Goal: Task Accomplishment & Management: Manage account settings

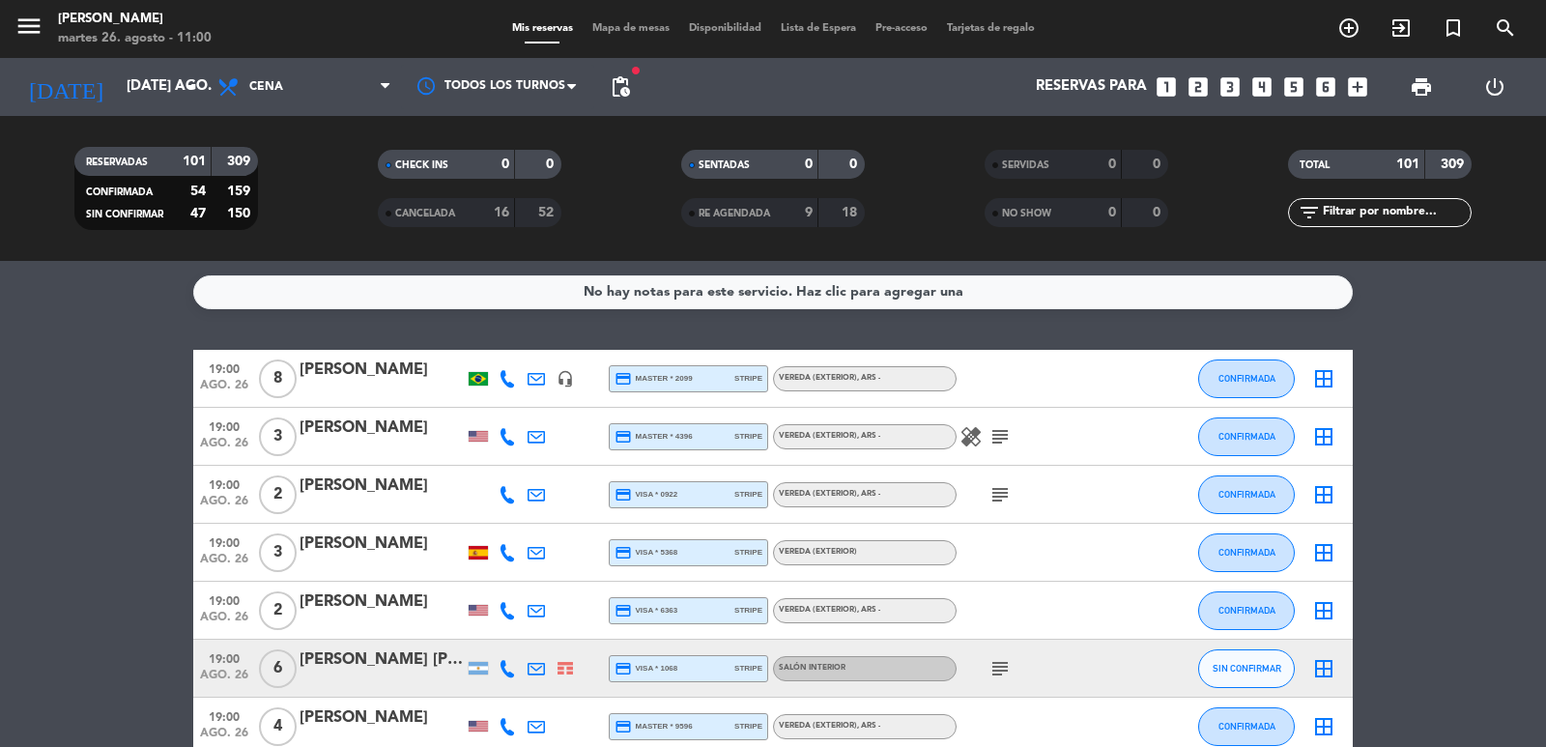
click at [625, 75] on span "pending_actions" at bounding box center [620, 86] width 23 height 23
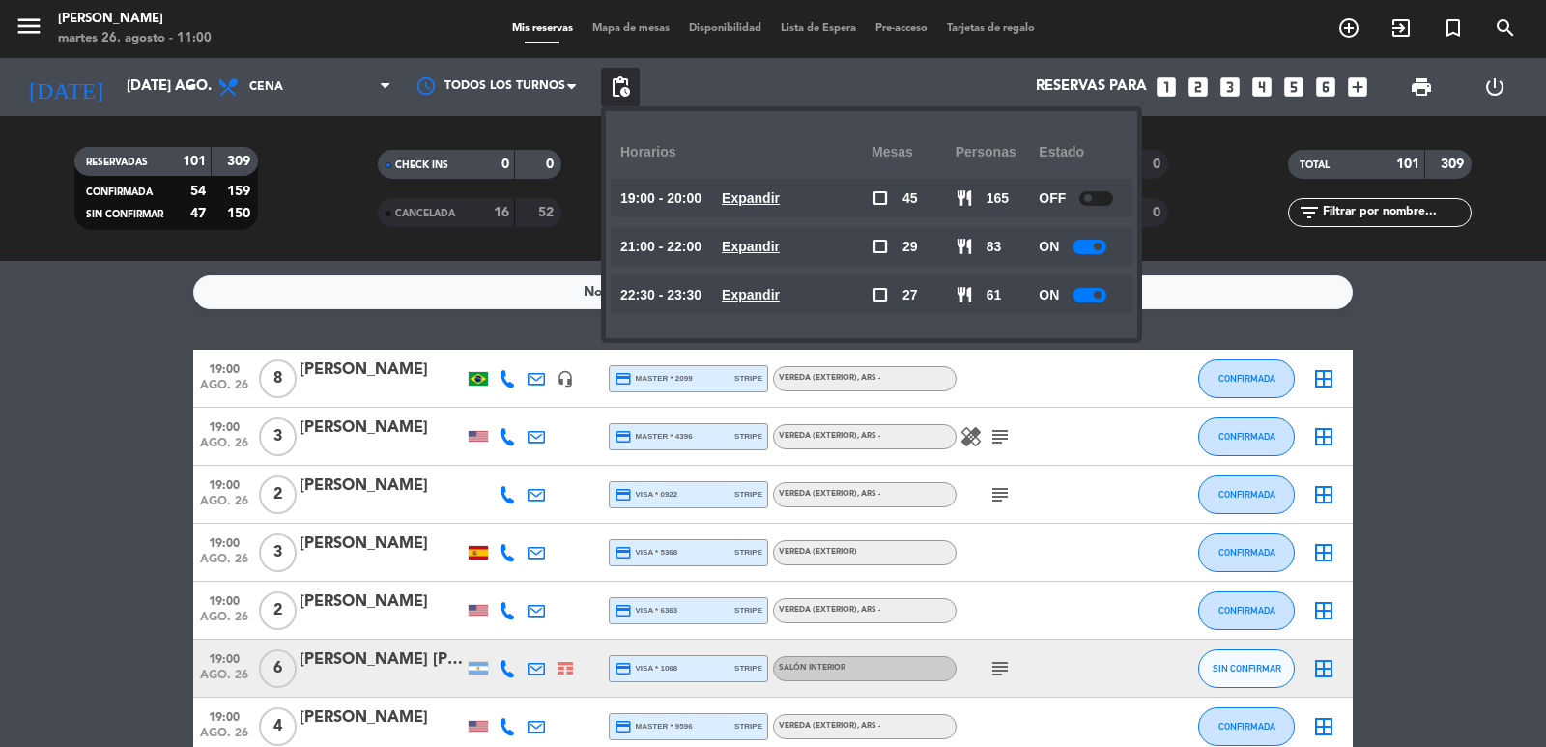
click at [766, 289] on u "Expandir" at bounding box center [751, 294] width 58 height 15
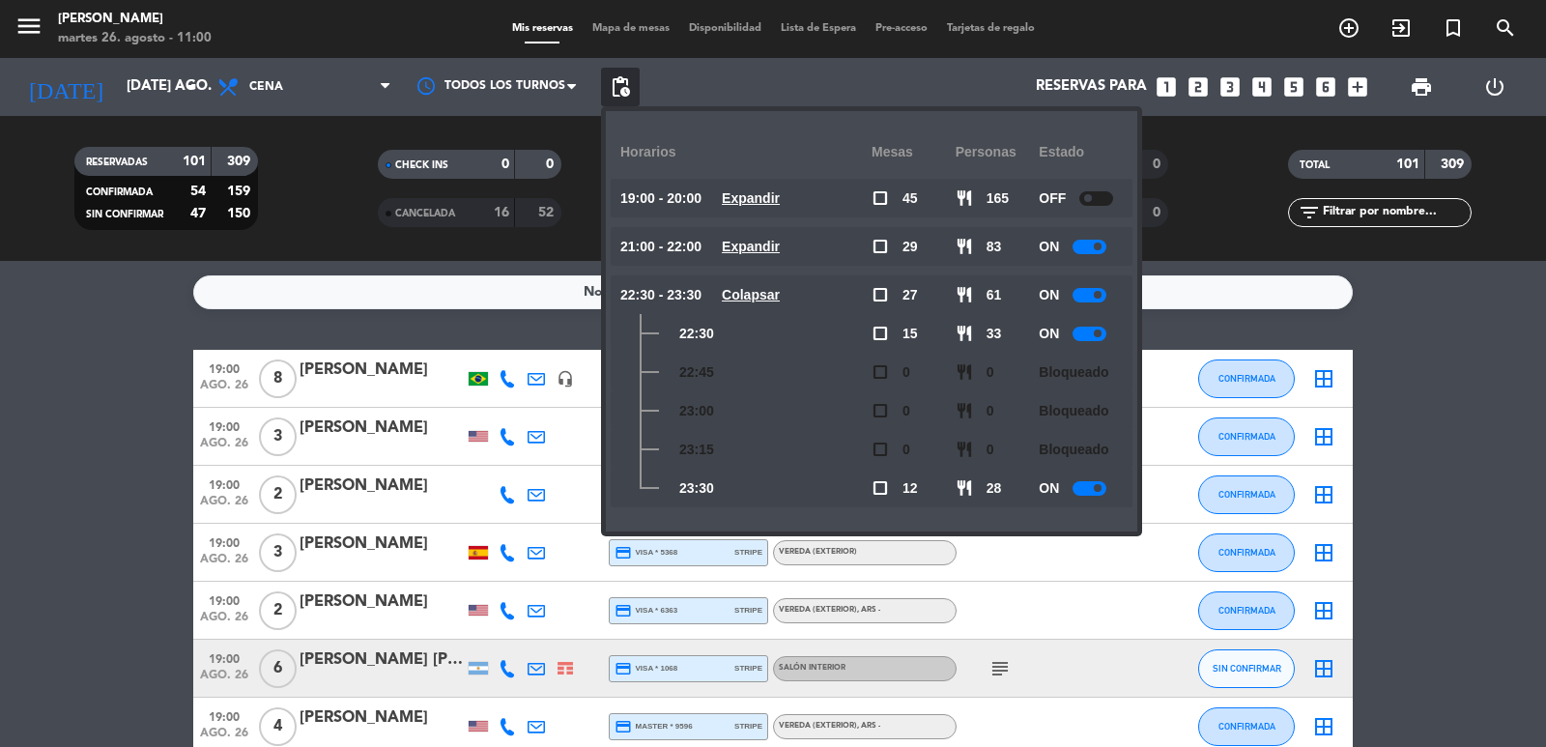
click at [780, 251] on u "Expandir" at bounding box center [751, 246] width 58 height 15
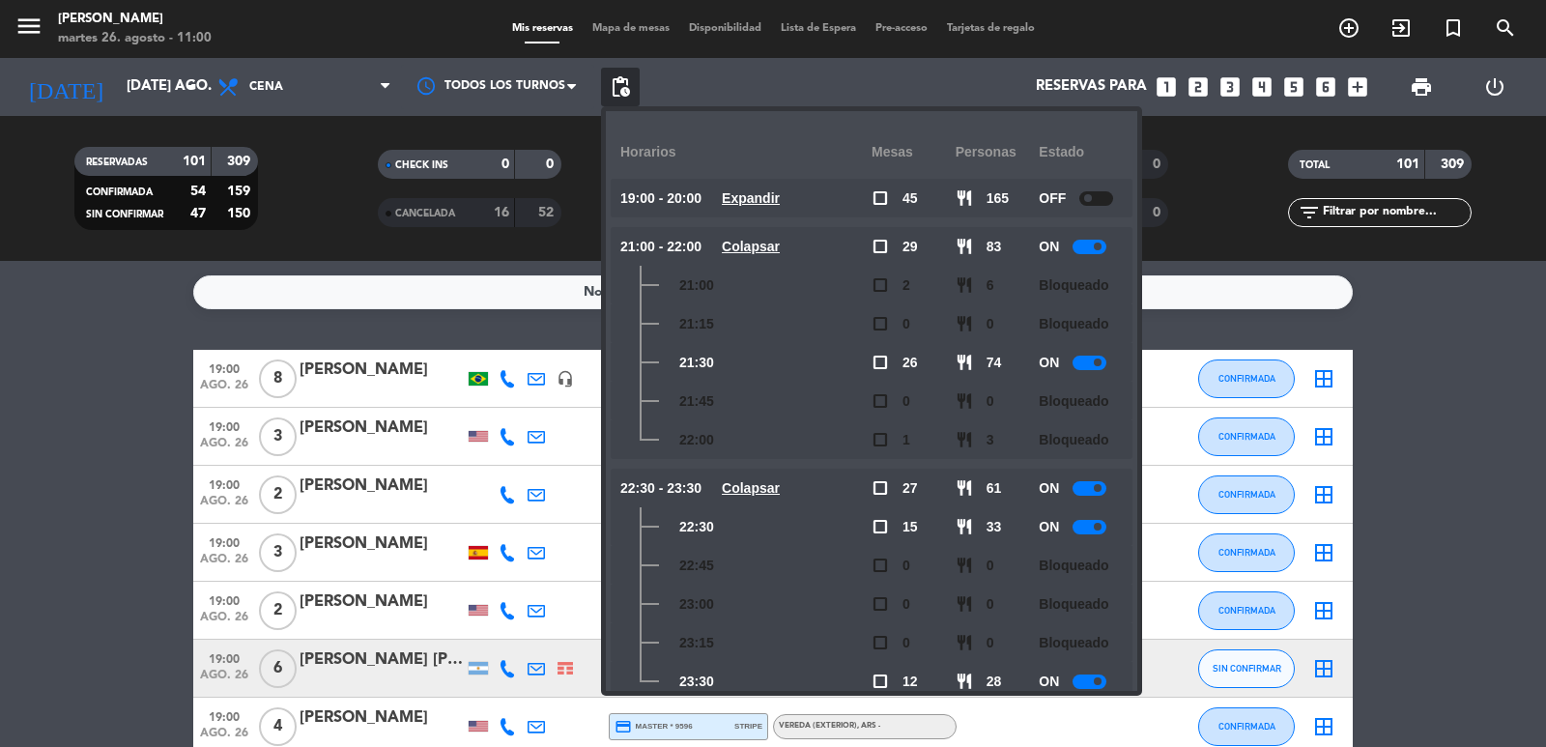
click at [780, 251] on u "Colapsar" at bounding box center [751, 246] width 58 height 15
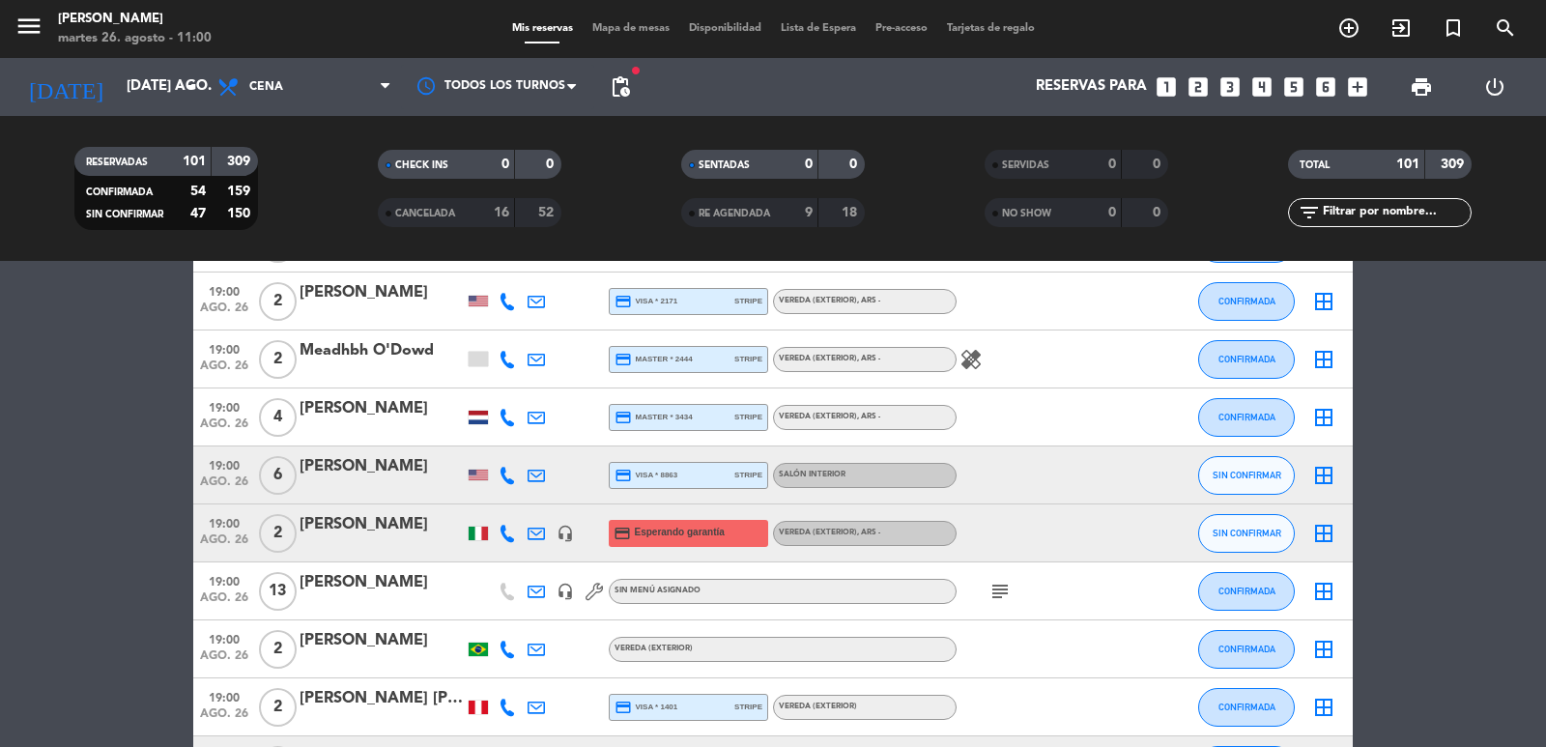
scroll to position [1739, 0]
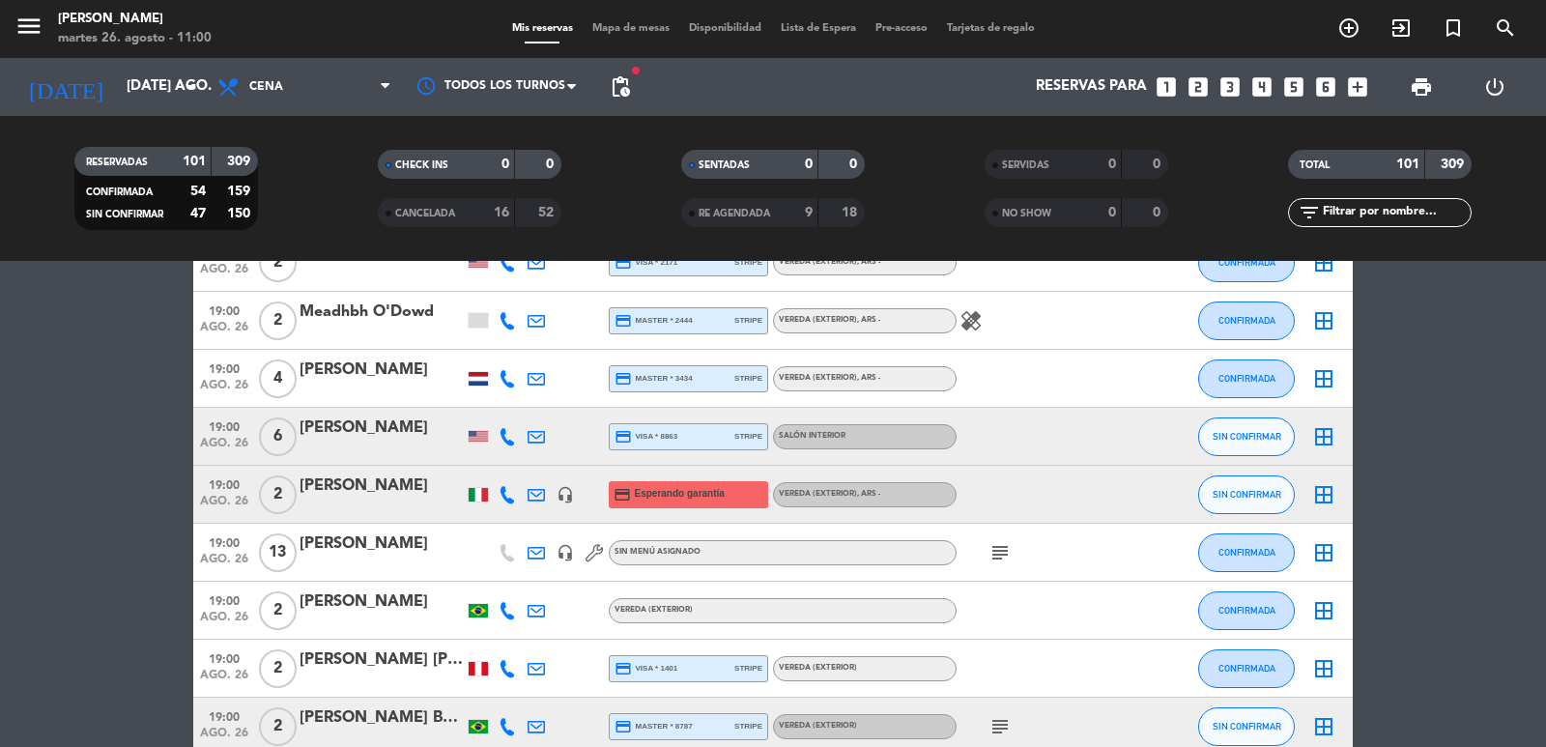
click at [224, 489] on span "19:00" at bounding box center [224, 483] width 48 height 22
click at [341, 507] on div at bounding box center [381, 506] width 164 height 15
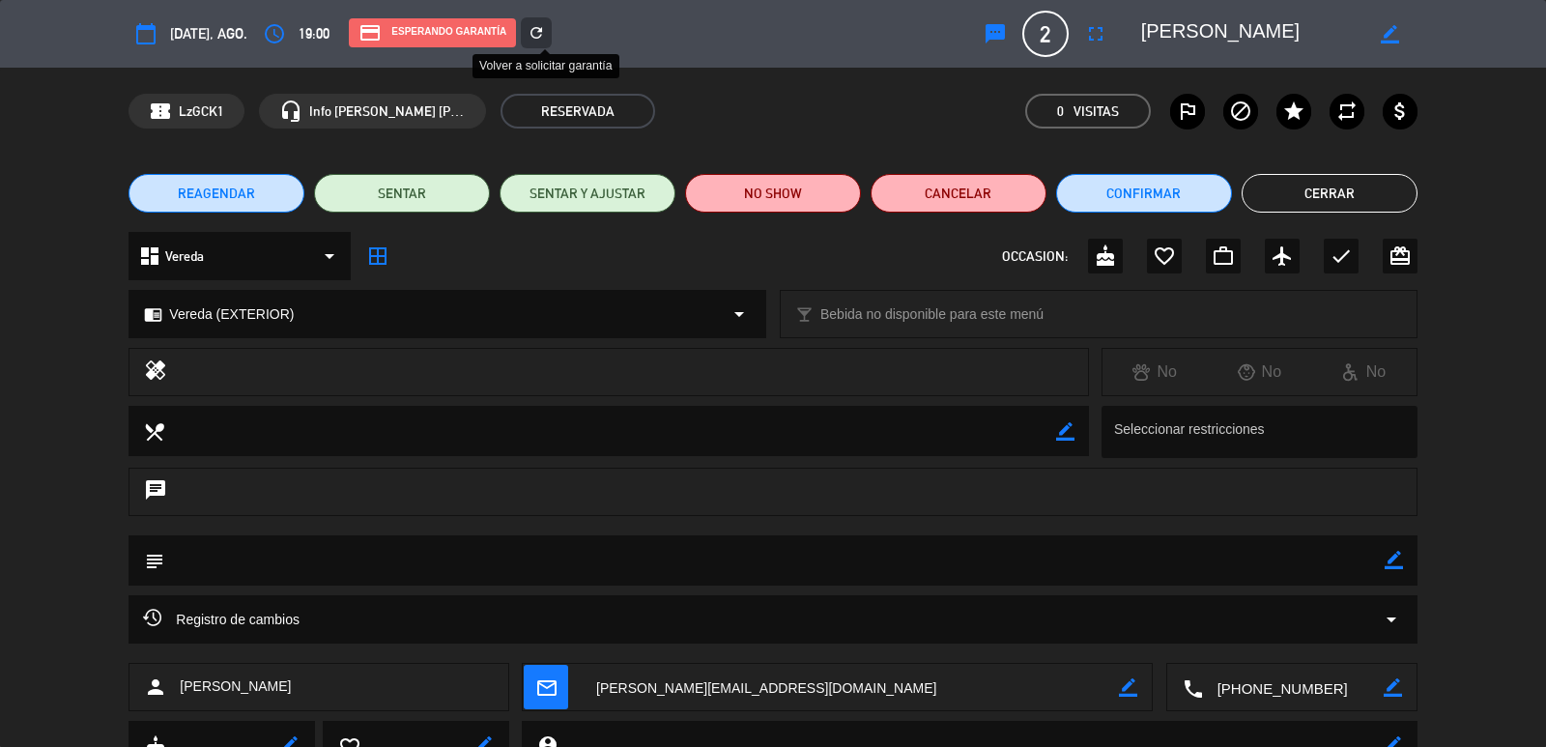
click at [545, 30] on icon "refresh" at bounding box center [535, 32] width 17 height 17
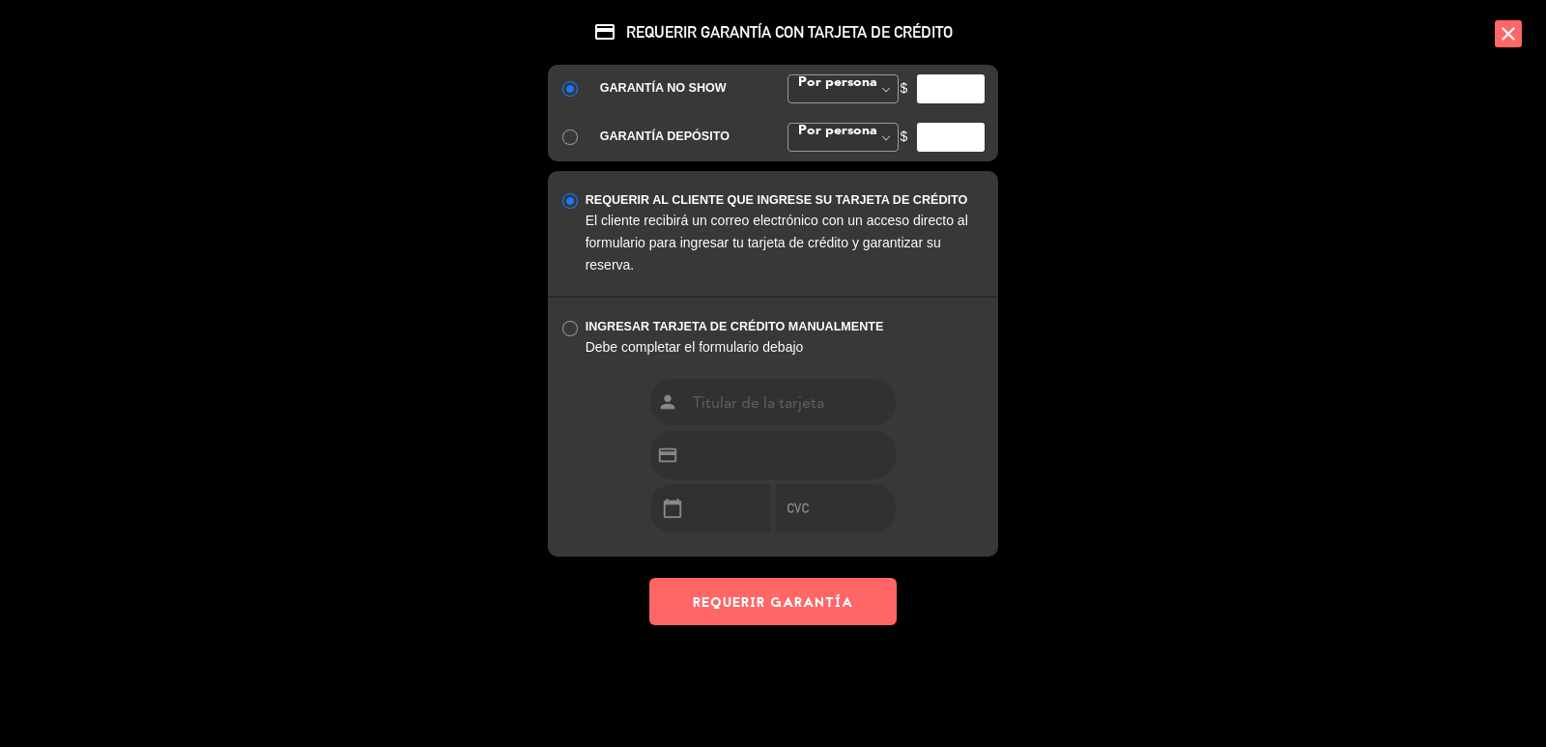
click at [950, 94] on input "number" at bounding box center [951, 88] width 68 height 29
type input "35000"
click at [829, 610] on button "REQUERIR GARANTÍA" at bounding box center [772, 601] width 247 height 47
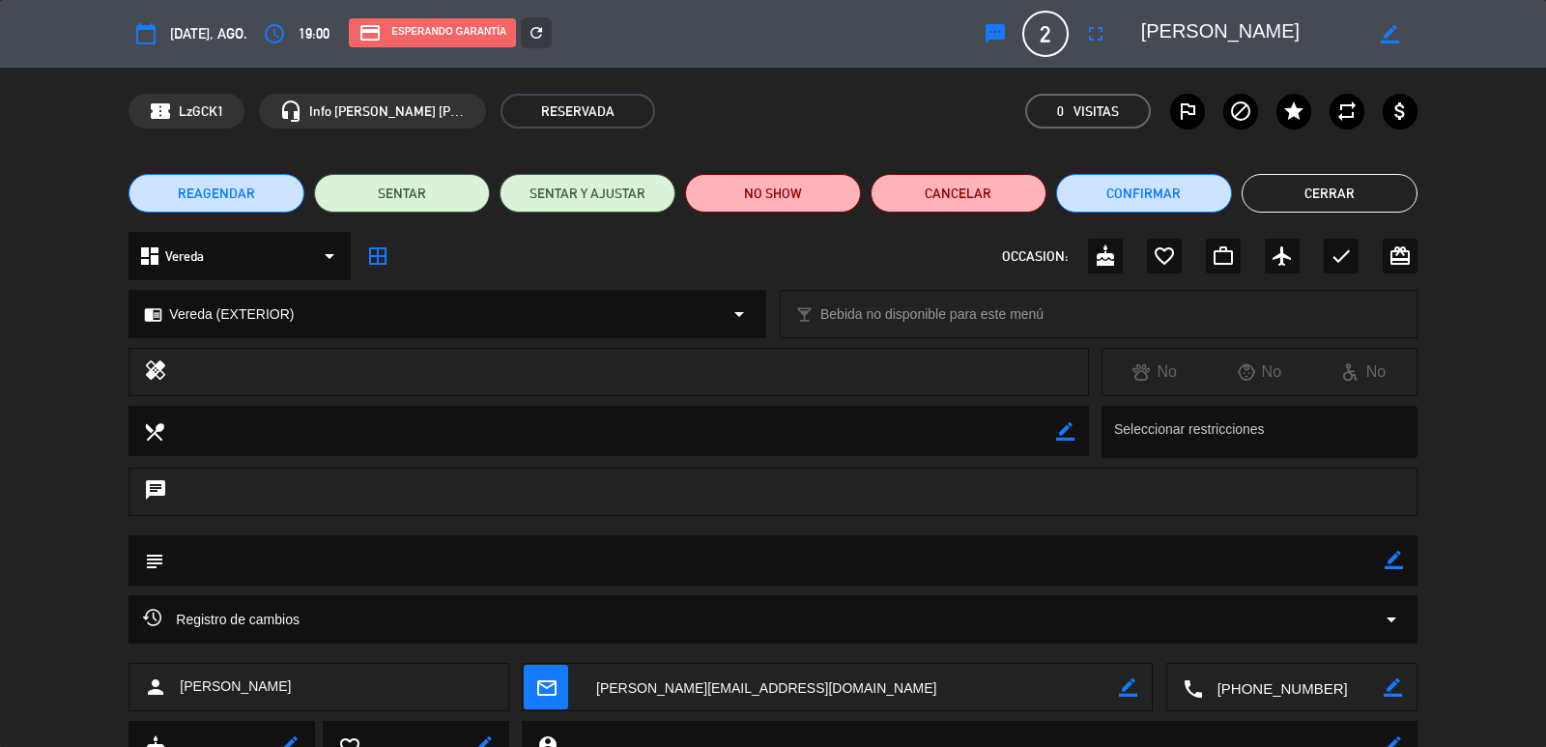
click at [1311, 184] on button "Cerrar" at bounding box center [1329, 193] width 176 height 39
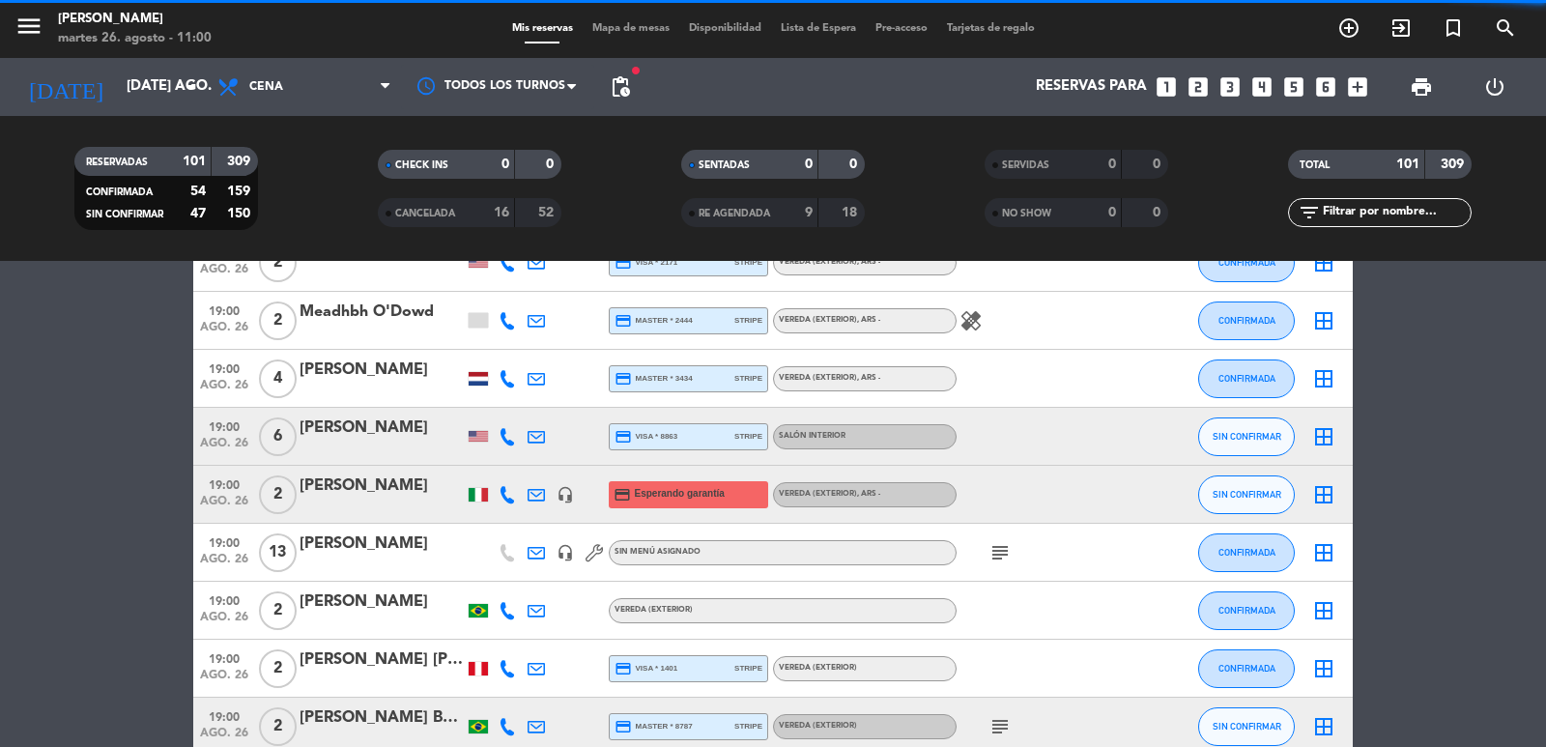
click at [997, 553] on icon "subject" at bounding box center [999, 552] width 23 height 23
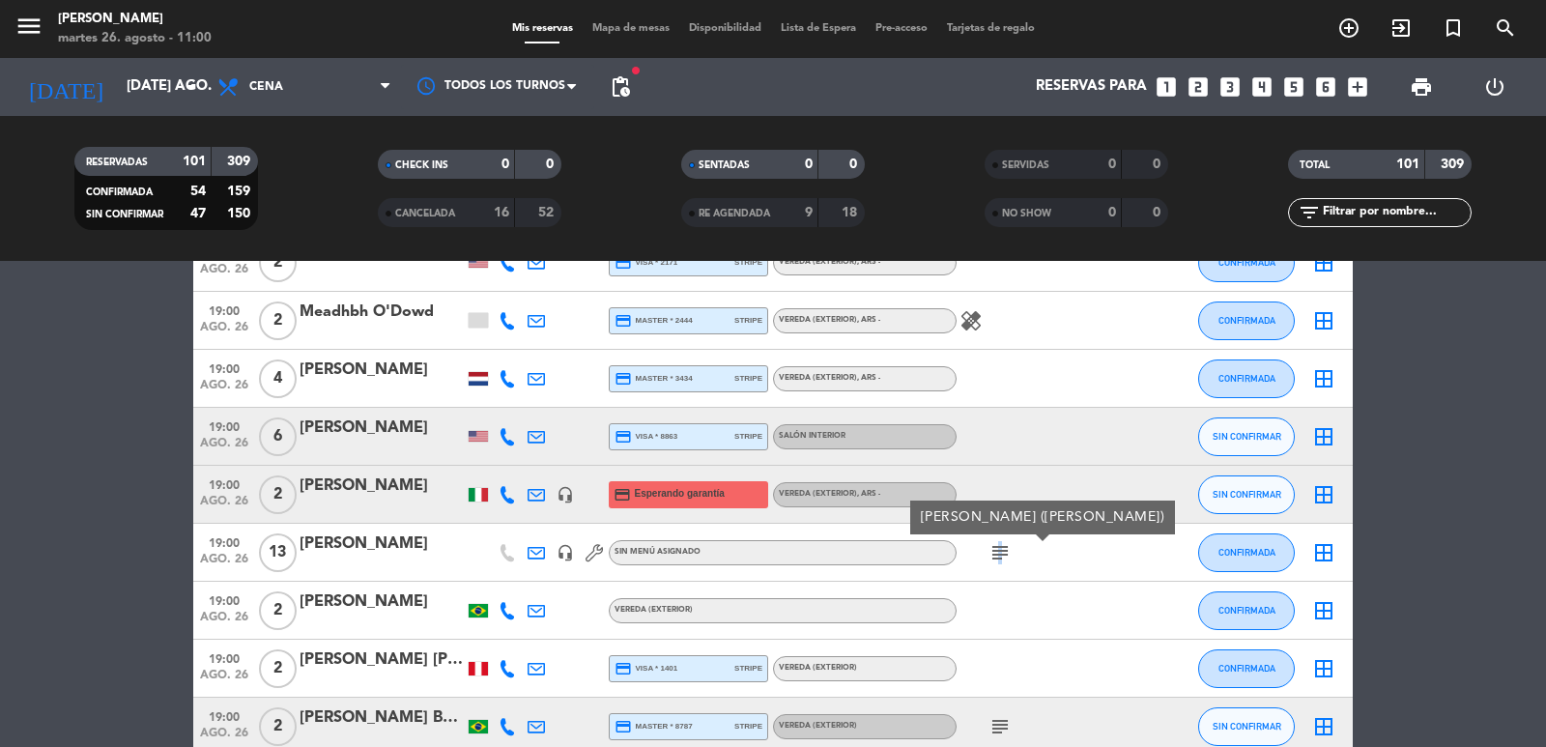
click at [996, 554] on icon "subject" at bounding box center [999, 552] width 23 height 23
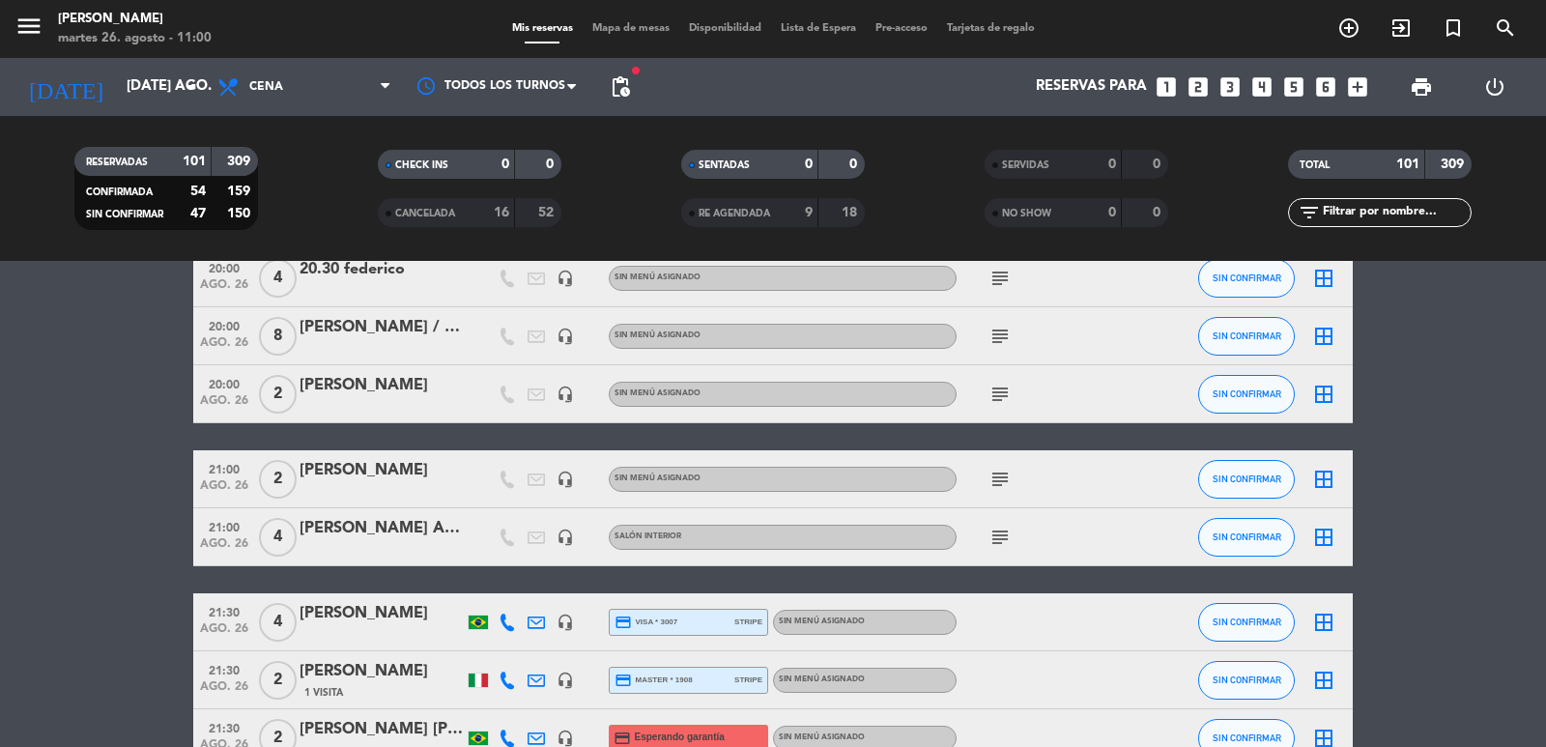
scroll to position [2705, 0]
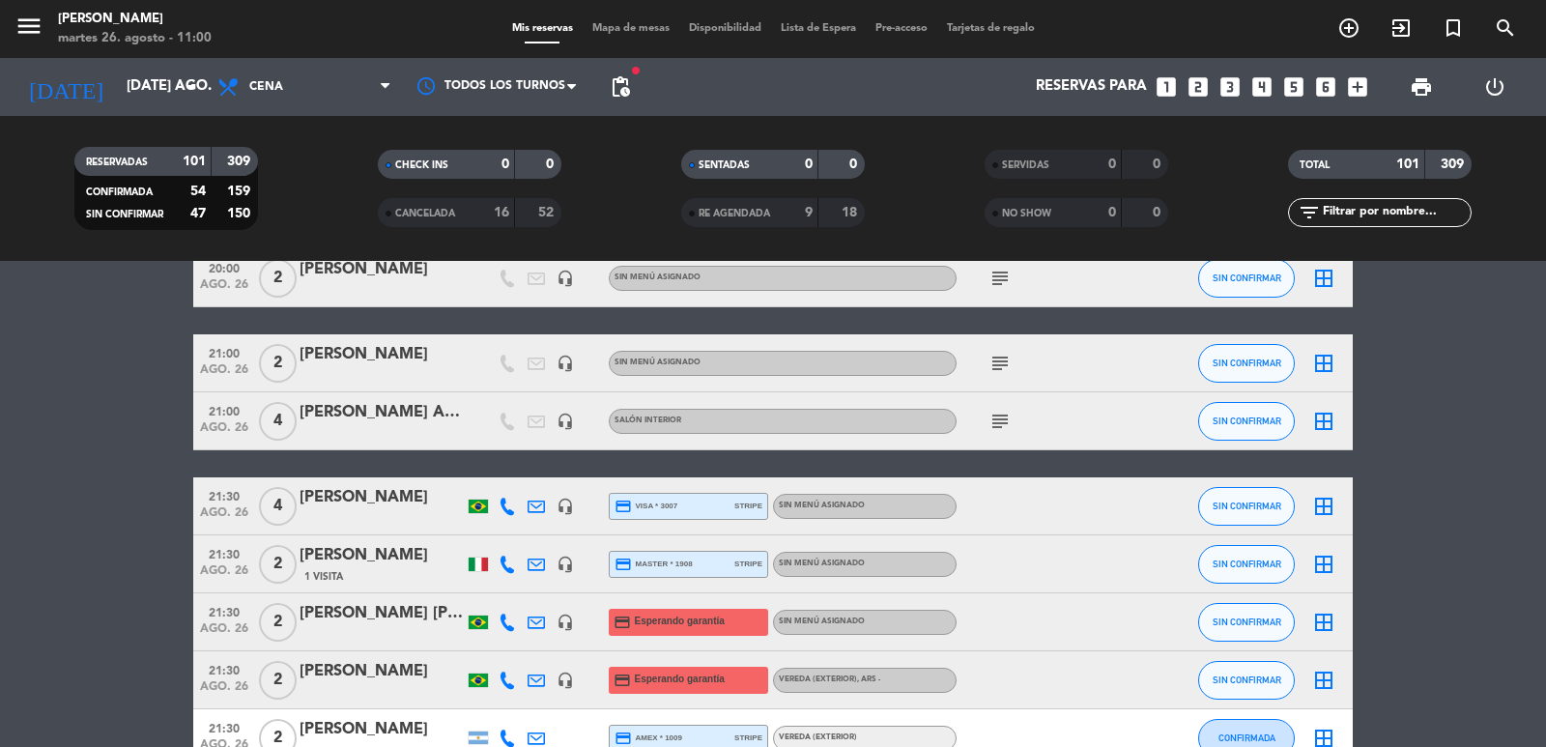
click at [222, 637] on span "ago. 26" at bounding box center [224, 633] width 48 height 22
click at [358, 631] on div at bounding box center [381, 634] width 164 height 15
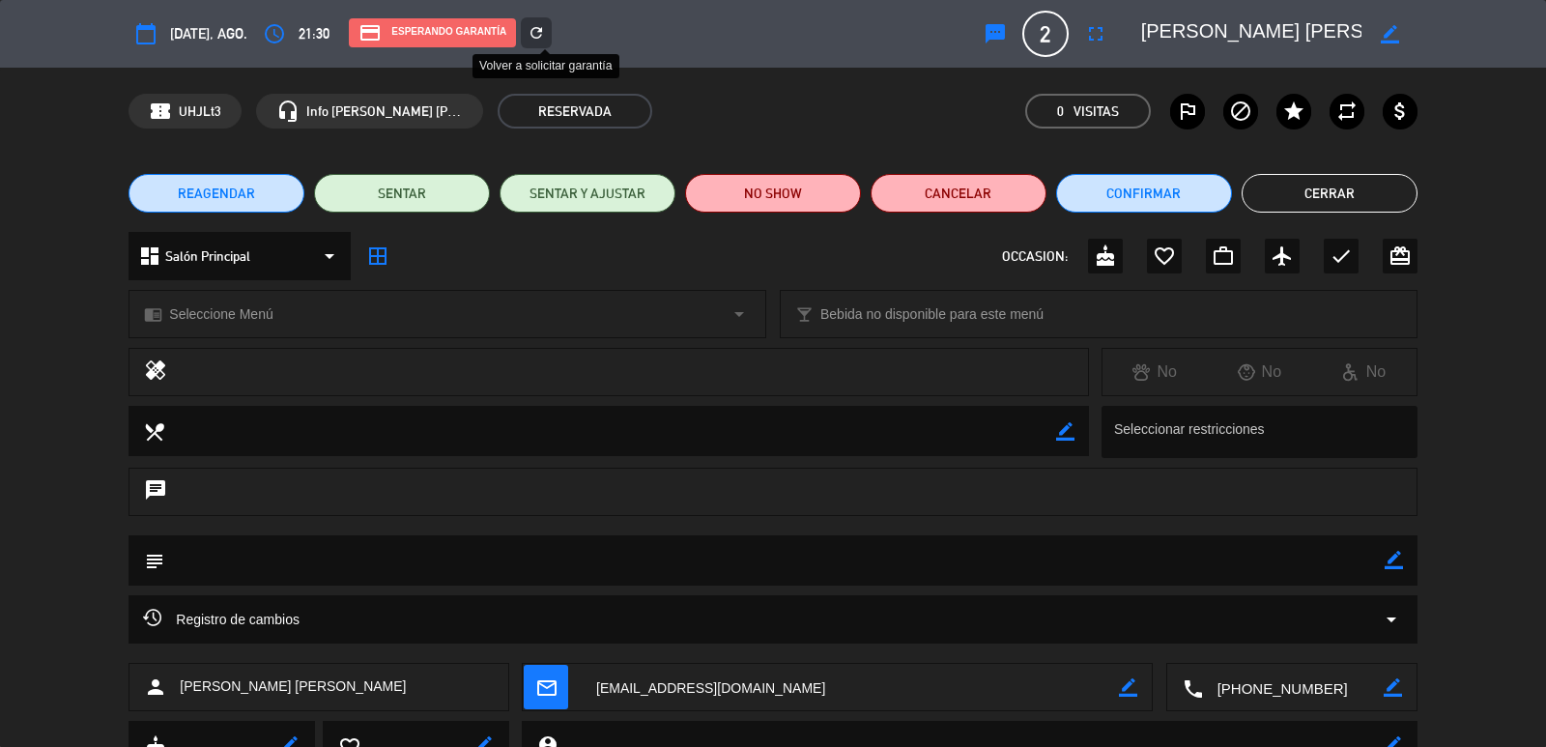
click at [543, 30] on icon "refresh" at bounding box center [535, 32] width 17 height 17
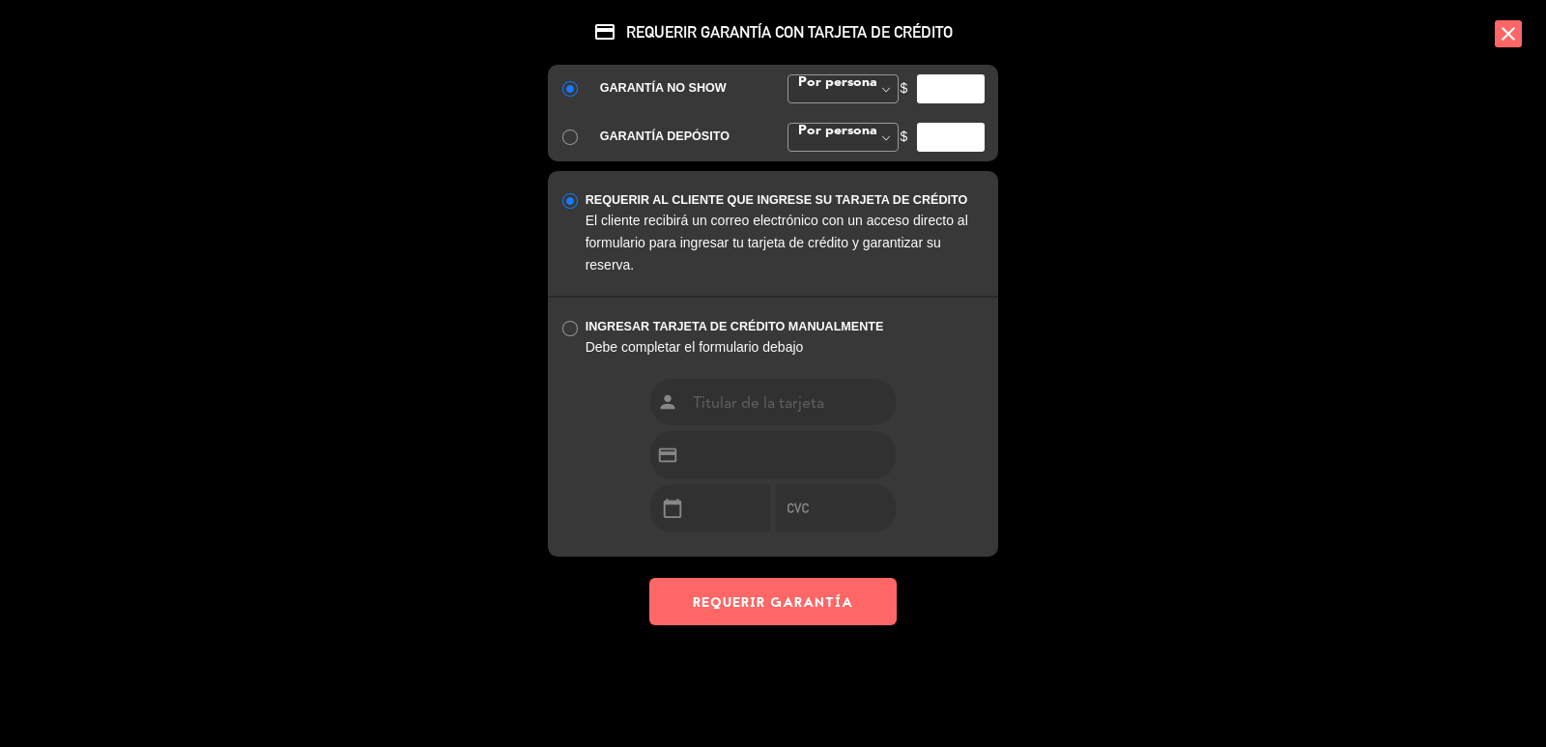
click at [933, 92] on input "number" at bounding box center [951, 88] width 68 height 29
type input "35000"
click at [806, 593] on button "REQUERIR GARANTÍA" at bounding box center [772, 601] width 247 height 47
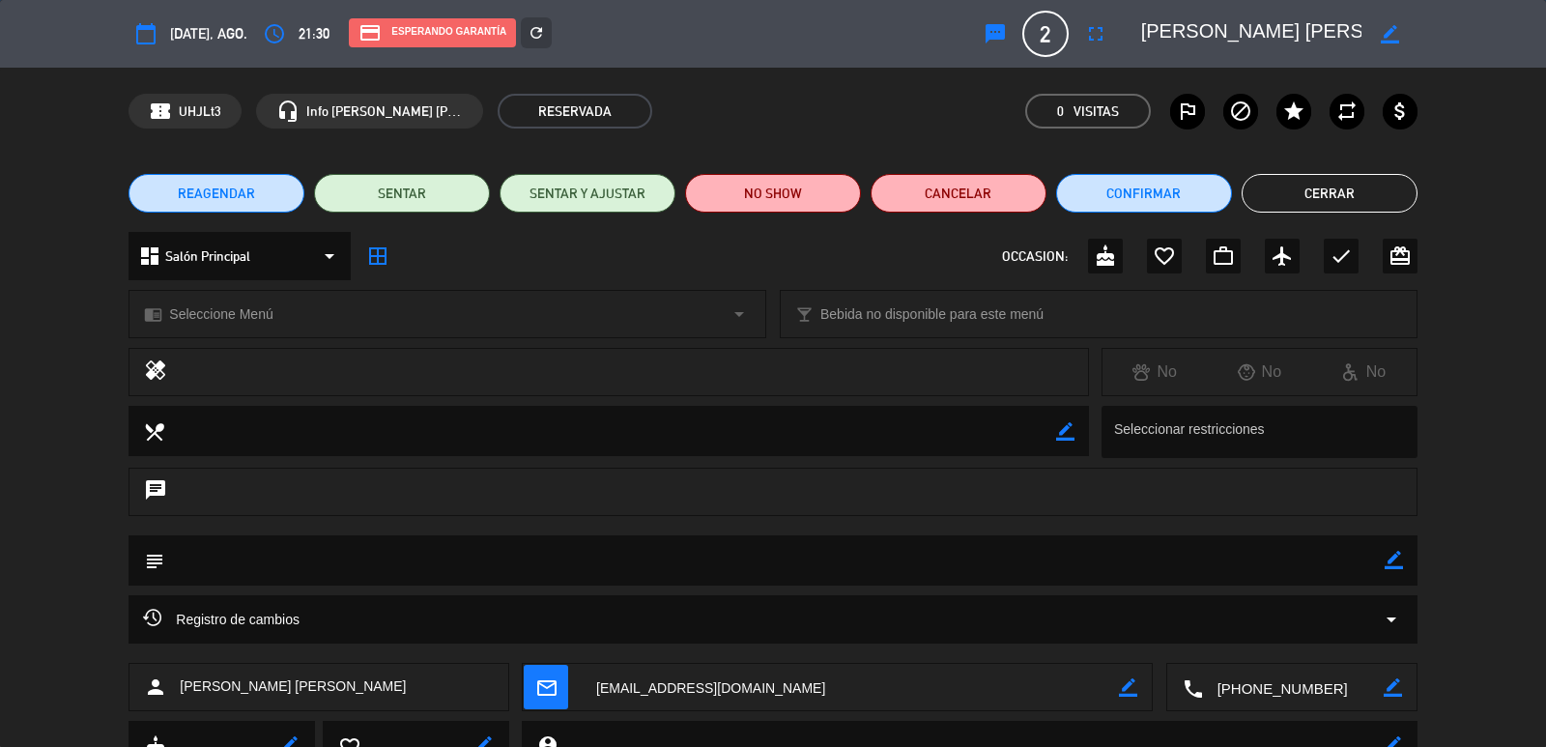
click at [1326, 192] on button "Cerrar" at bounding box center [1329, 193] width 176 height 39
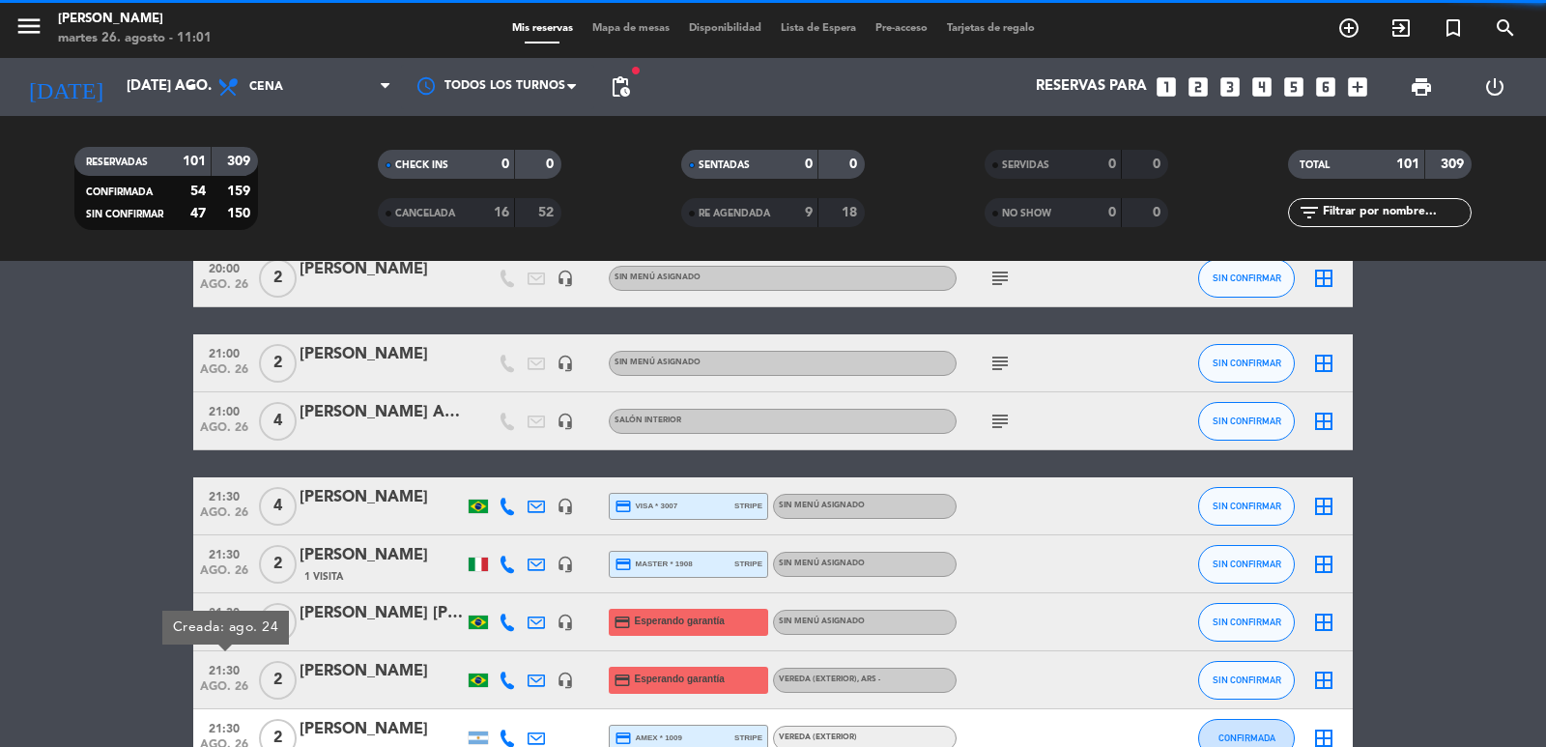
click at [352, 680] on div "[PERSON_NAME]" at bounding box center [381, 671] width 164 height 25
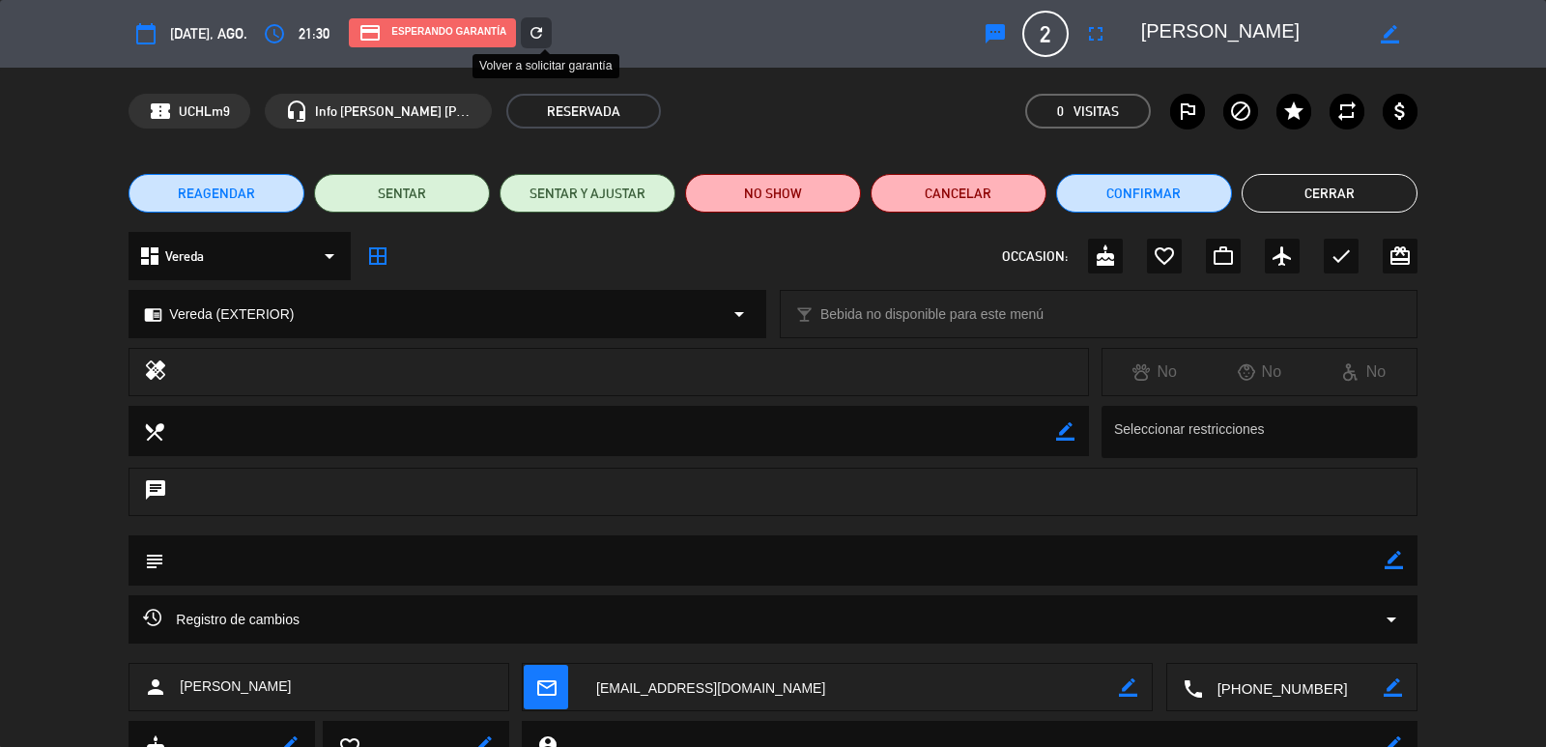
click at [542, 31] on icon "refresh" at bounding box center [535, 32] width 17 height 17
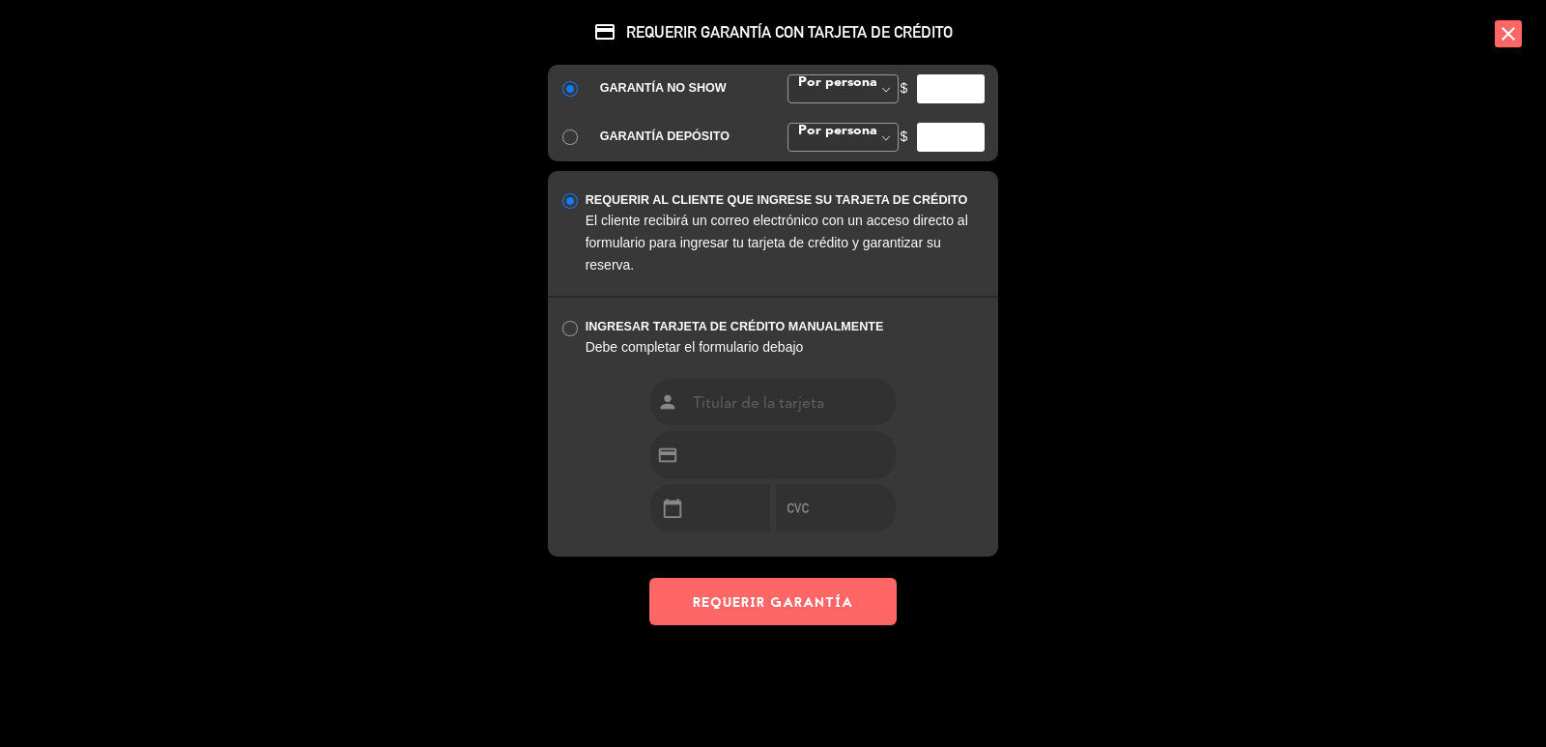
click at [941, 90] on input "number" at bounding box center [951, 88] width 68 height 29
type input "35000"
drag, startPoint x: 825, startPoint y: 612, endPoint x: 767, endPoint y: 537, distance: 95.1
click at [825, 611] on button "REQUERIR GARANTÍA" at bounding box center [772, 601] width 247 height 47
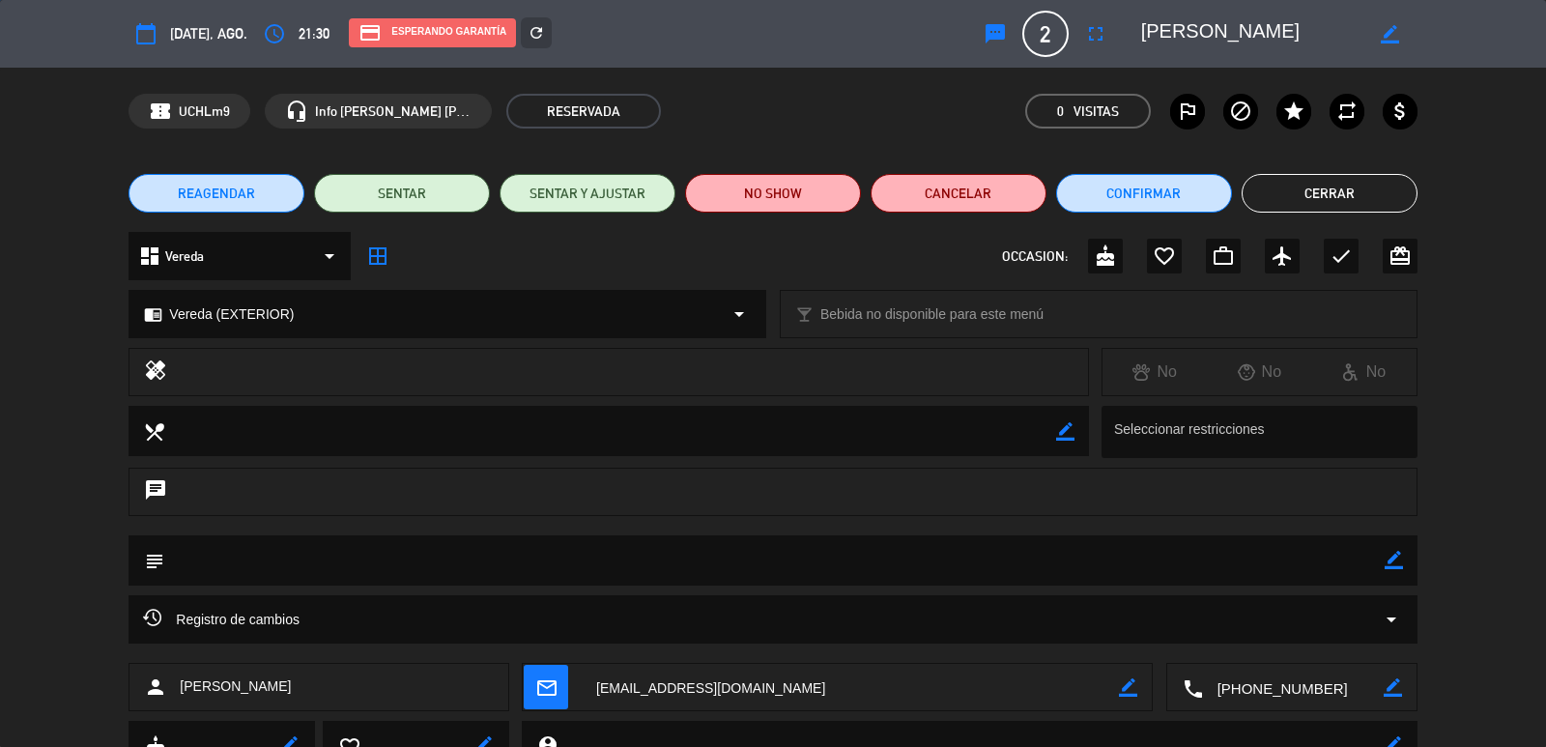
click at [1304, 203] on button "Cerrar" at bounding box center [1329, 193] width 176 height 39
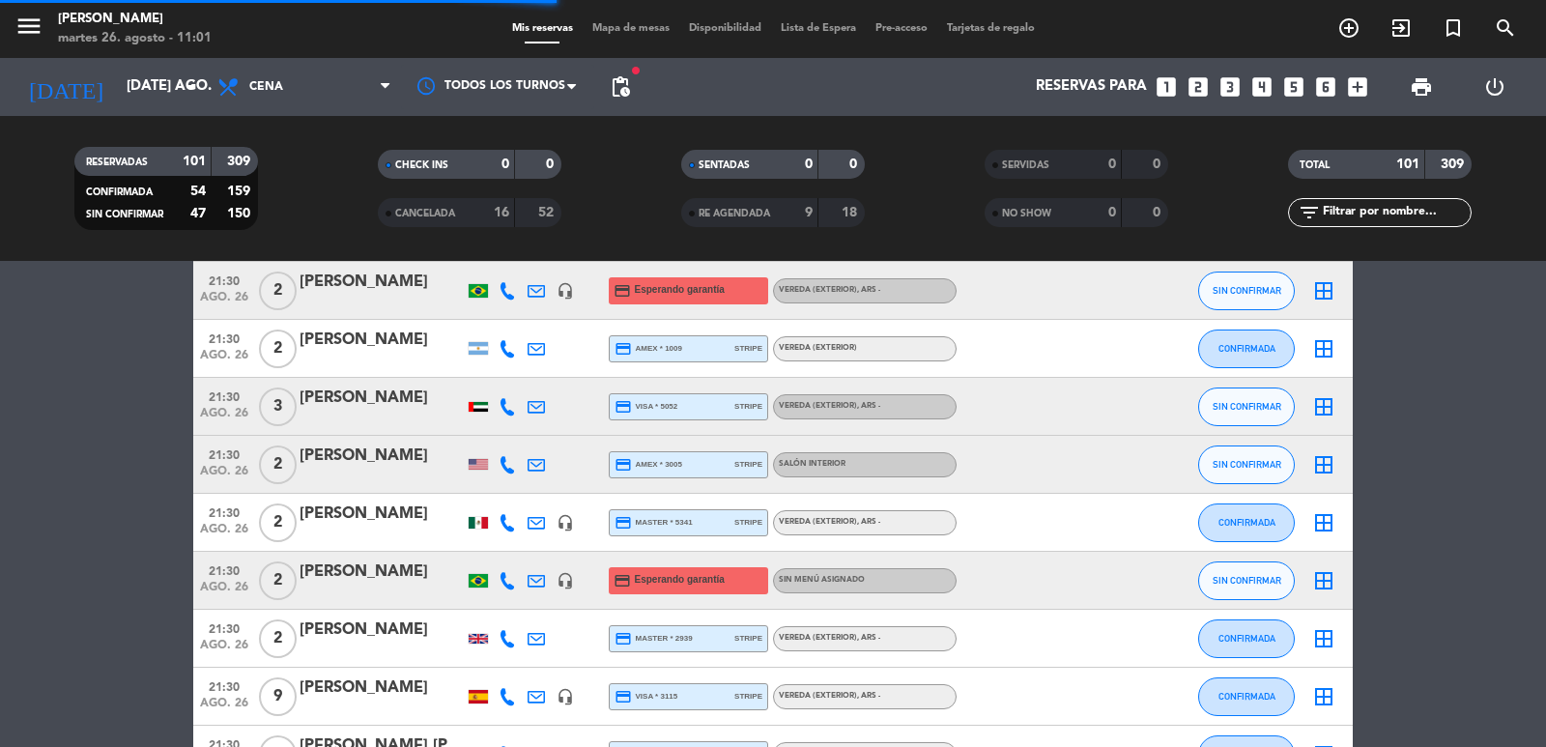
scroll to position [3284, 0]
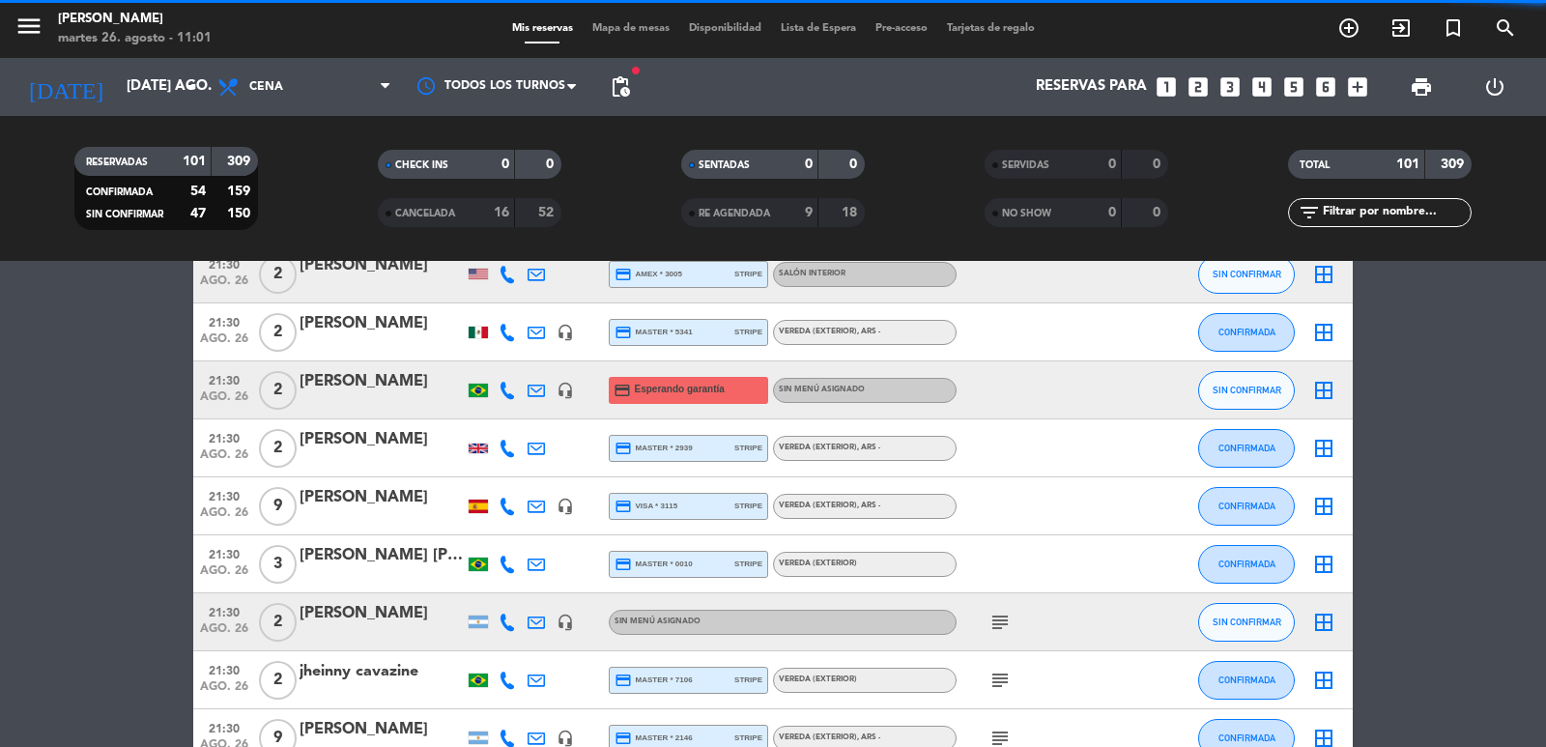
click at [228, 395] on span "ago. 26" at bounding box center [224, 401] width 48 height 22
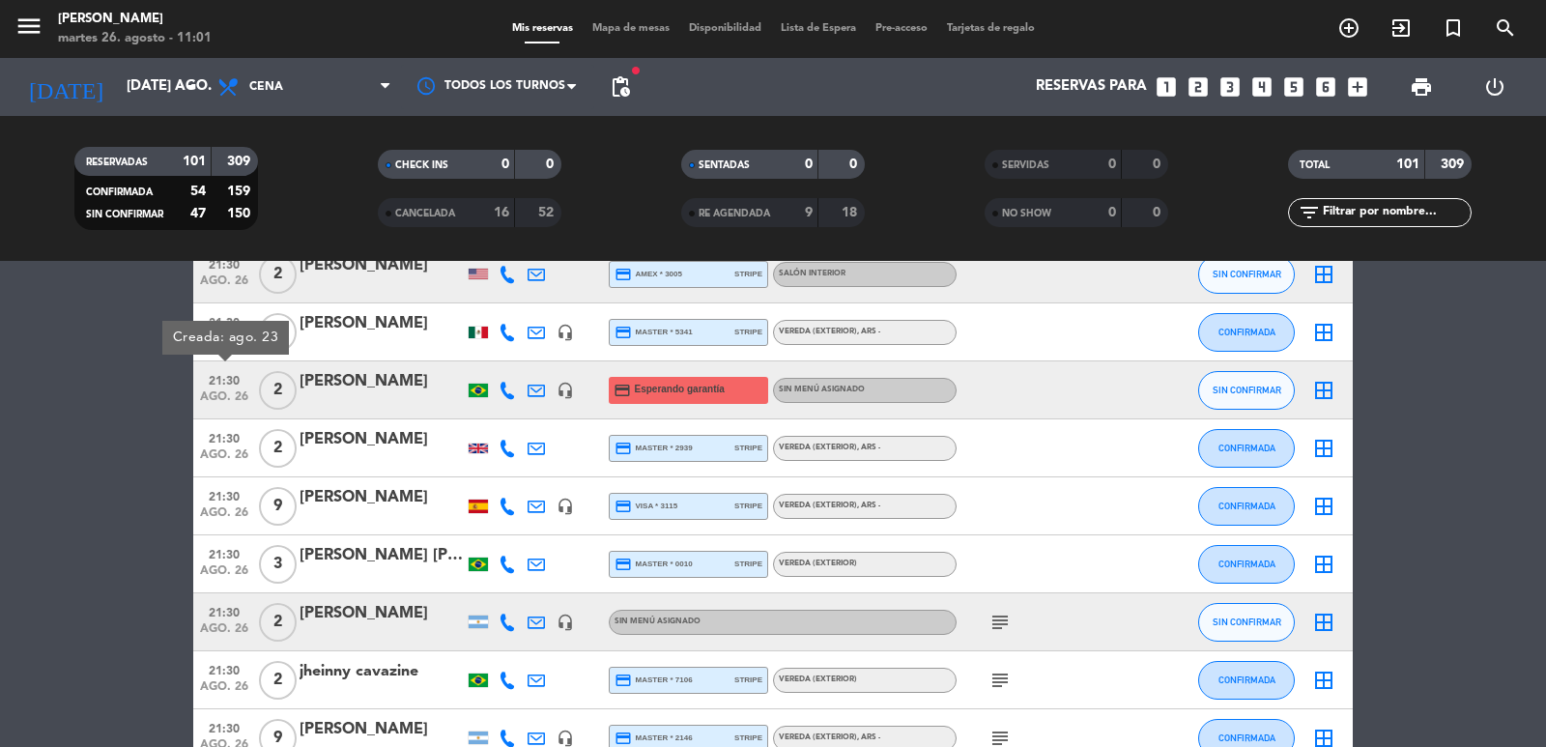
click at [402, 397] on div at bounding box center [381, 402] width 164 height 15
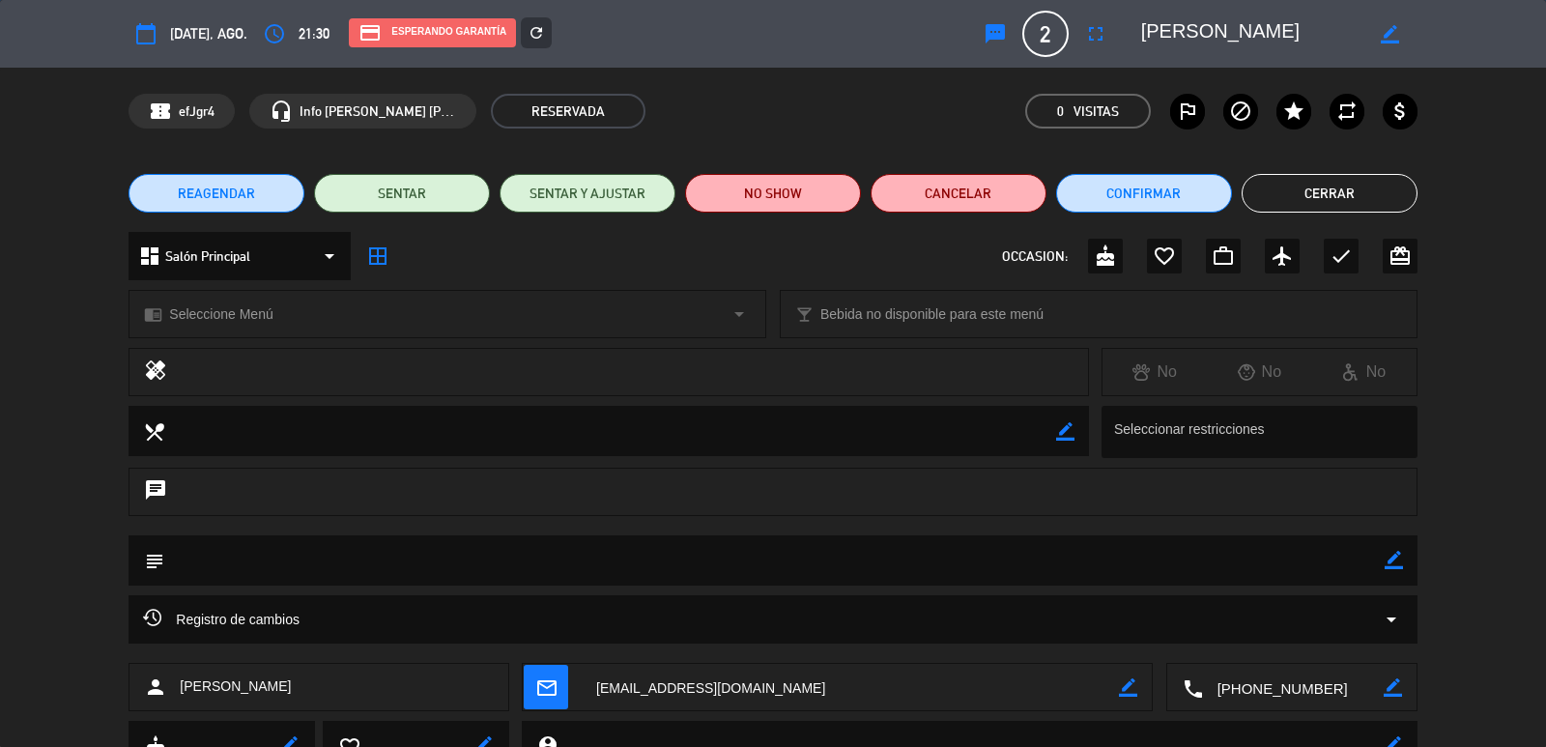
click at [552, 34] on div "refresh" at bounding box center [536, 32] width 31 height 31
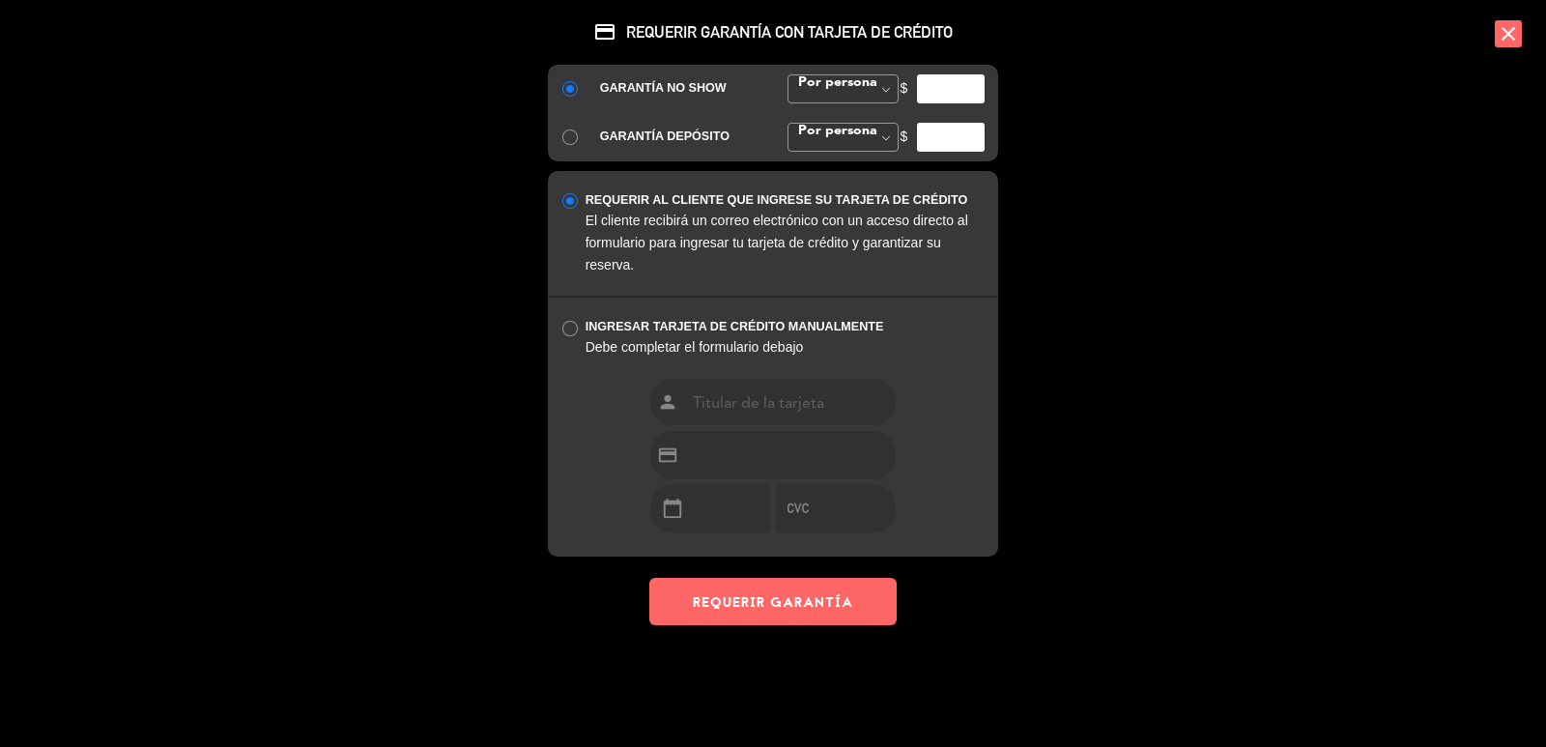
click at [936, 90] on input "number" at bounding box center [951, 88] width 68 height 29
type input "35000"
click at [845, 610] on button "REQUERIR GARANTÍA" at bounding box center [772, 601] width 247 height 47
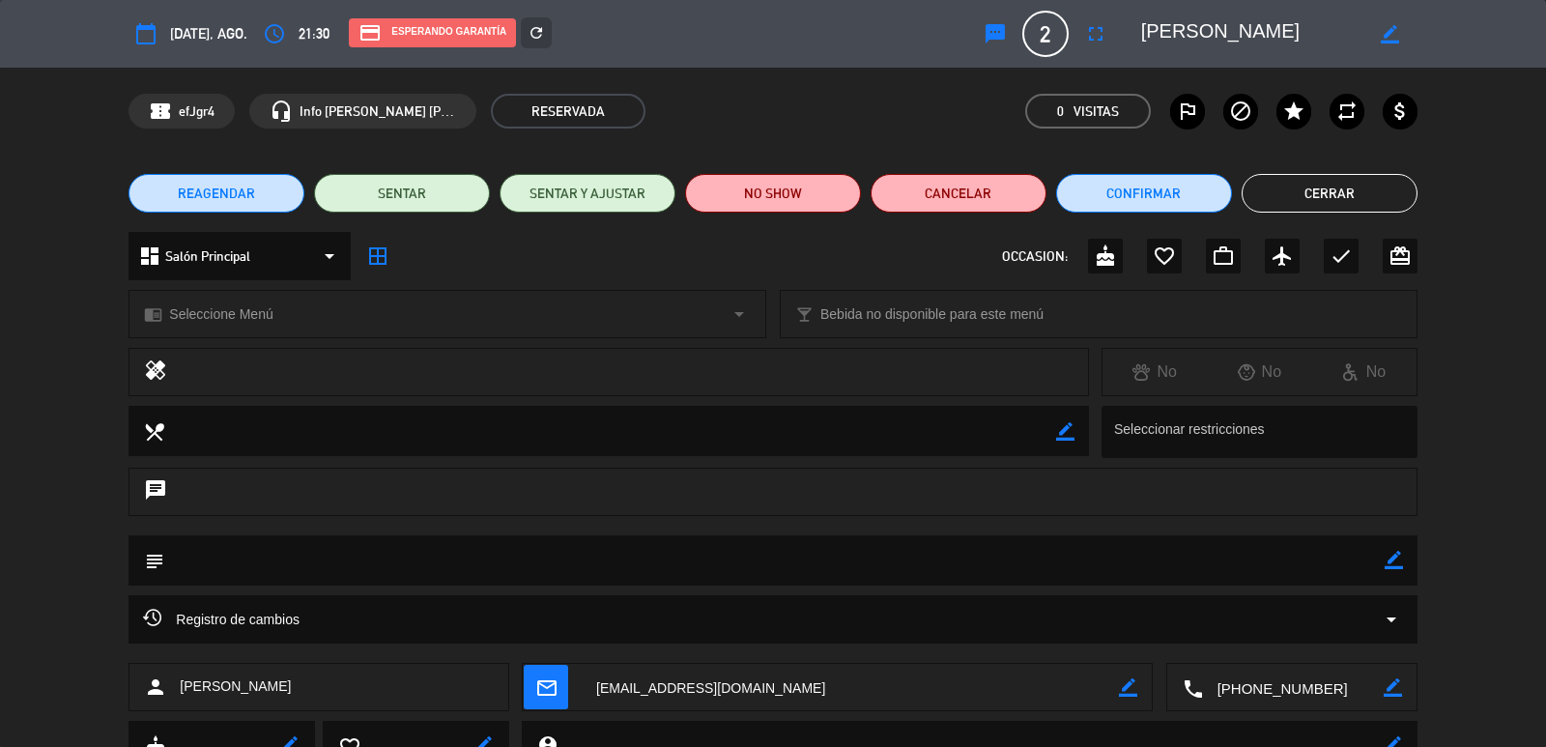
click at [1332, 196] on button "Cerrar" at bounding box center [1329, 193] width 176 height 39
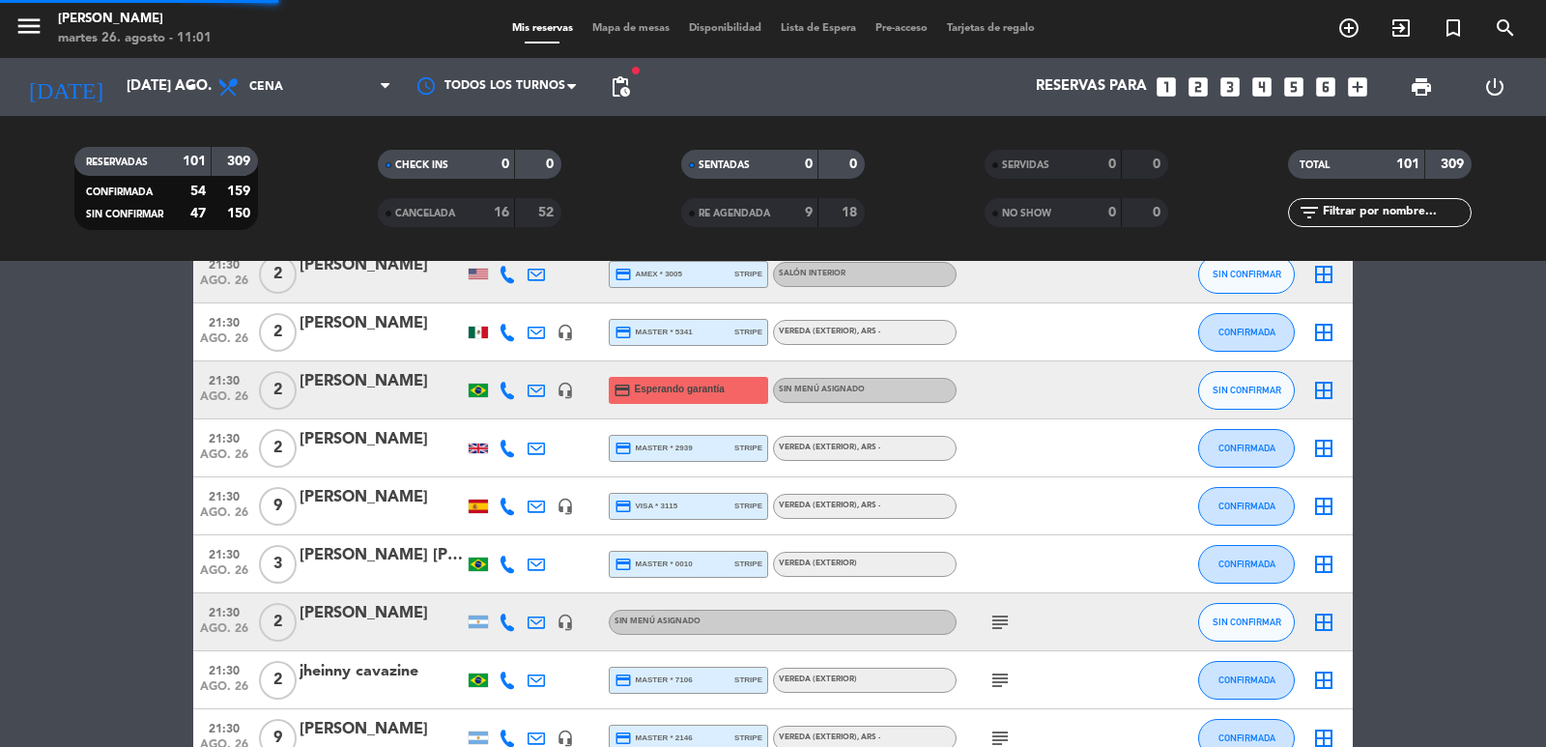
scroll to position [3671, 0]
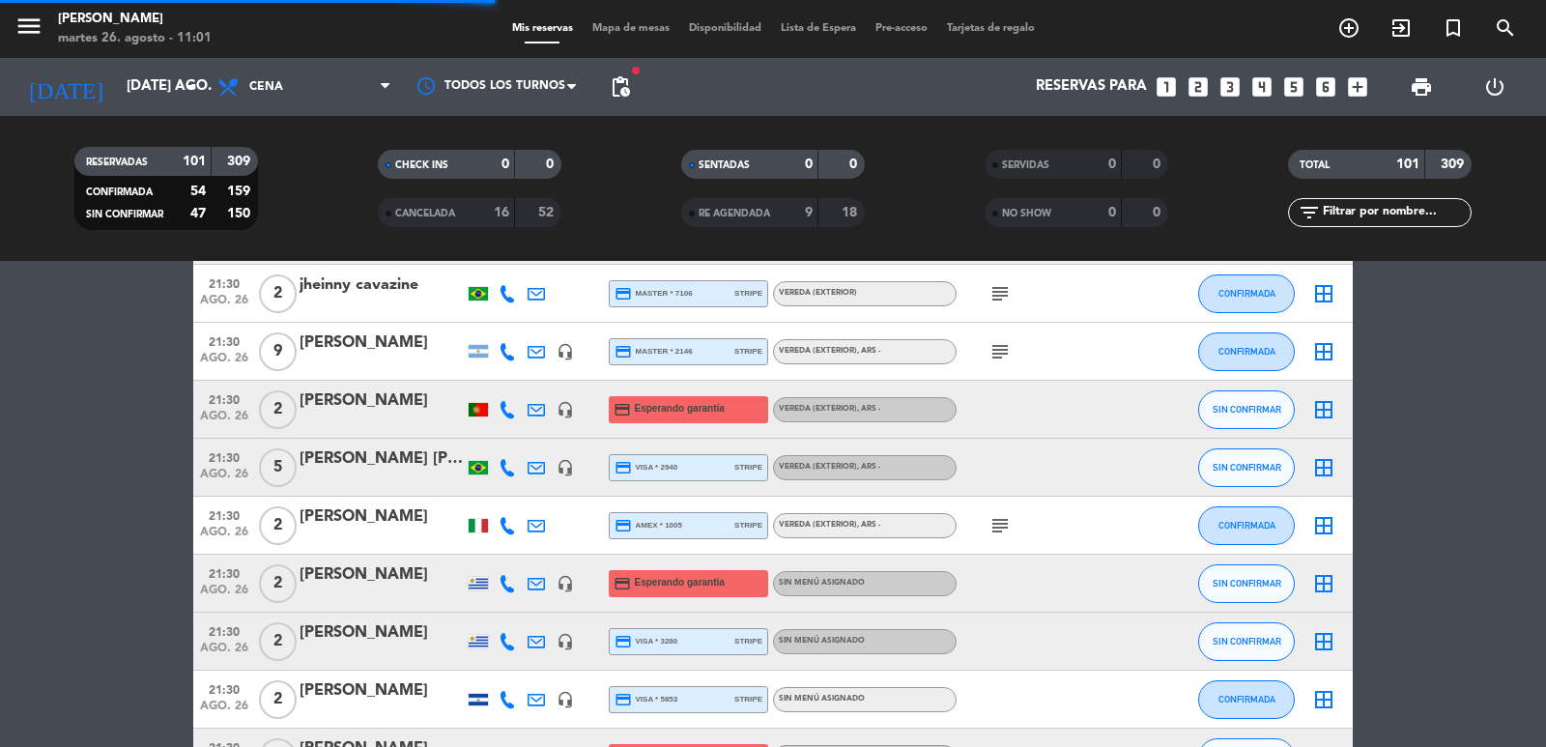
click at [210, 410] on span "ago. 26" at bounding box center [224, 421] width 48 height 22
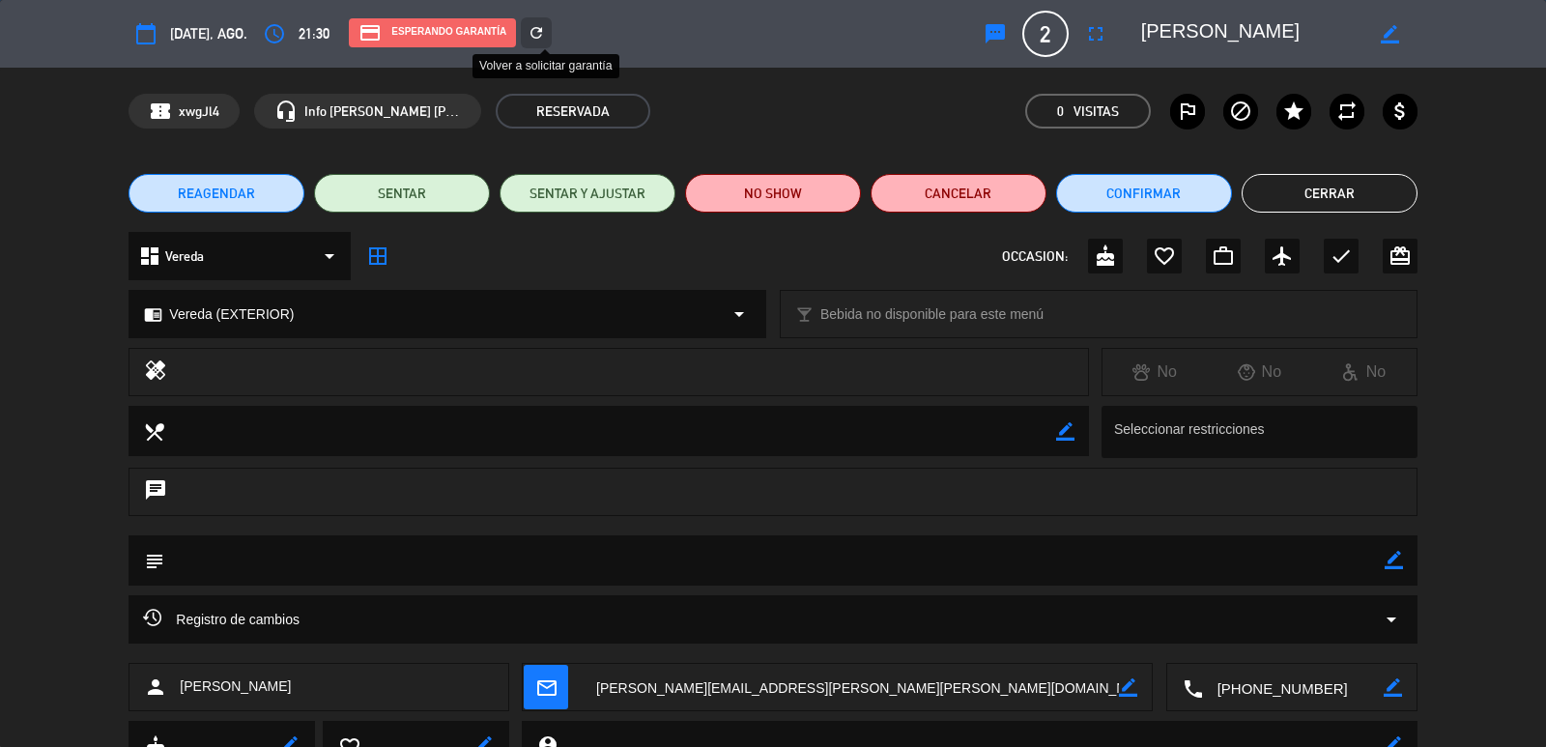
click at [545, 24] on icon "refresh" at bounding box center [535, 32] width 17 height 17
click at [941, 55] on input "number" at bounding box center [951, 40] width 68 height 29
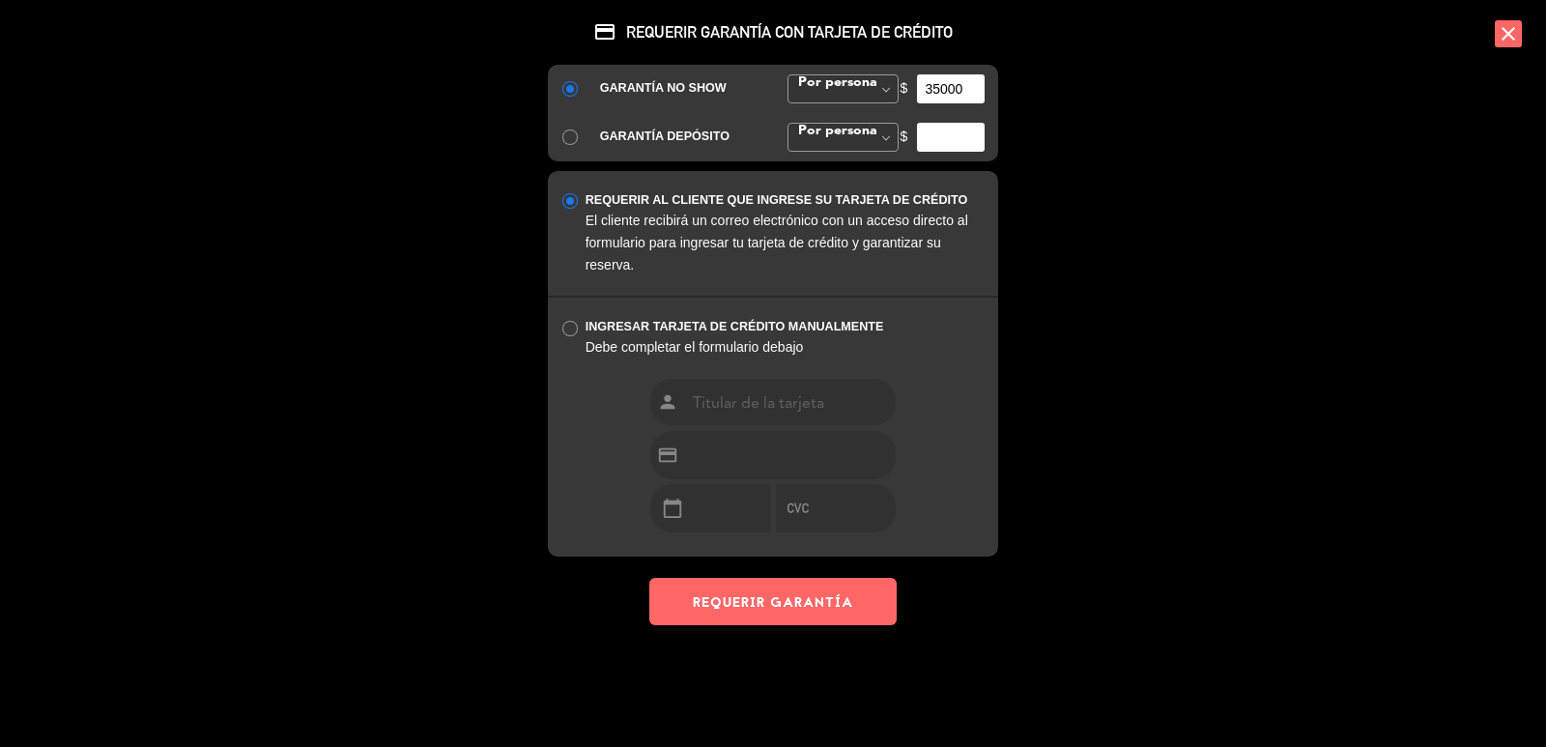
type input "35000"
click at [827, 603] on button "REQUERIR GARANTÍA" at bounding box center [772, 601] width 247 height 47
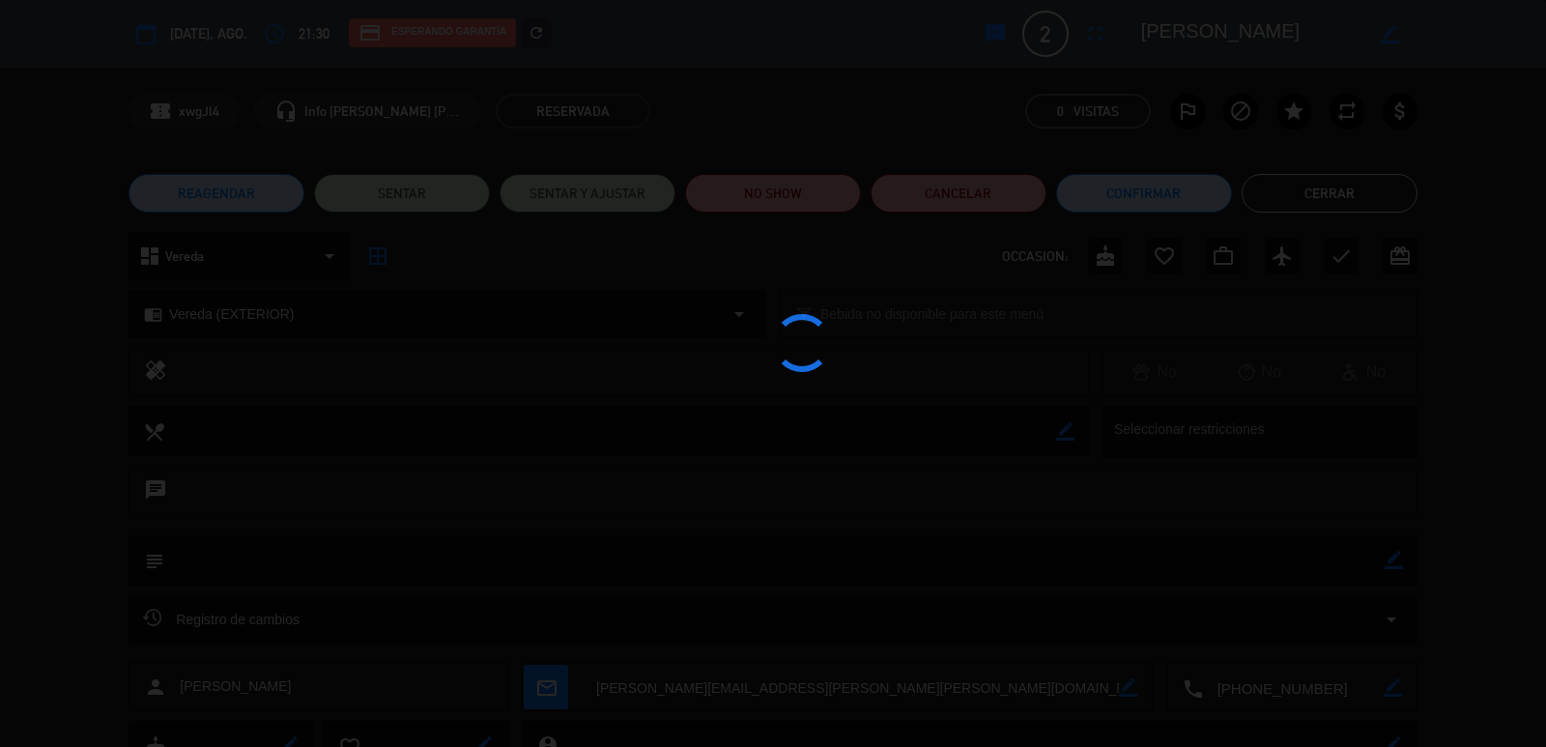
click at [1324, 192] on div "credit_card REQUERIR GARANTÍA CON TARJETA DE CRÉDITO GARANTÍA NO SHOW Por perso…" at bounding box center [773, 373] width 1546 height 747
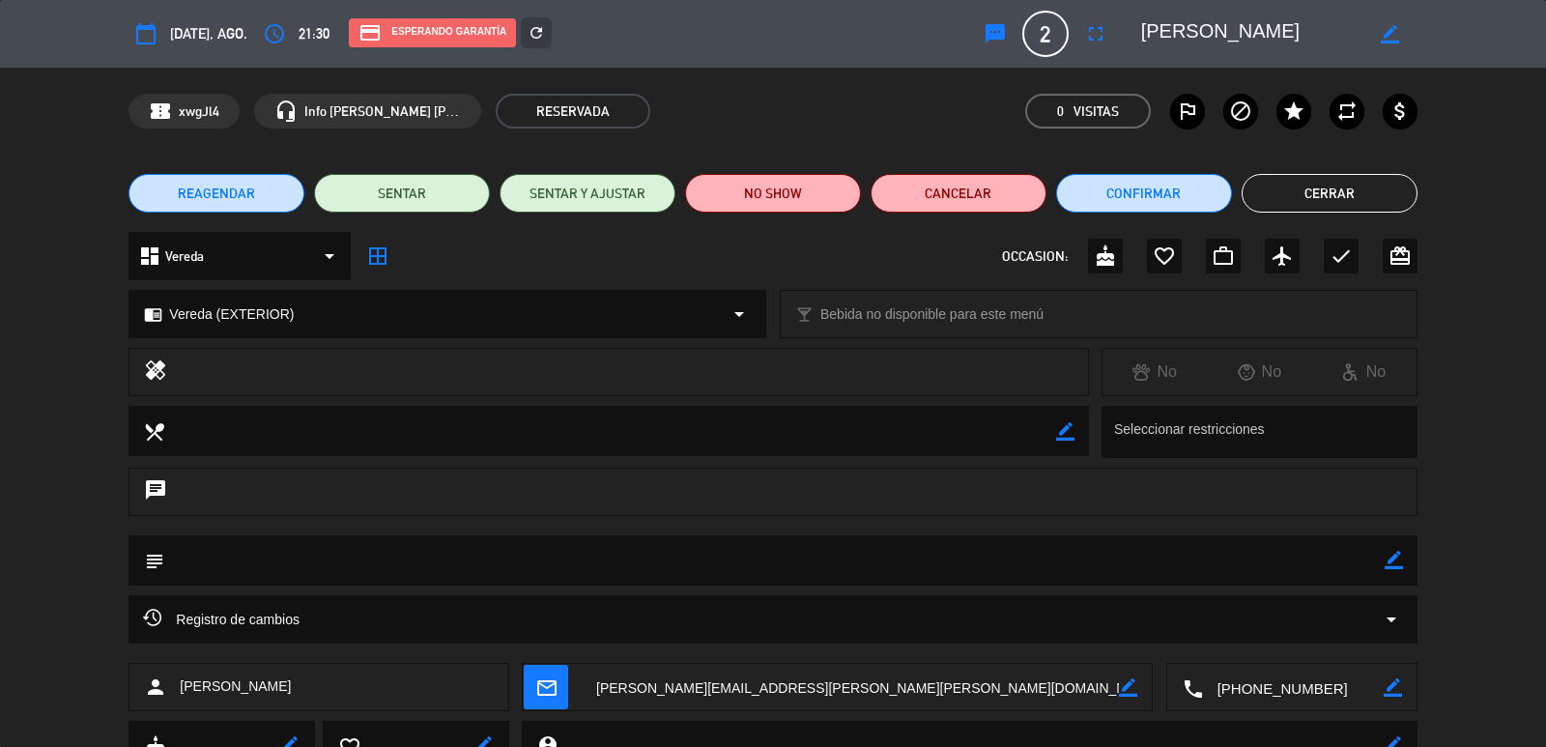
click at [1324, 192] on div "credit_card REQUERIR GARANTÍA CON TARJETA DE CRÉDITO GARANTÍA NO SHOW Por perso…" at bounding box center [773, 373] width 1546 height 747
click at [1353, 189] on div "credit_card REQUERIR GARANTÍA CON TARJETA DE CRÉDITO GARANTÍA NO SHOW Por perso…" at bounding box center [773, 373] width 1546 height 747
click at [1320, 195] on button "Cerrar" at bounding box center [1329, 193] width 176 height 39
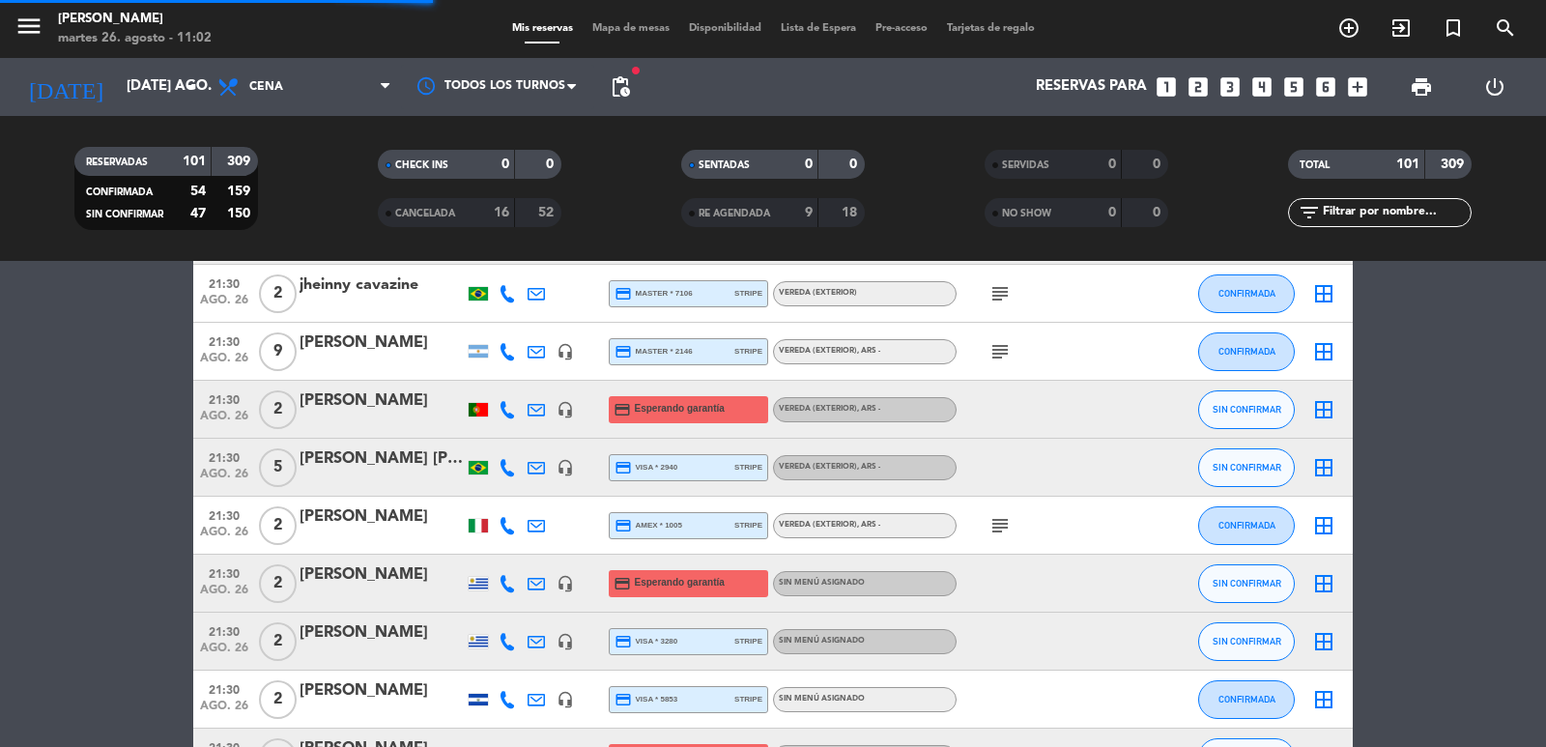
drag, startPoint x: 357, startPoint y: 598, endPoint x: 215, endPoint y: 573, distance: 144.2
click at [215, 573] on div "21:30 ago. 26 2 [PERSON_NAME] headset_mic credit_card Esperando garantía Sin me…" at bounding box center [772, 583] width 1159 height 58
click at [216, 576] on span "21:30" at bounding box center [224, 572] width 48 height 22
click at [351, 596] on div at bounding box center [381, 595] width 164 height 15
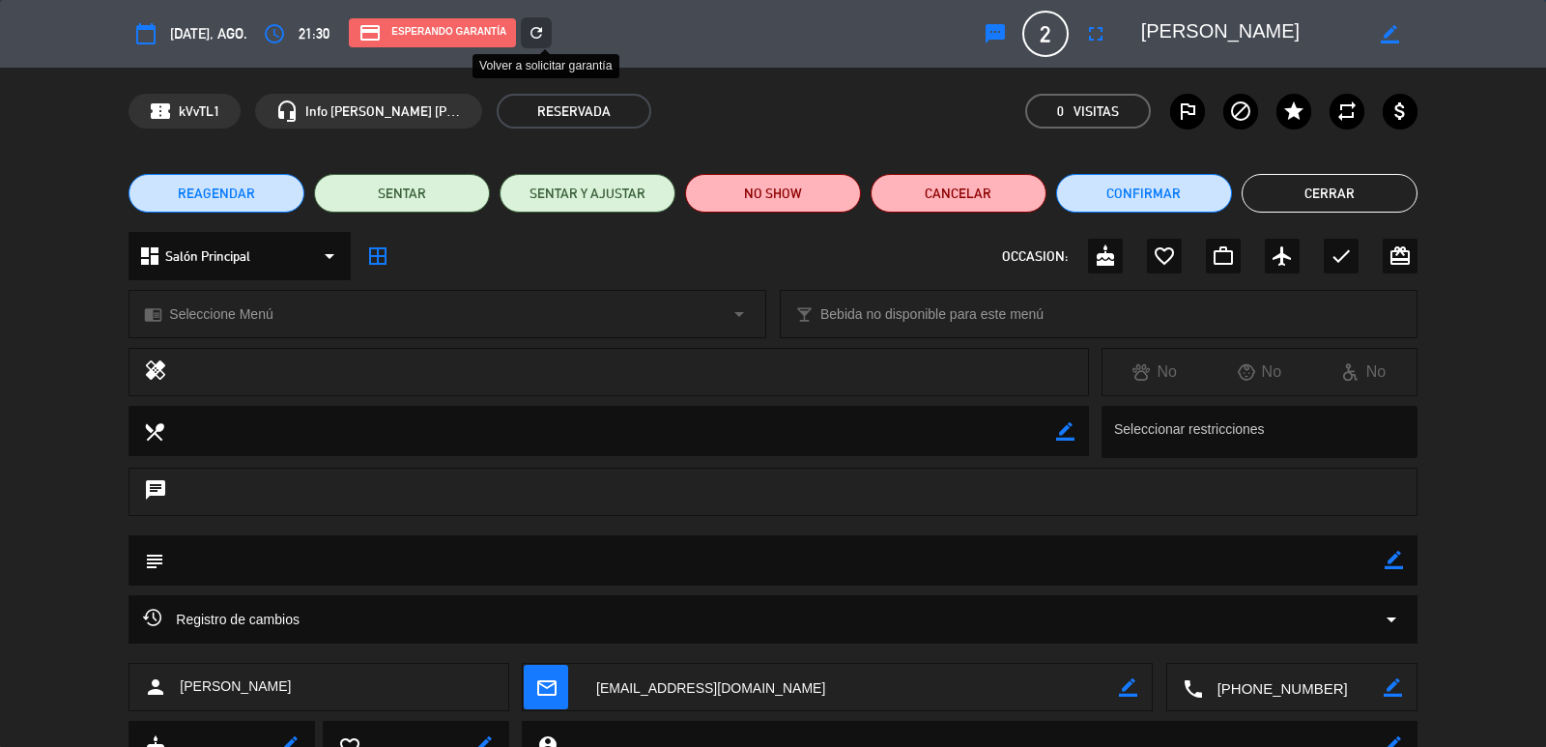
click at [539, 34] on icon "refresh" at bounding box center [535, 32] width 17 height 17
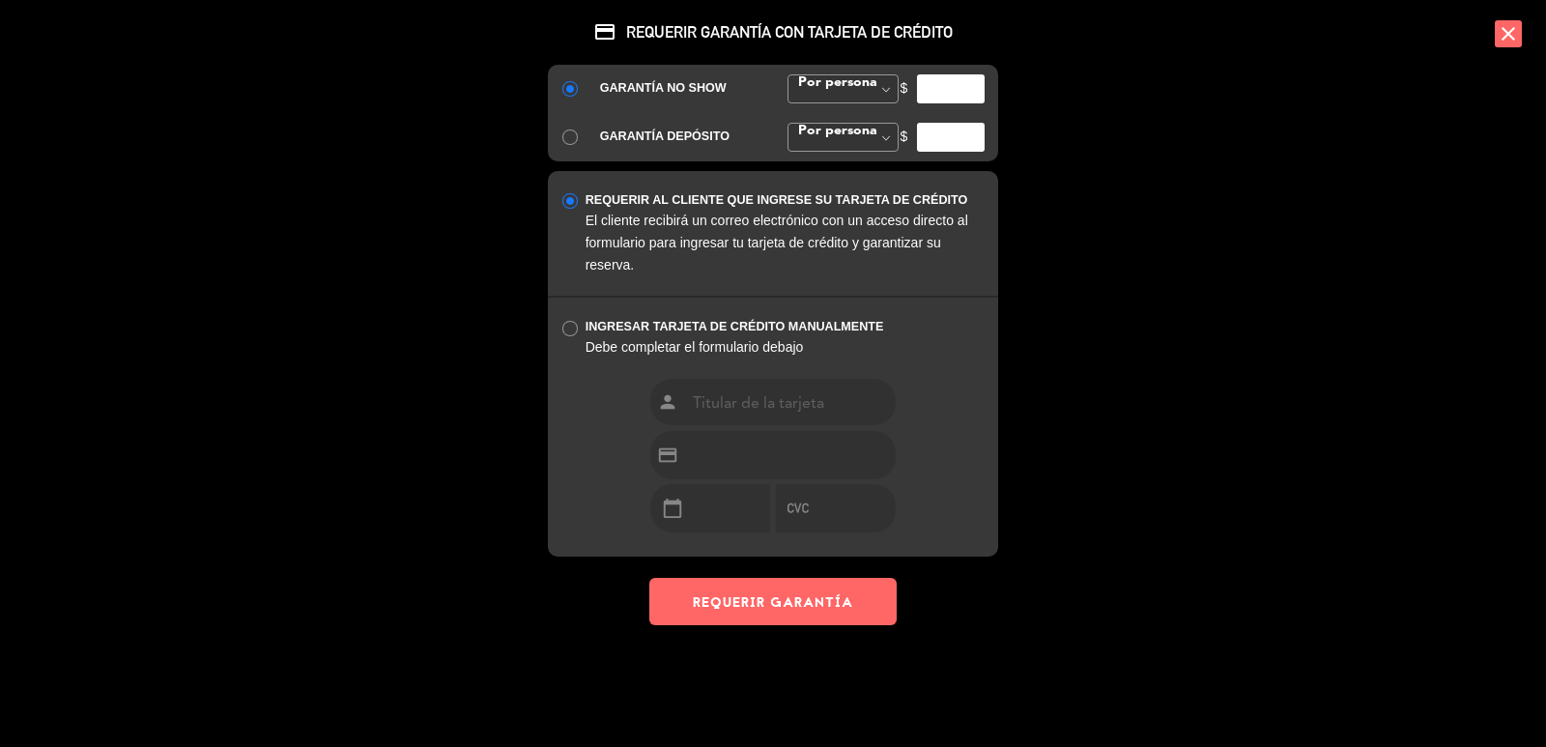
click at [964, 82] on input "number" at bounding box center [951, 88] width 68 height 29
type input "35000"
click at [752, 603] on button "REQUERIR GARANTÍA" at bounding box center [772, 601] width 247 height 47
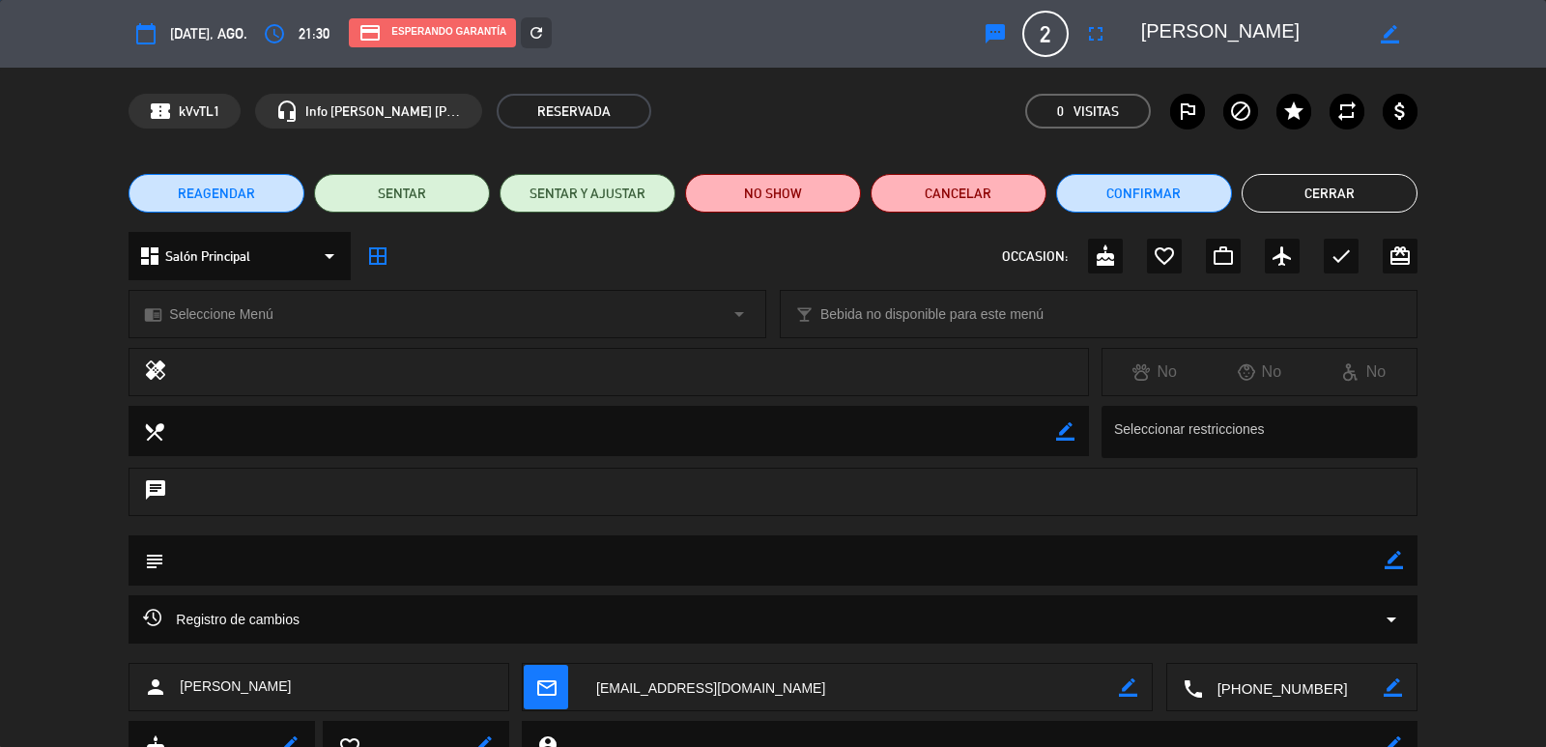
drag, startPoint x: 1335, startPoint y: 193, endPoint x: 1086, endPoint y: 242, distance: 254.0
click at [1335, 193] on button "Cerrar" at bounding box center [1329, 193] width 176 height 39
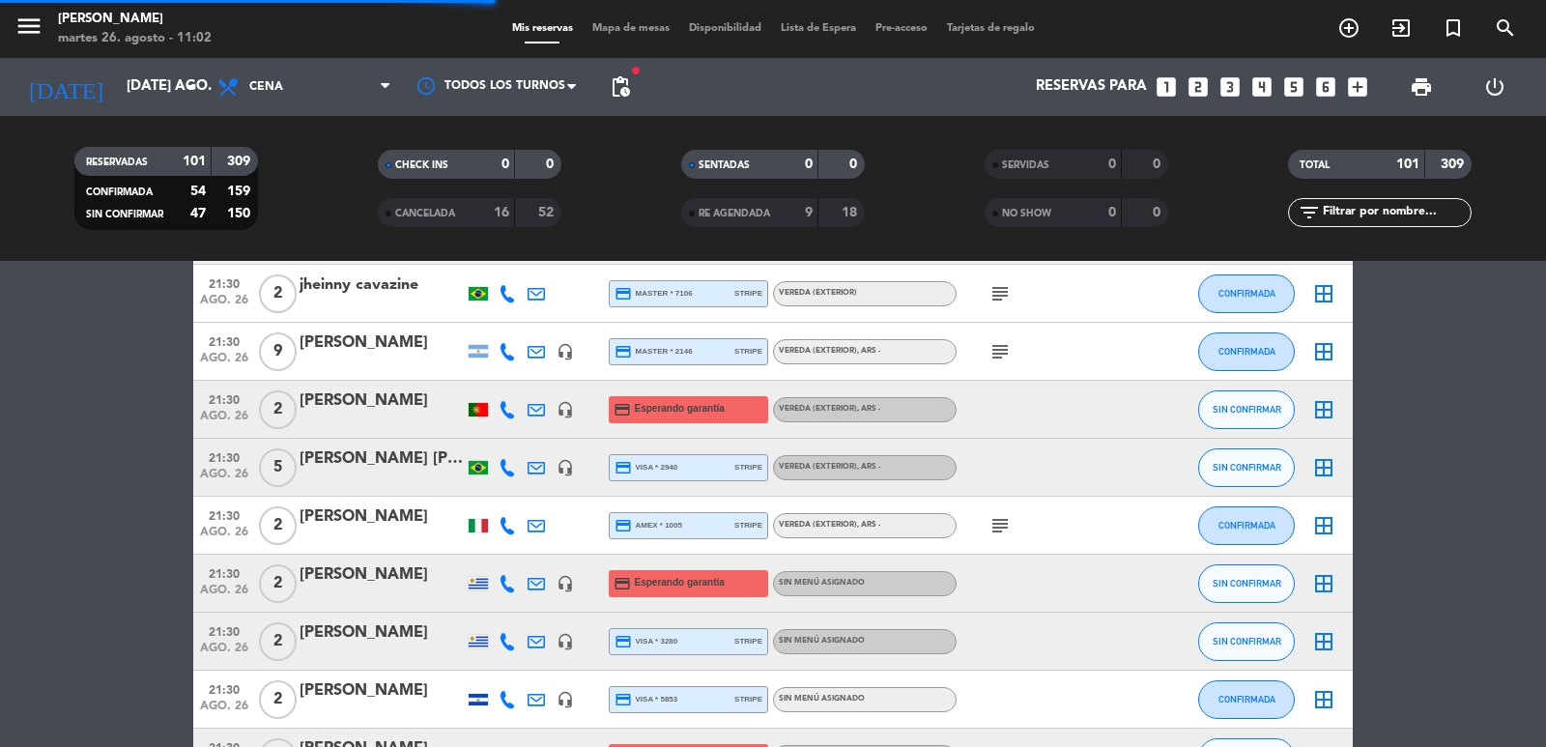
scroll to position [4057, 0]
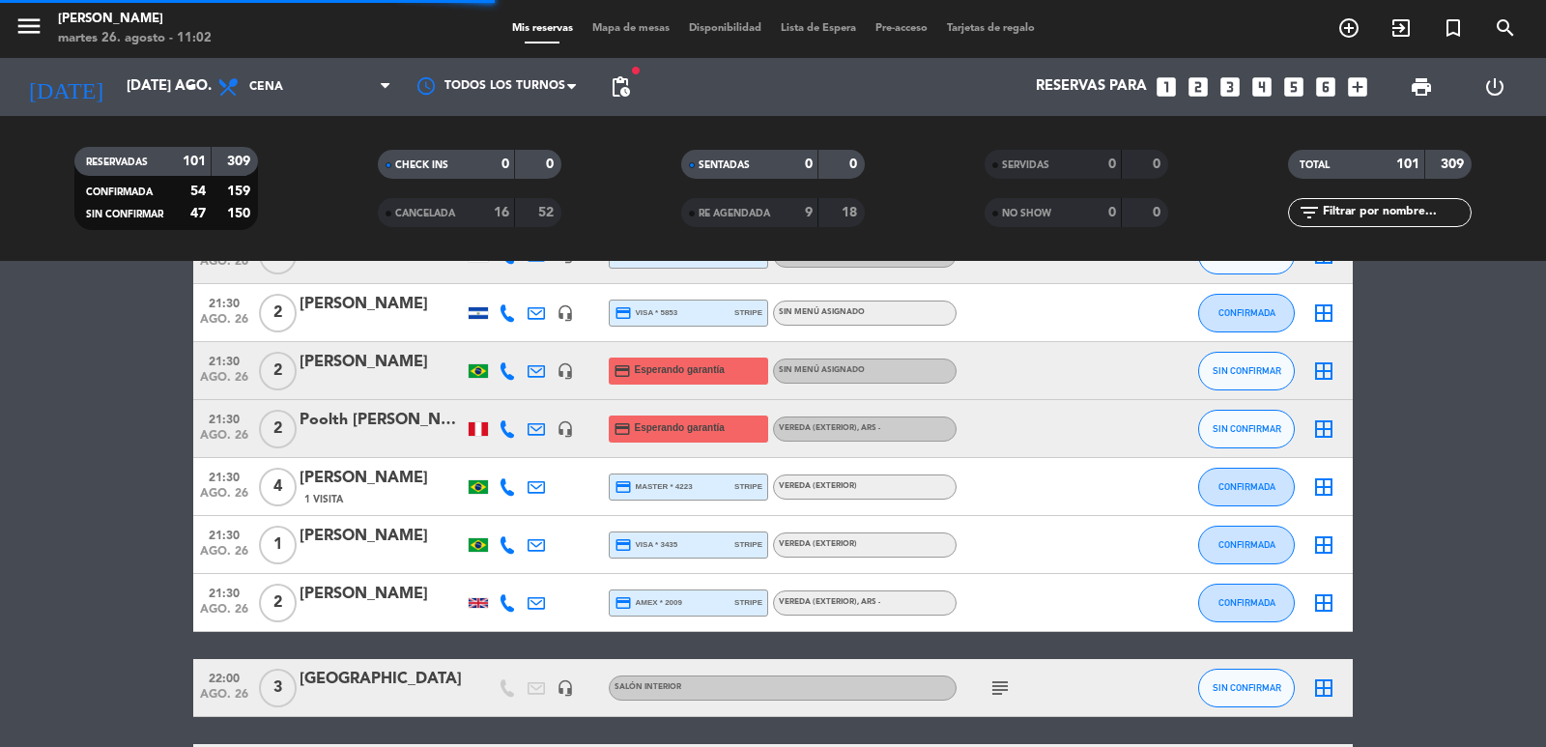
click at [214, 372] on span "ago. 26" at bounding box center [224, 382] width 48 height 22
click at [239, 413] on span "21:30" at bounding box center [224, 418] width 48 height 22
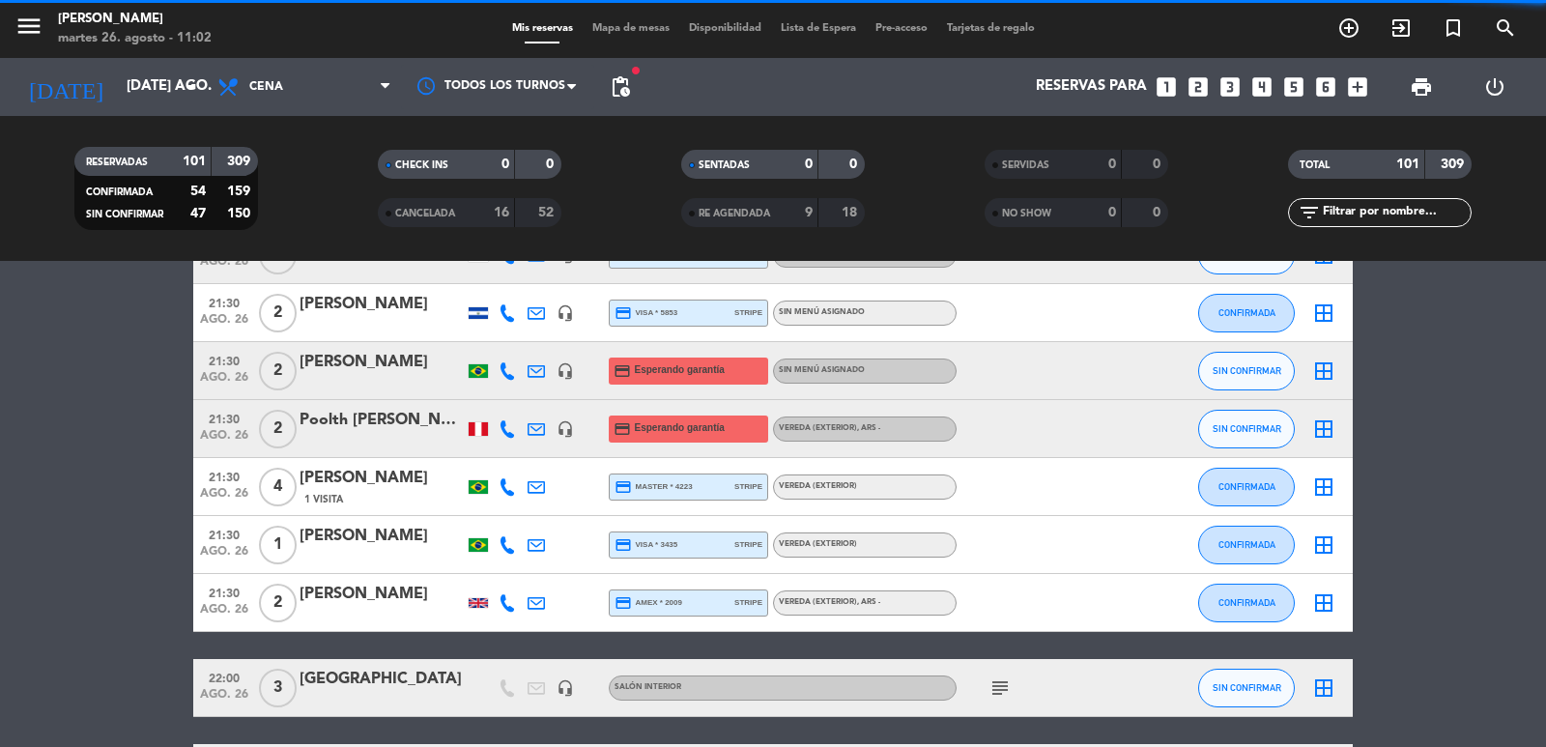
click at [393, 379] on div at bounding box center [381, 383] width 164 height 15
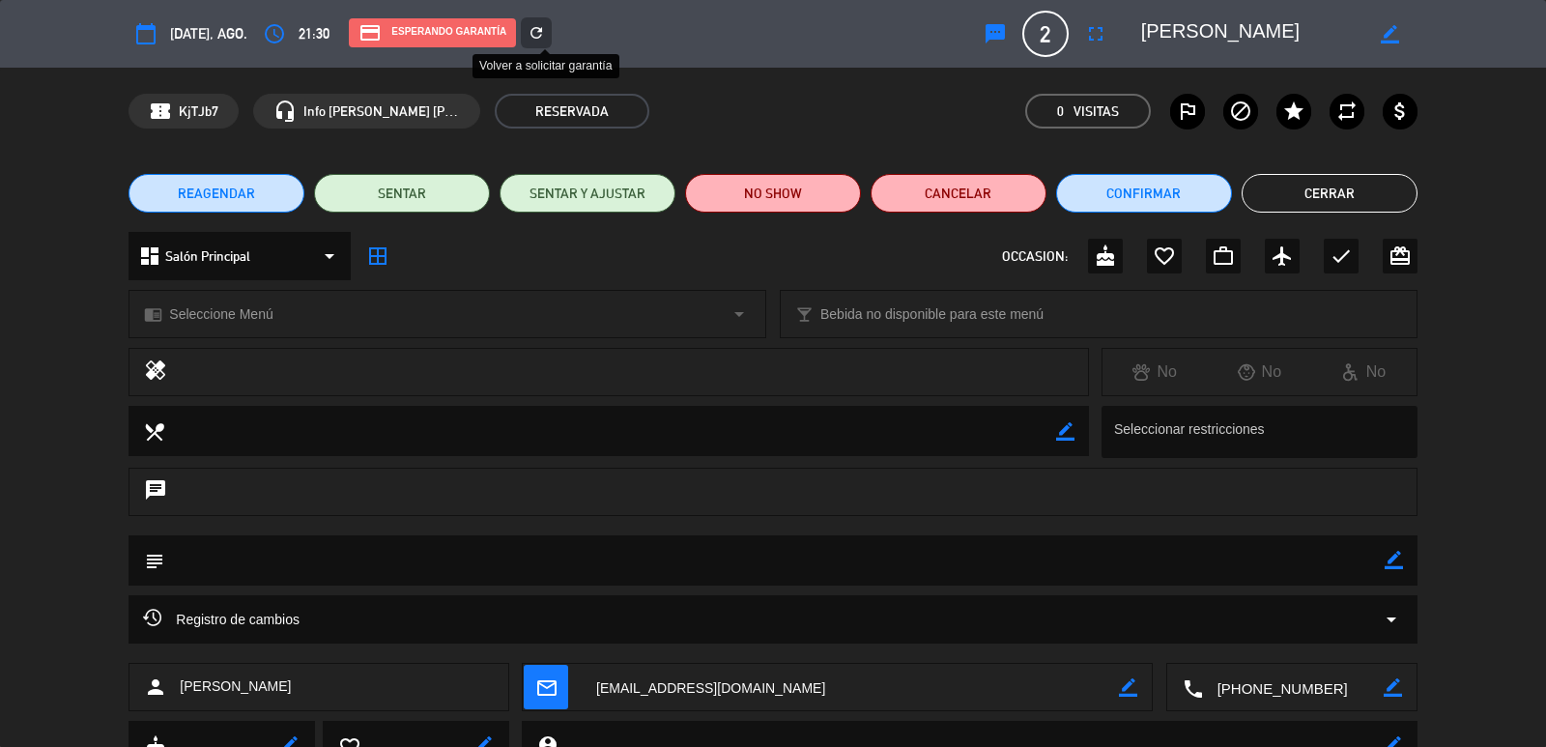
click at [545, 32] on icon "refresh" at bounding box center [535, 32] width 17 height 17
click at [544, 31] on div "credit_card REQUERIR GARANTÍA CON TARJETA DE CRÉDITO GARANTÍA NO SHOW Por perso…" at bounding box center [772, 264] width 483 height 625
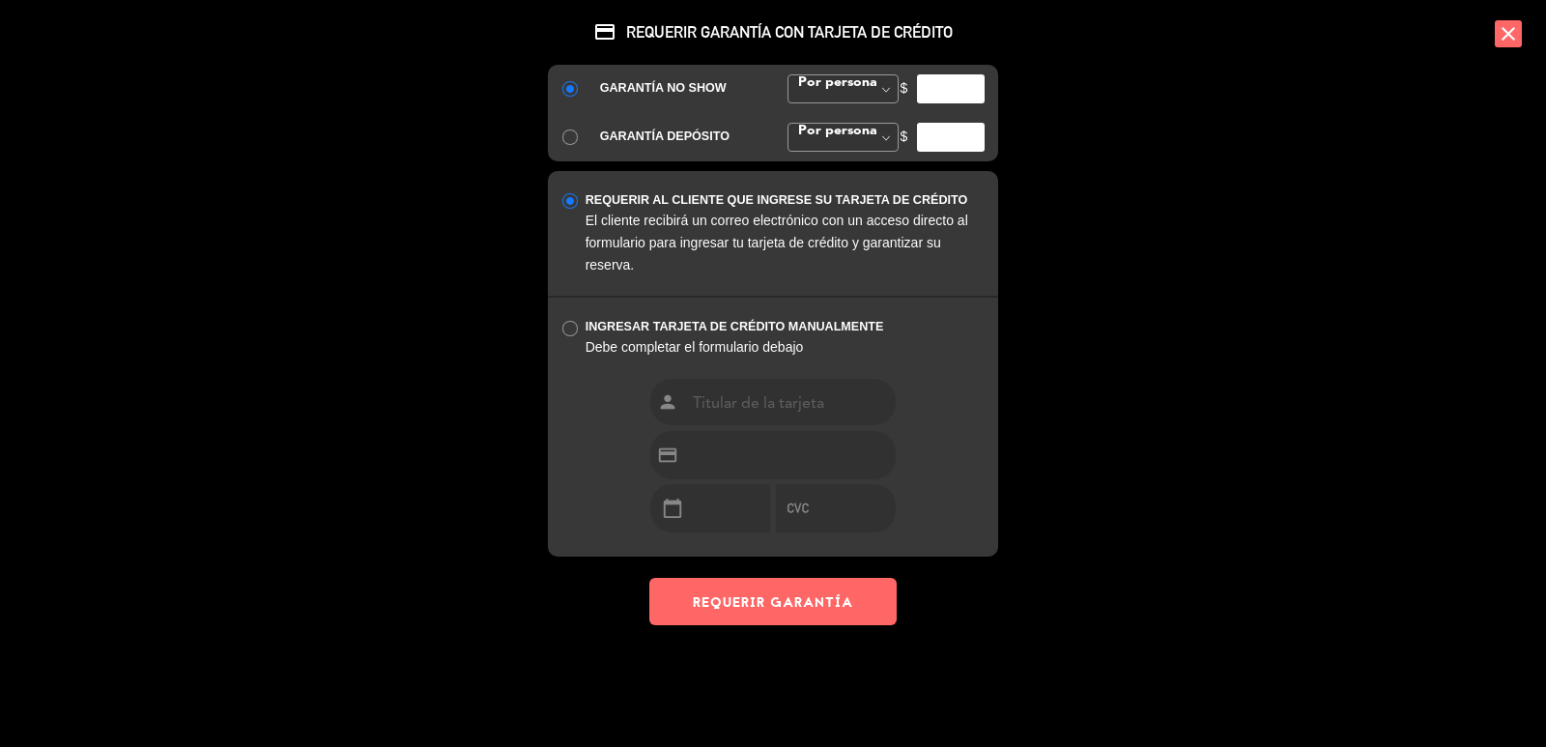
click at [942, 74] on input "number" at bounding box center [951, 88] width 68 height 29
type input "35000"
click at [767, 618] on button "REQUERIR GARANTÍA" at bounding box center [772, 601] width 247 height 47
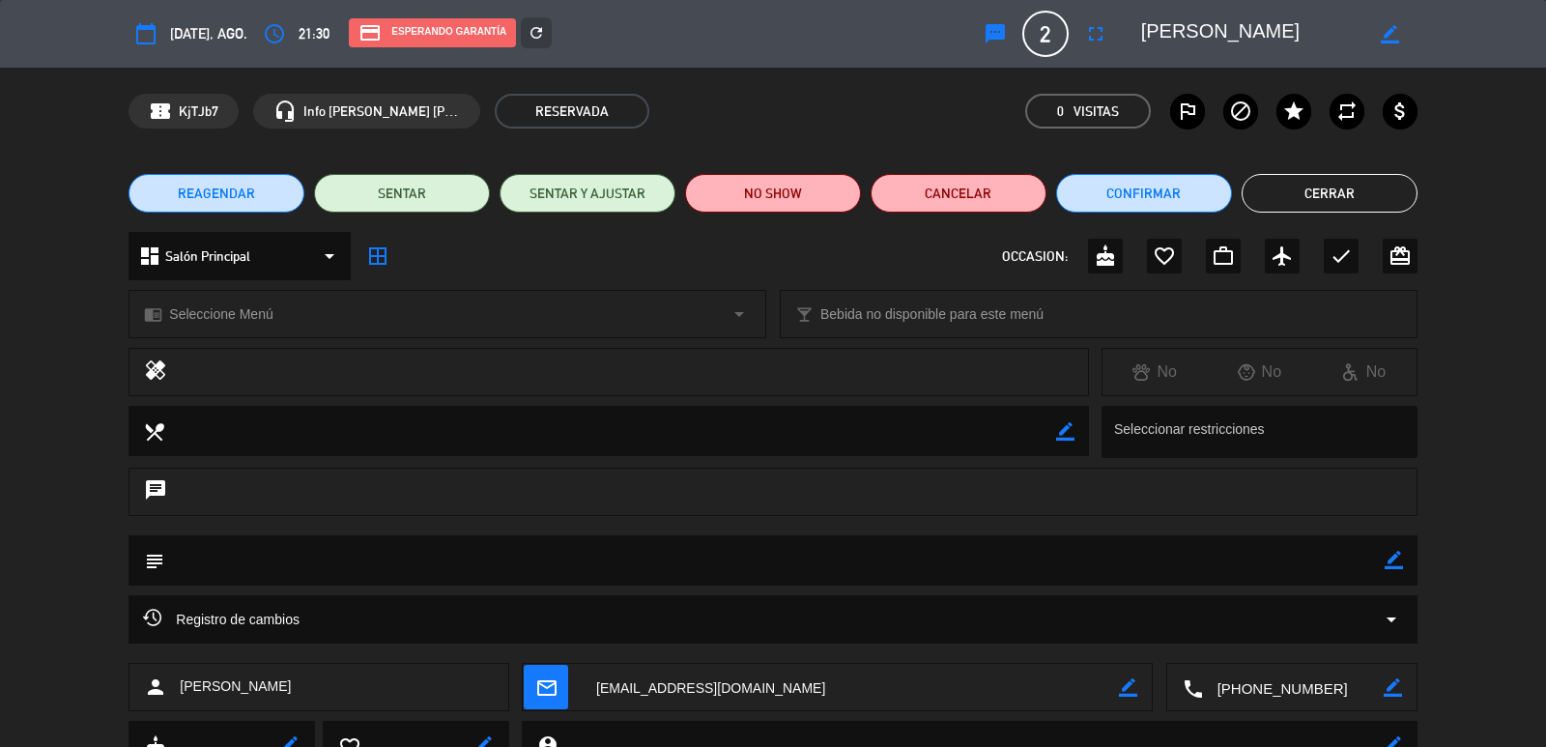
click at [1336, 202] on button "Cerrar" at bounding box center [1329, 193] width 176 height 39
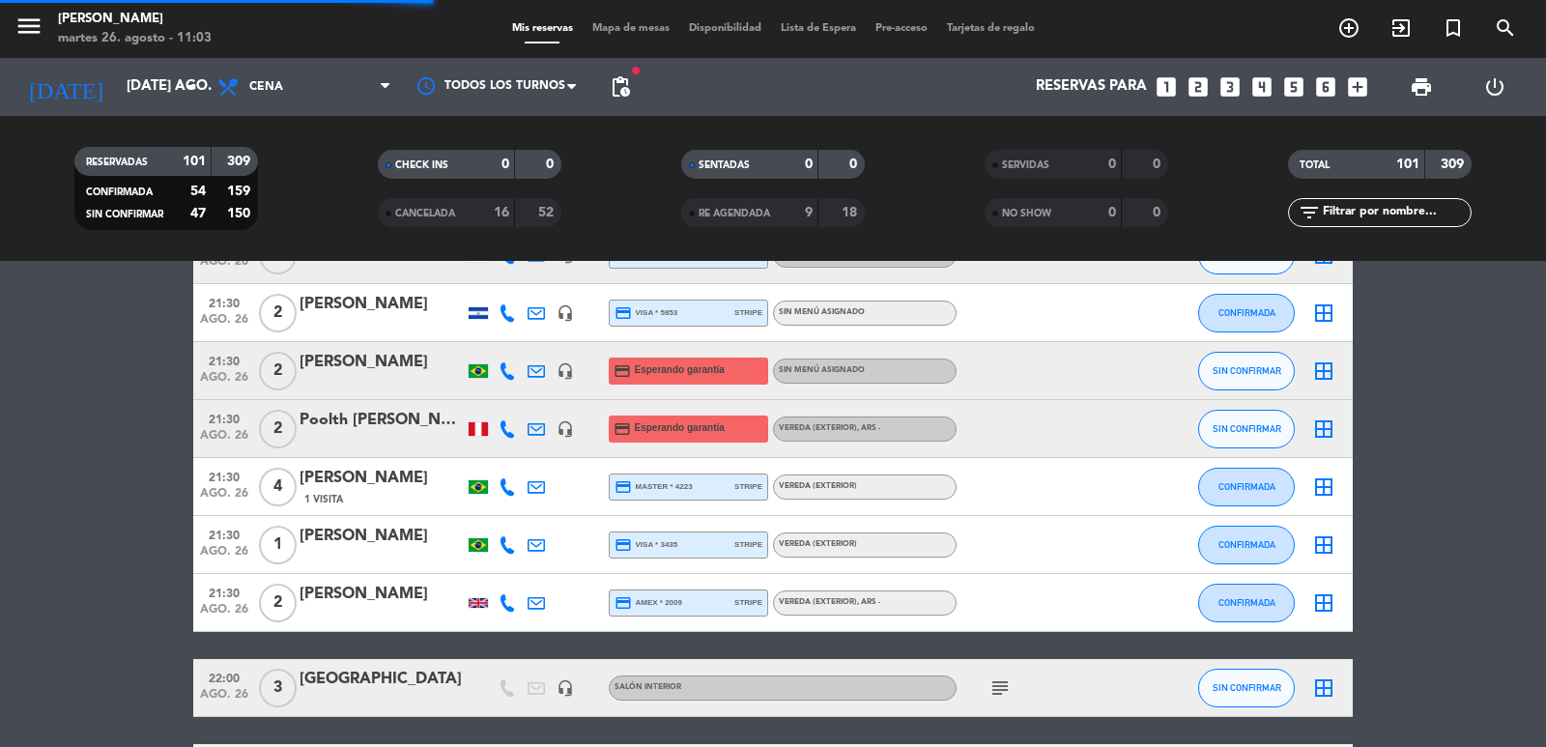
click at [212, 415] on span "21:30" at bounding box center [224, 418] width 48 height 22
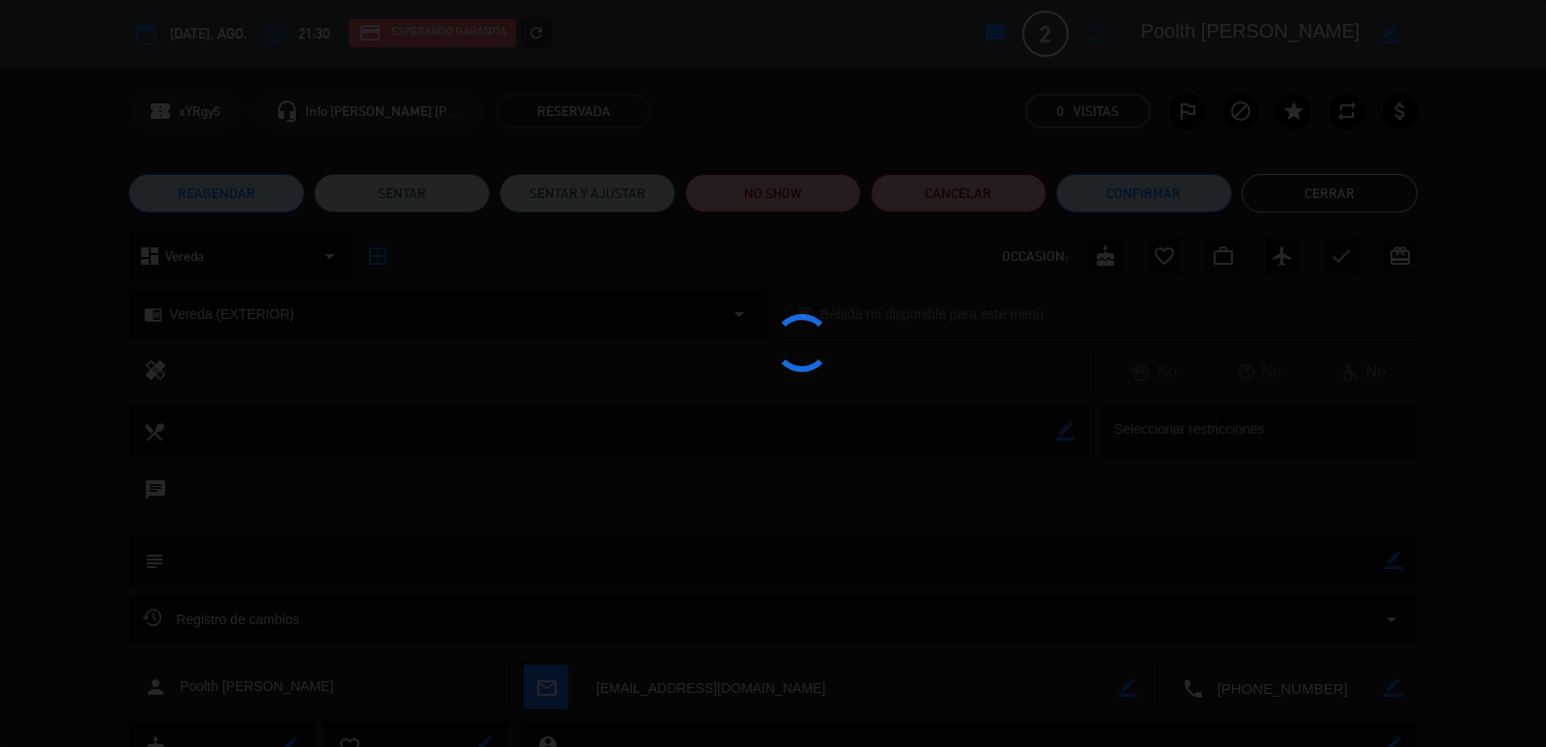
click at [545, 34] on icon "refresh" at bounding box center [535, 32] width 17 height 17
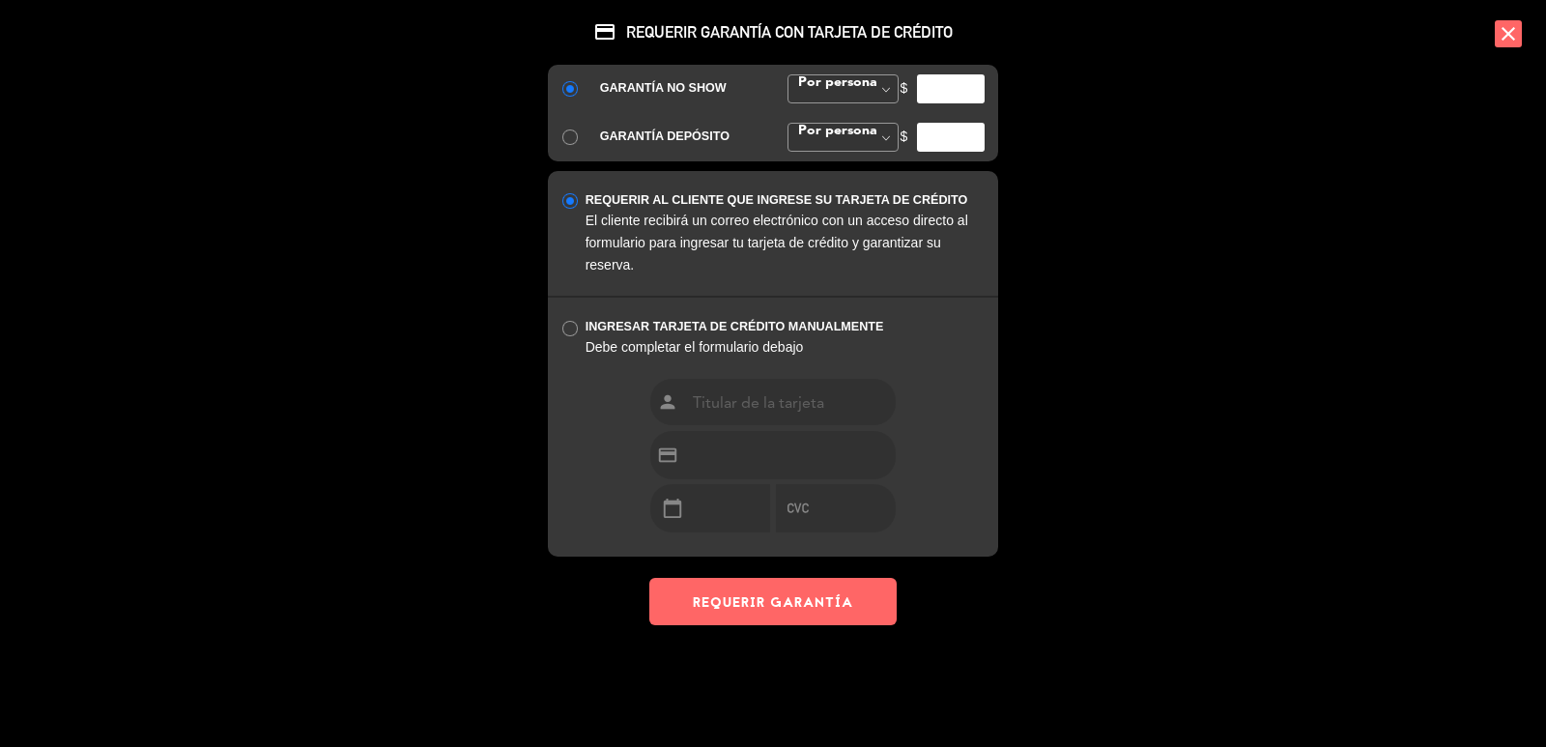
click at [928, 82] on input "number" at bounding box center [951, 88] width 68 height 29
type input "35000"
click at [777, 592] on button "REQUERIR GARANTÍA" at bounding box center [772, 601] width 247 height 47
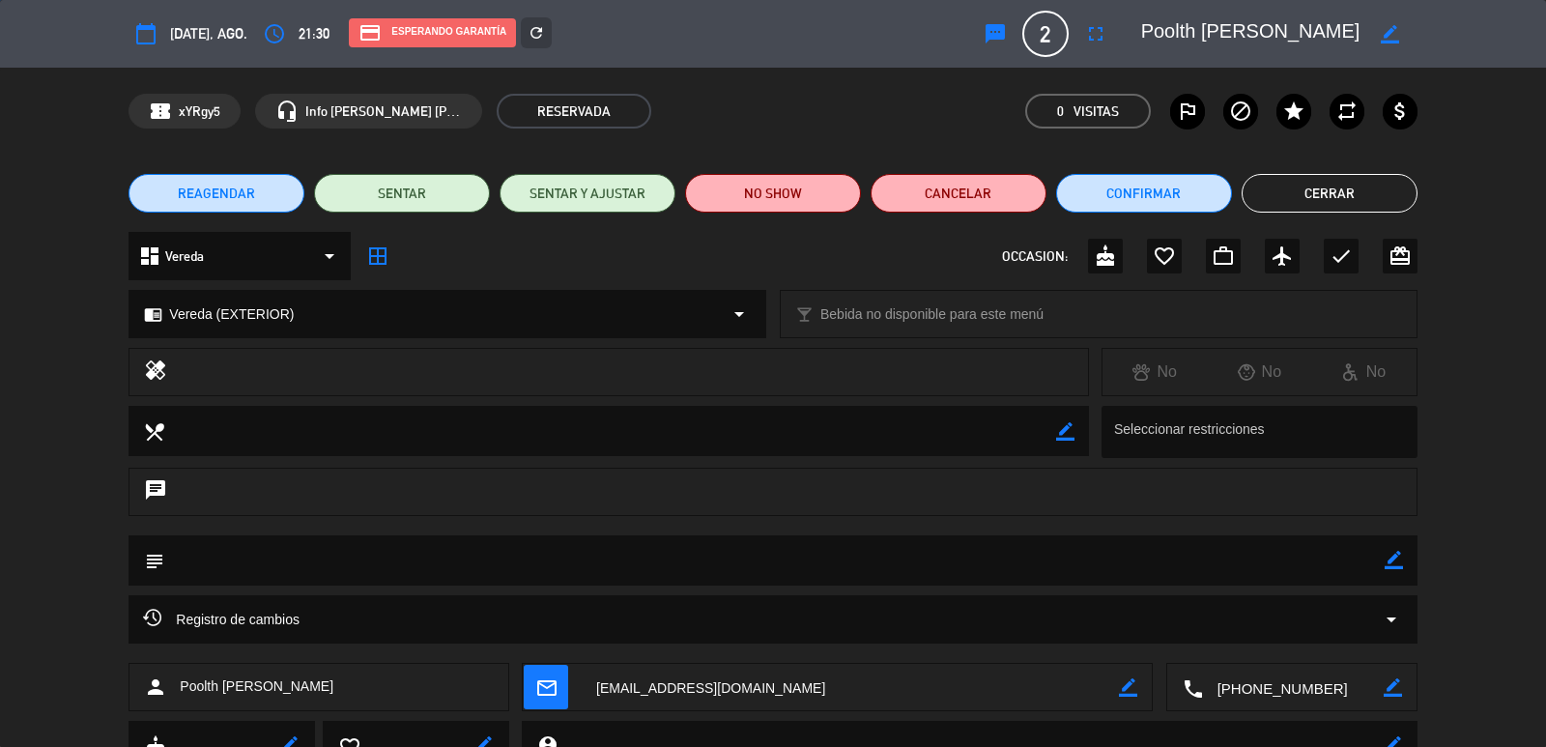
click at [1311, 200] on button "Cerrar" at bounding box center [1329, 193] width 176 height 39
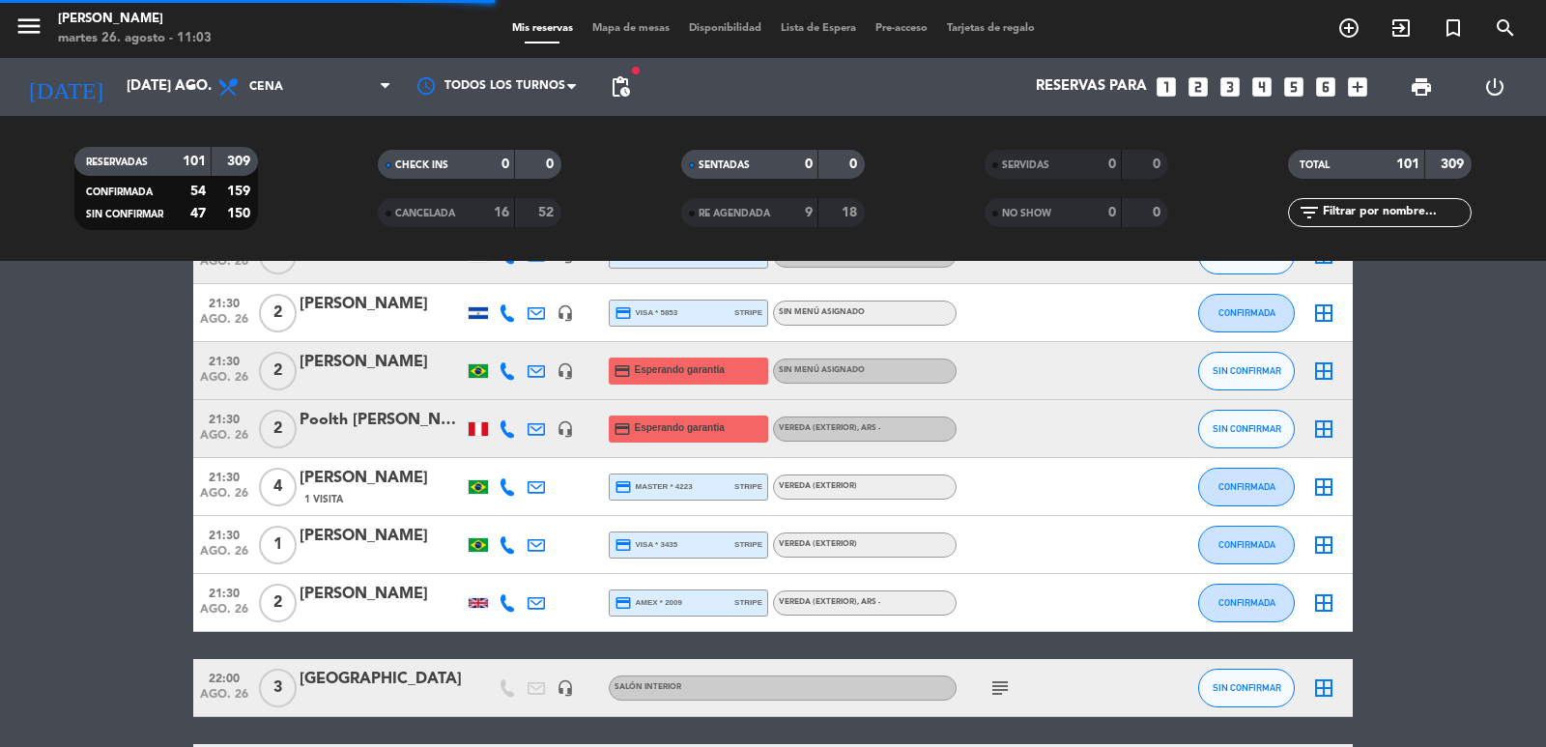
scroll to position [4443, 0]
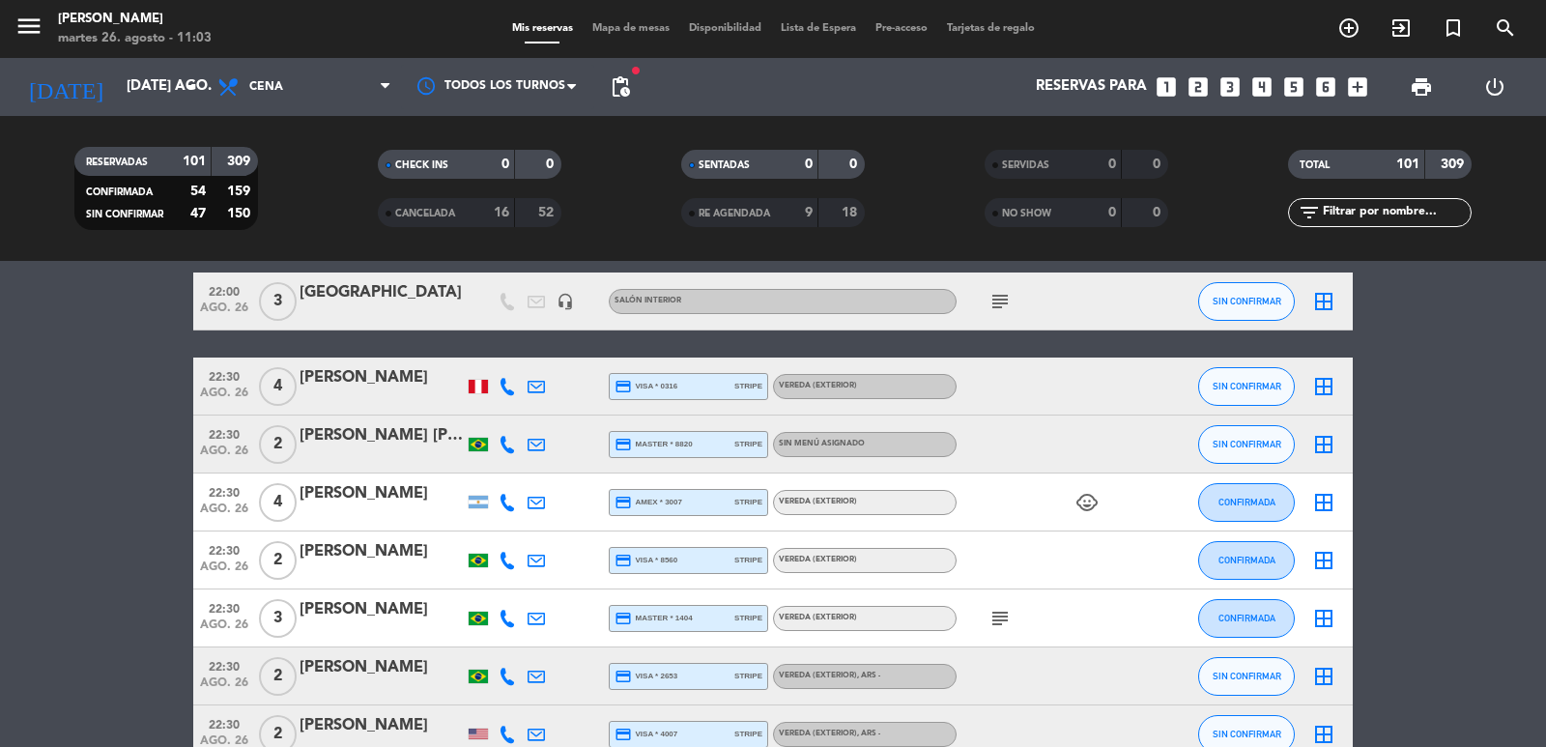
scroll to position [4830, 0]
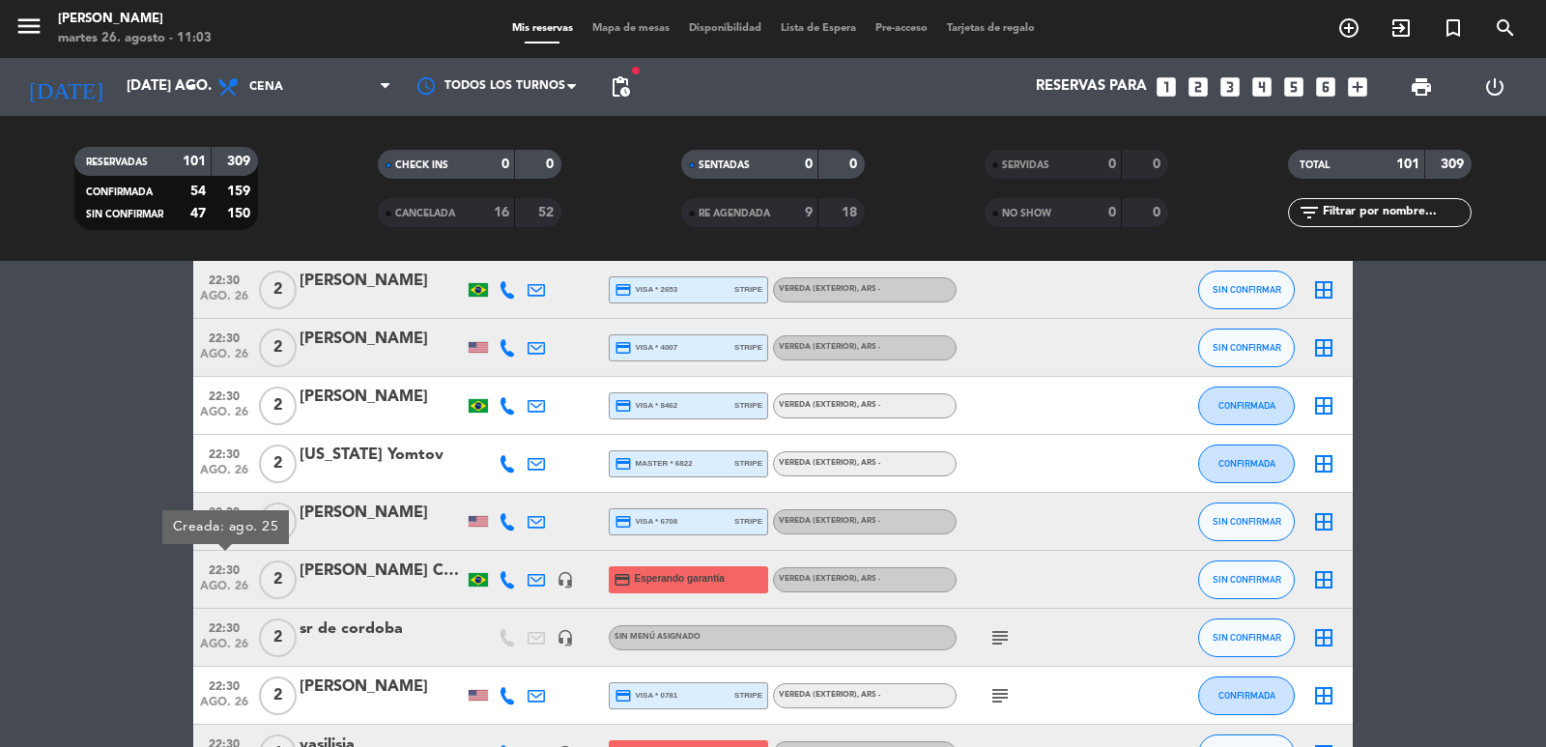
click at [347, 575] on div "[PERSON_NAME] Costa [PERSON_NAME]" at bounding box center [381, 570] width 164 height 25
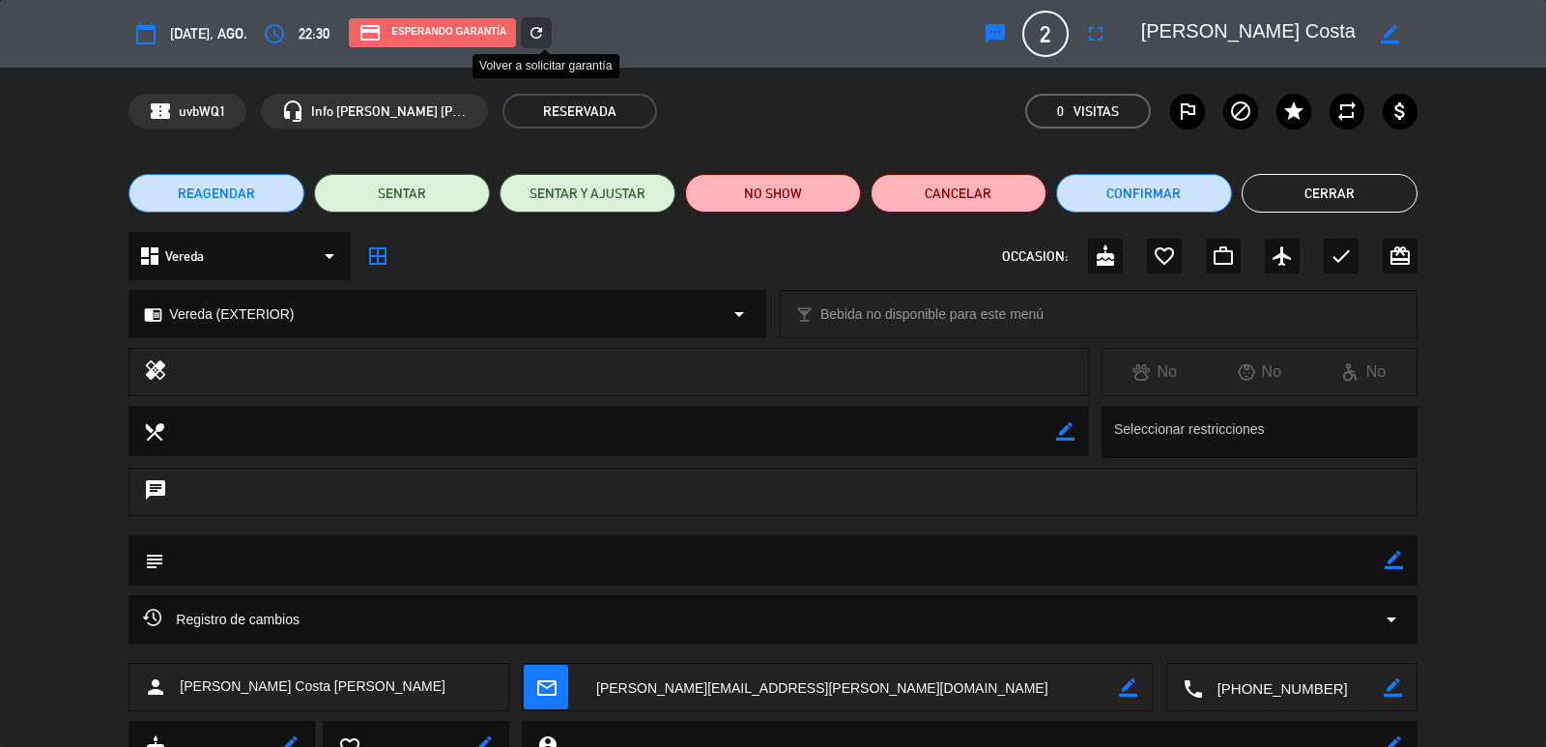
click at [545, 32] on icon "refresh" at bounding box center [535, 32] width 17 height 17
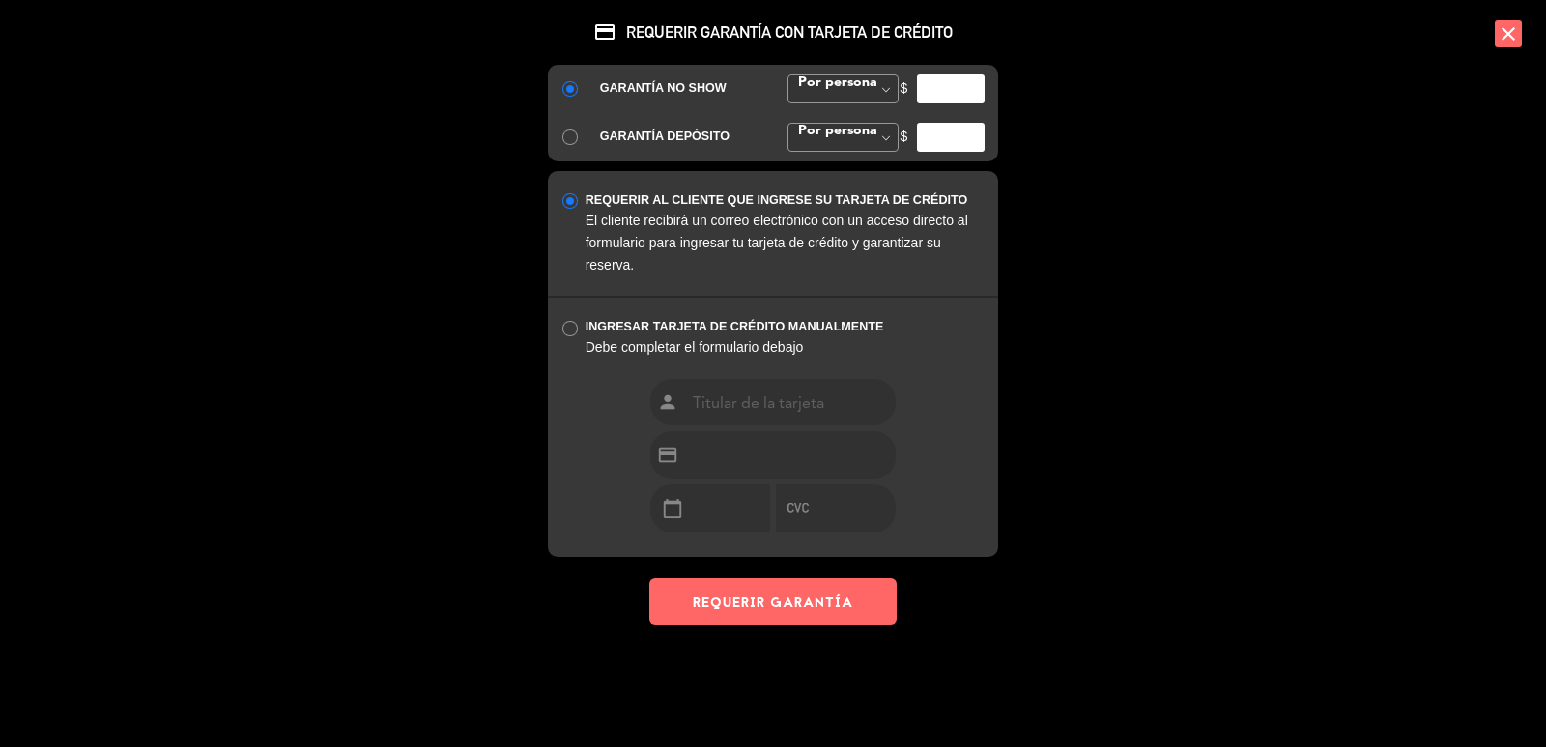
click at [946, 84] on div "GARANTÍA NO SHOW Por persona Monto Fijo Por persona Por persona Monto Fijo $ GA…" at bounding box center [773, 113] width 450 height 97
type input "3"
click at [949, 93] on input "number" at bounding box center [951, 88] width 68 height 29
type input "35000"
click at [797, 594] on button "REQUERIR GARANTÍA" at bounding box center [772, 601] width 247 height 47
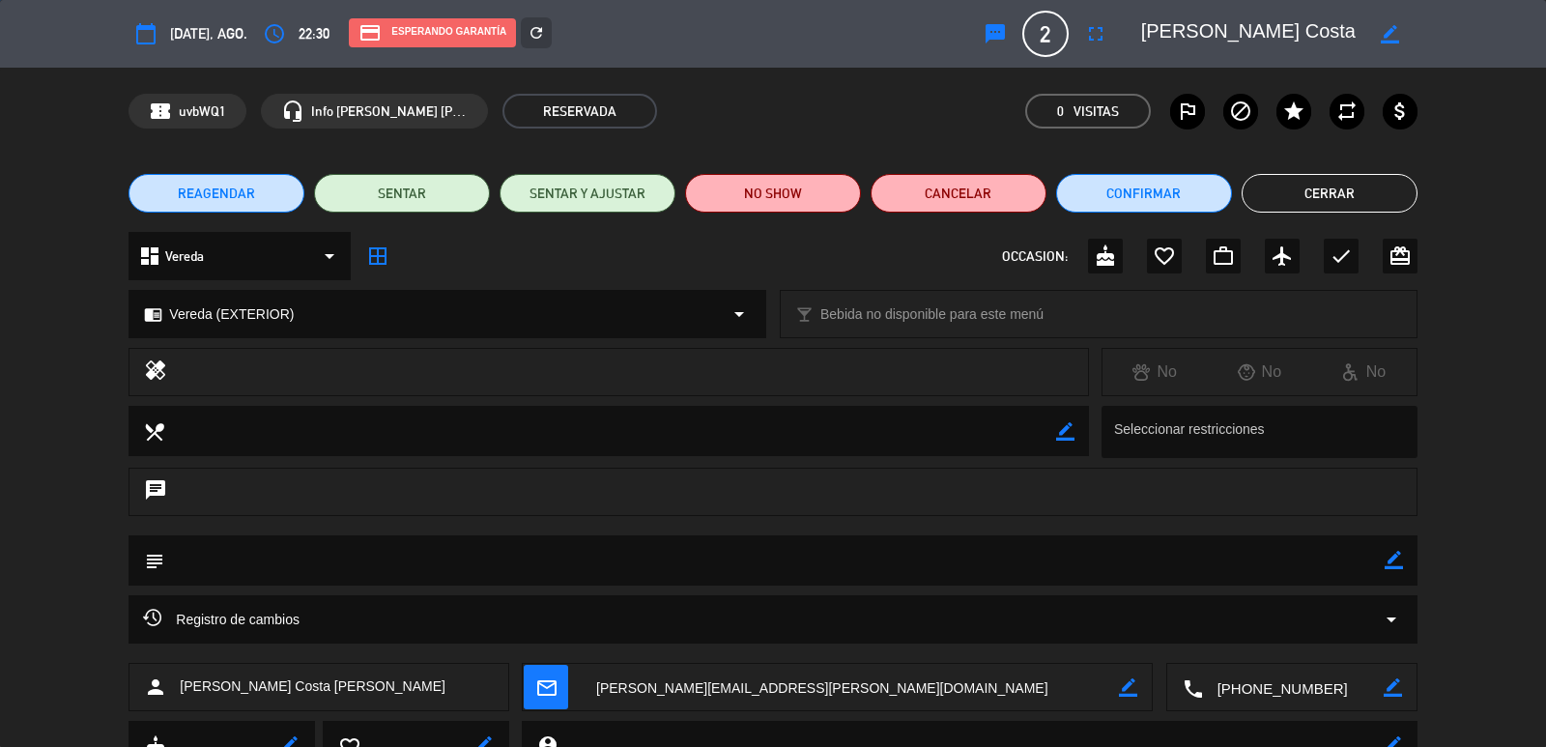
click at [1342, 194] on button "Cerrar" at bounding box center [1329, 193] width 176 height 39
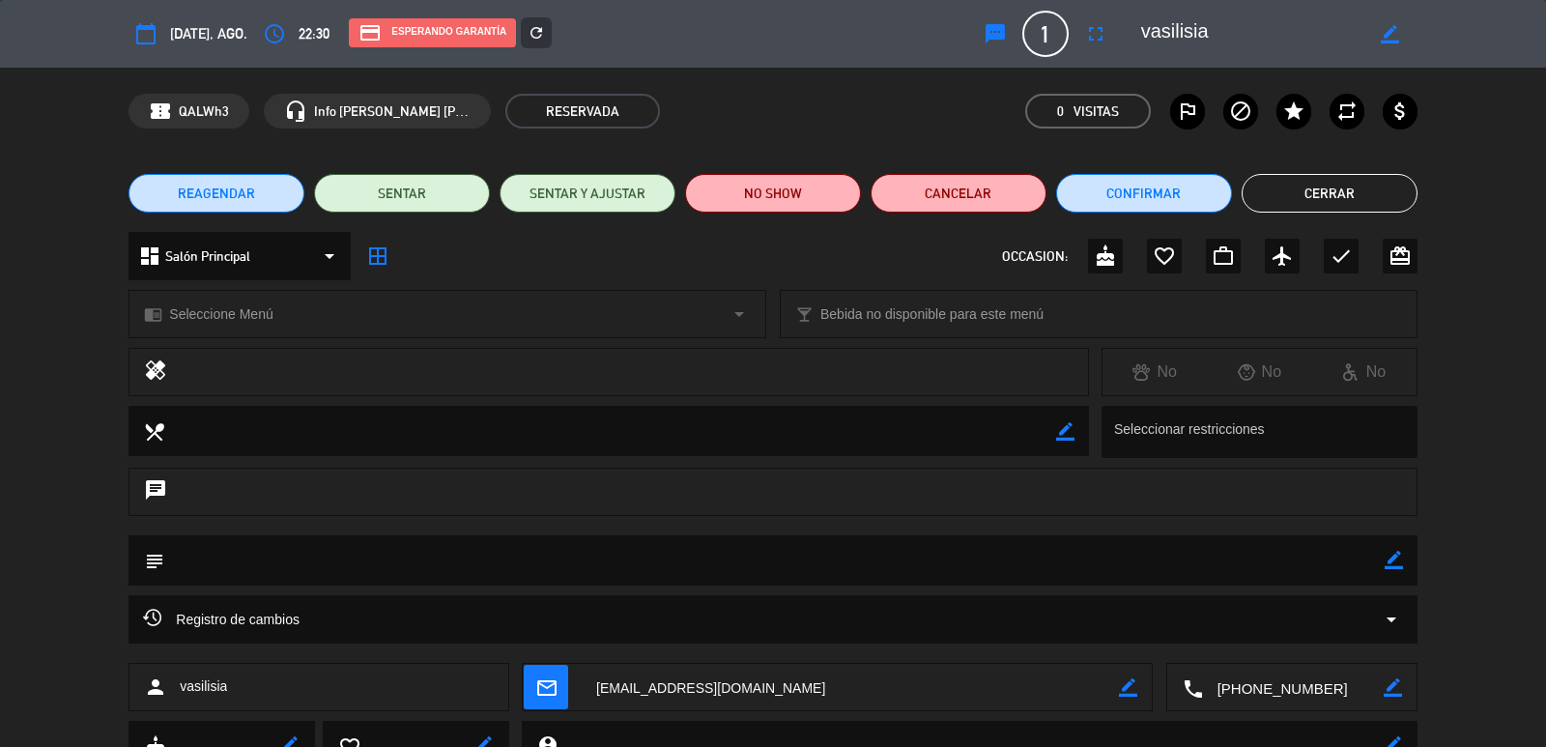
click at [545, 33] on icon "refresh" at bounding box center [535, 32] width 17 height 17
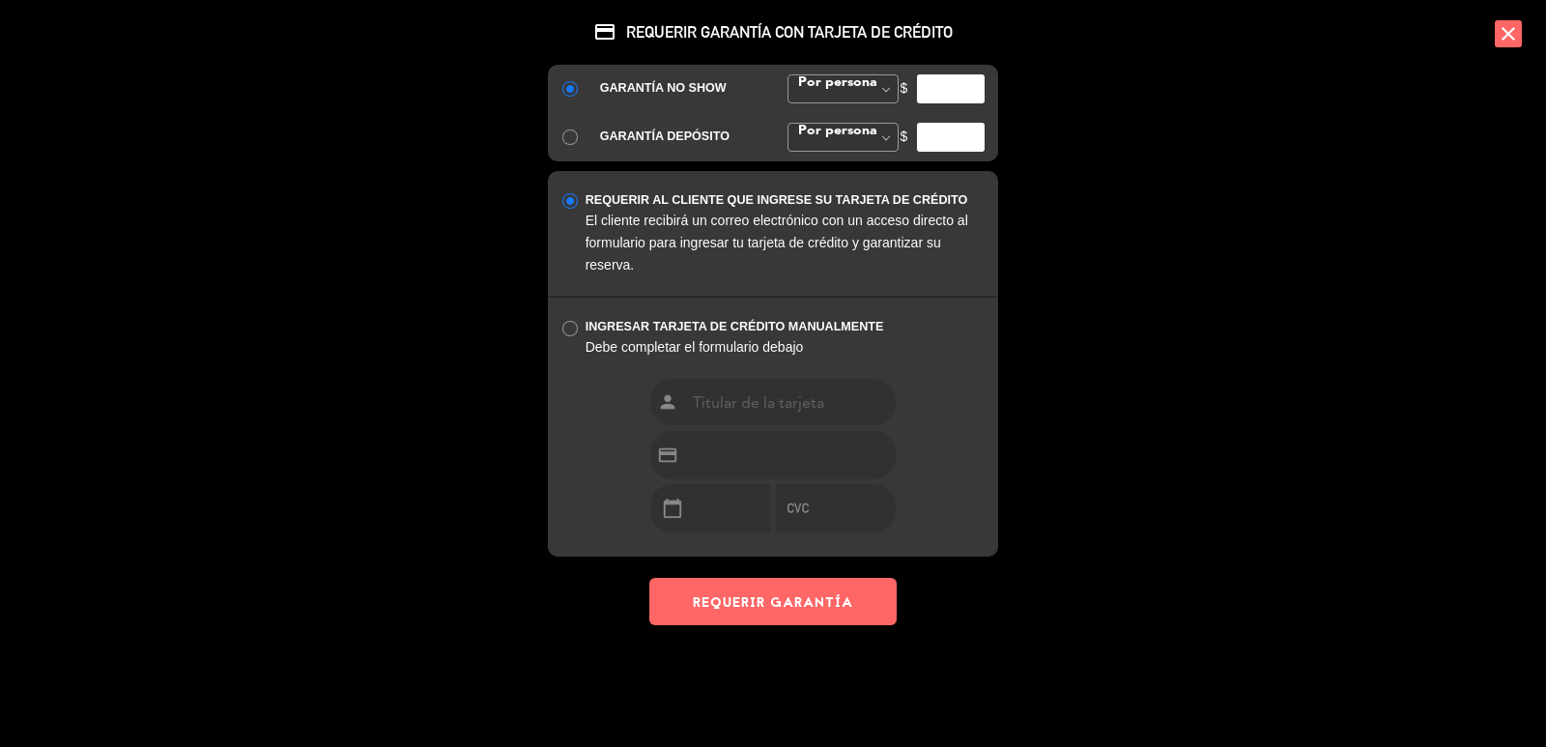
click at [942, 96] on input "number" at bounding box center [951, 88] width 68 height 29
type input "35000"
click at [789, 598] on button "REQUERIR GARANTÍA" at bounding box center [772, 601] width 247 height 47
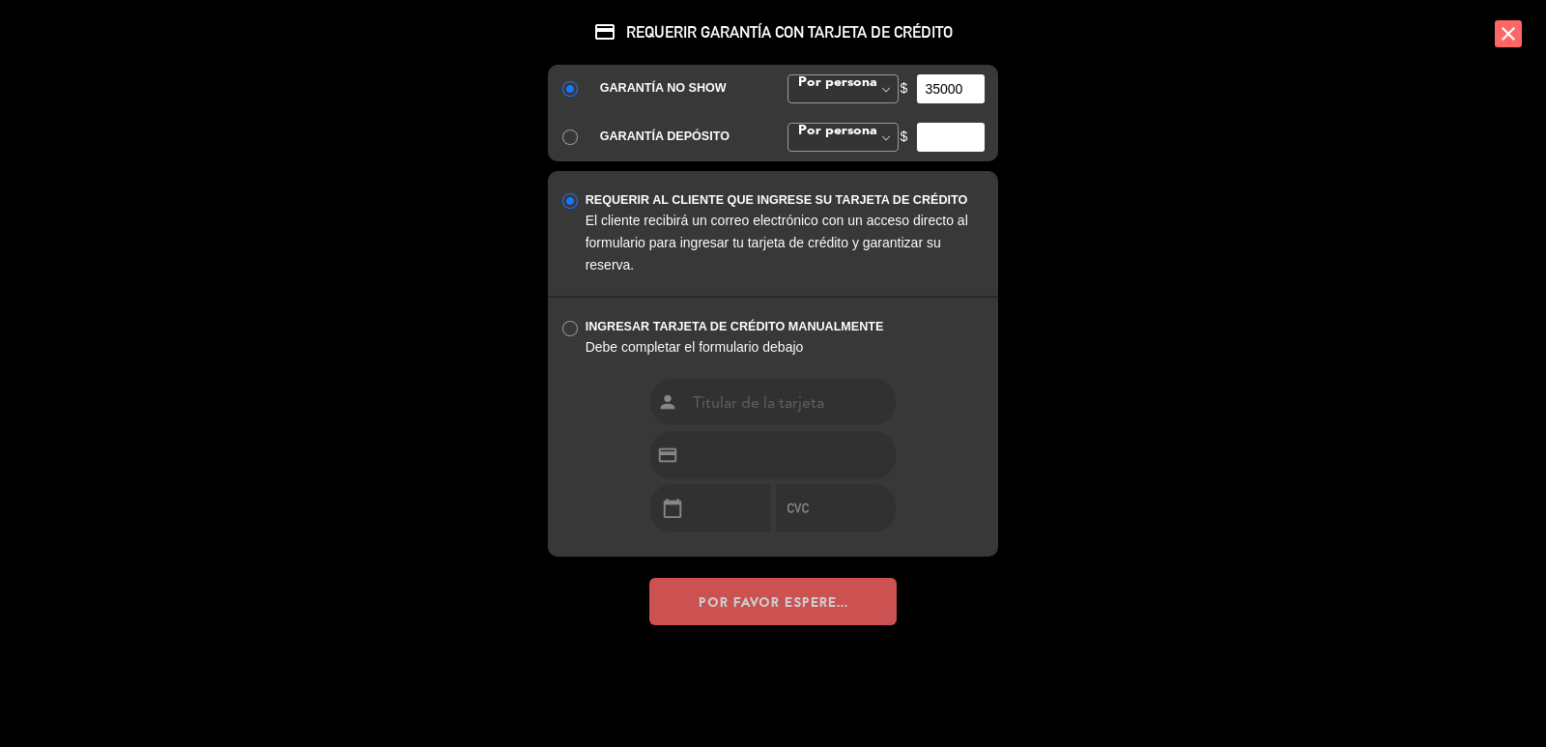
click at [1319, 206] on div "credit_card REQUERIR GARANTÍA CON TARJETA DE CRÉDITO GARANTÍA NO SHOW Por perso…" at bounding box center [773, 373] width 1546 height 747
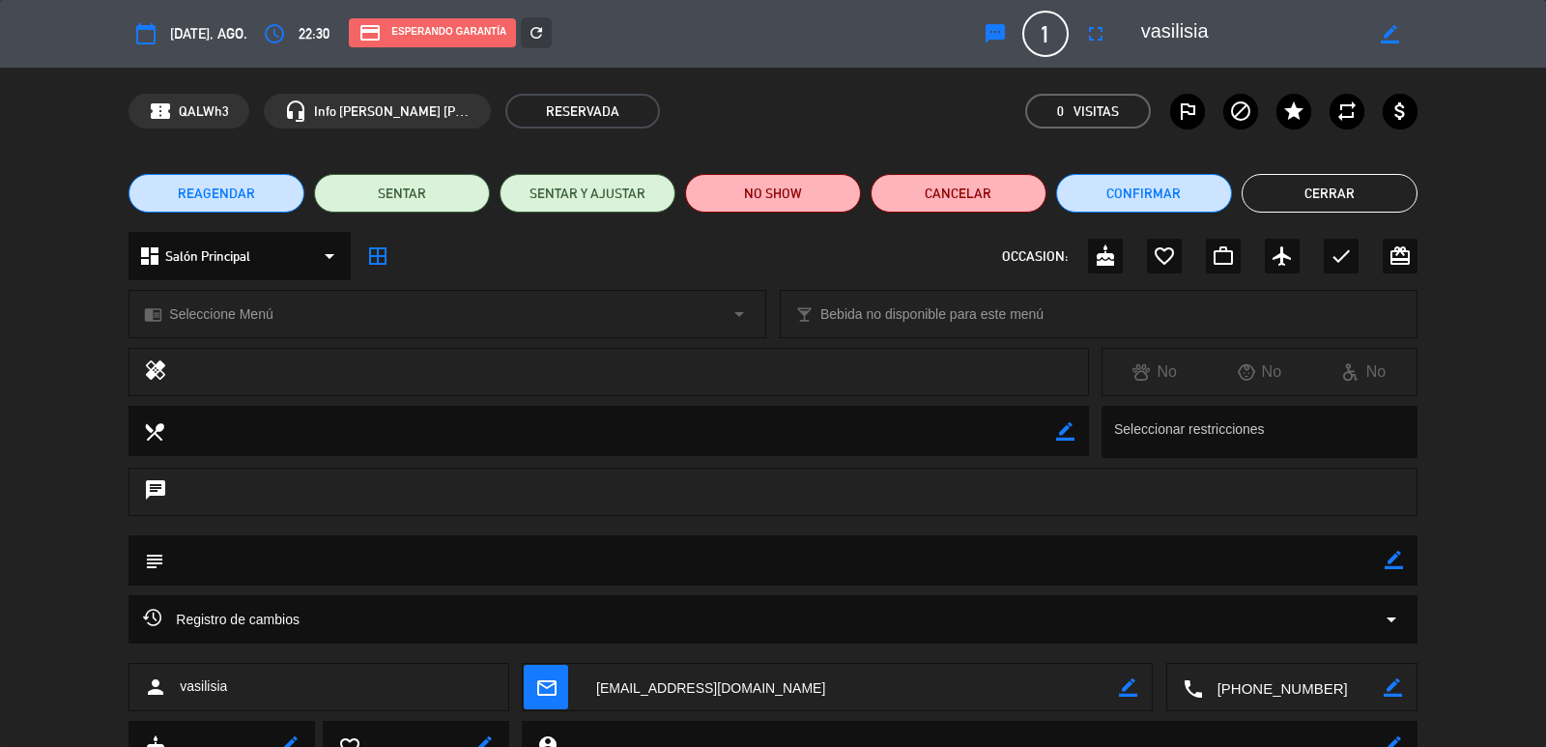
click at [1289, 199] on button "Cerrar" at bounding box center [1329, 193] width 176 height 39
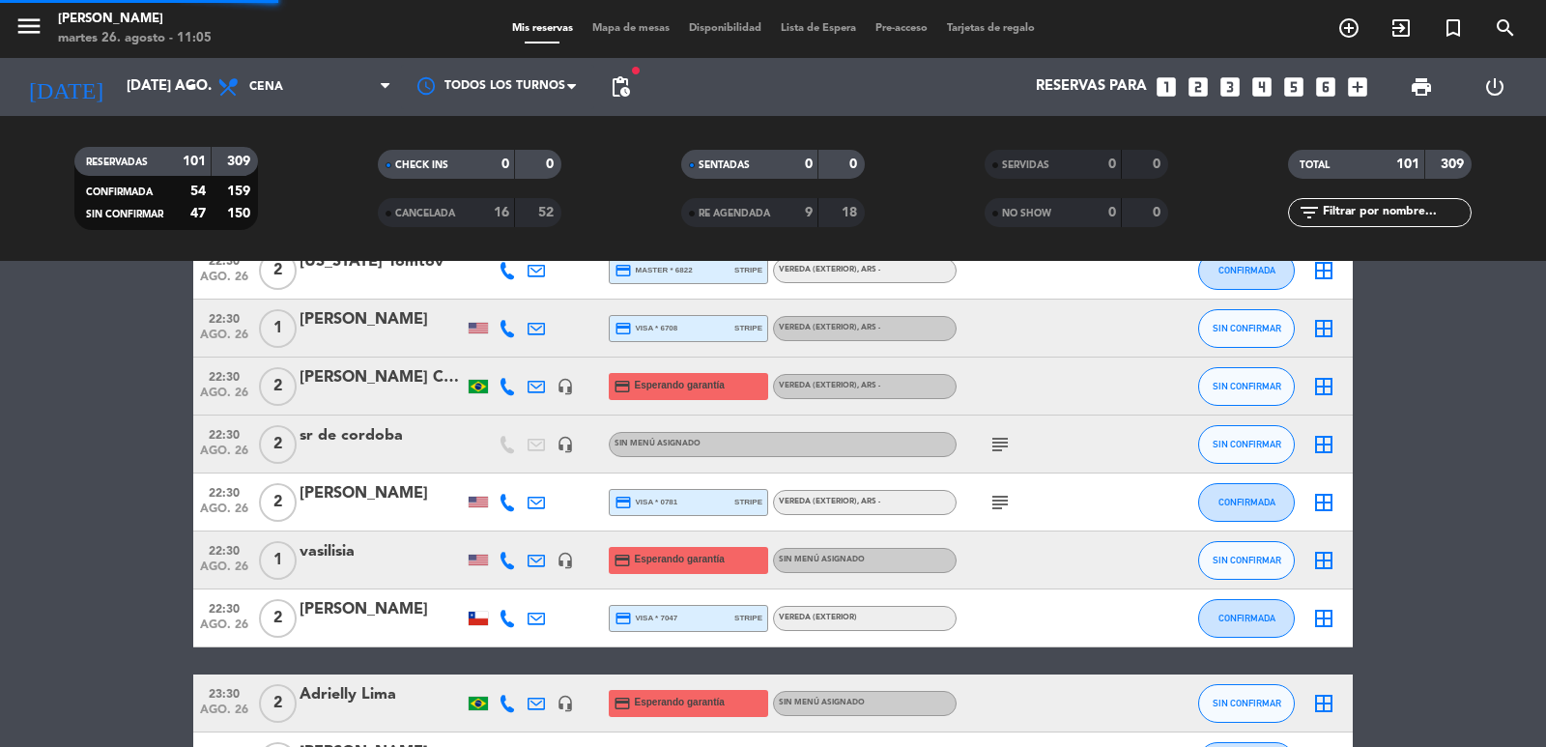
click at [227, 503] on span "ago. 26" at bounding box center [224, 513] width 48 height 22
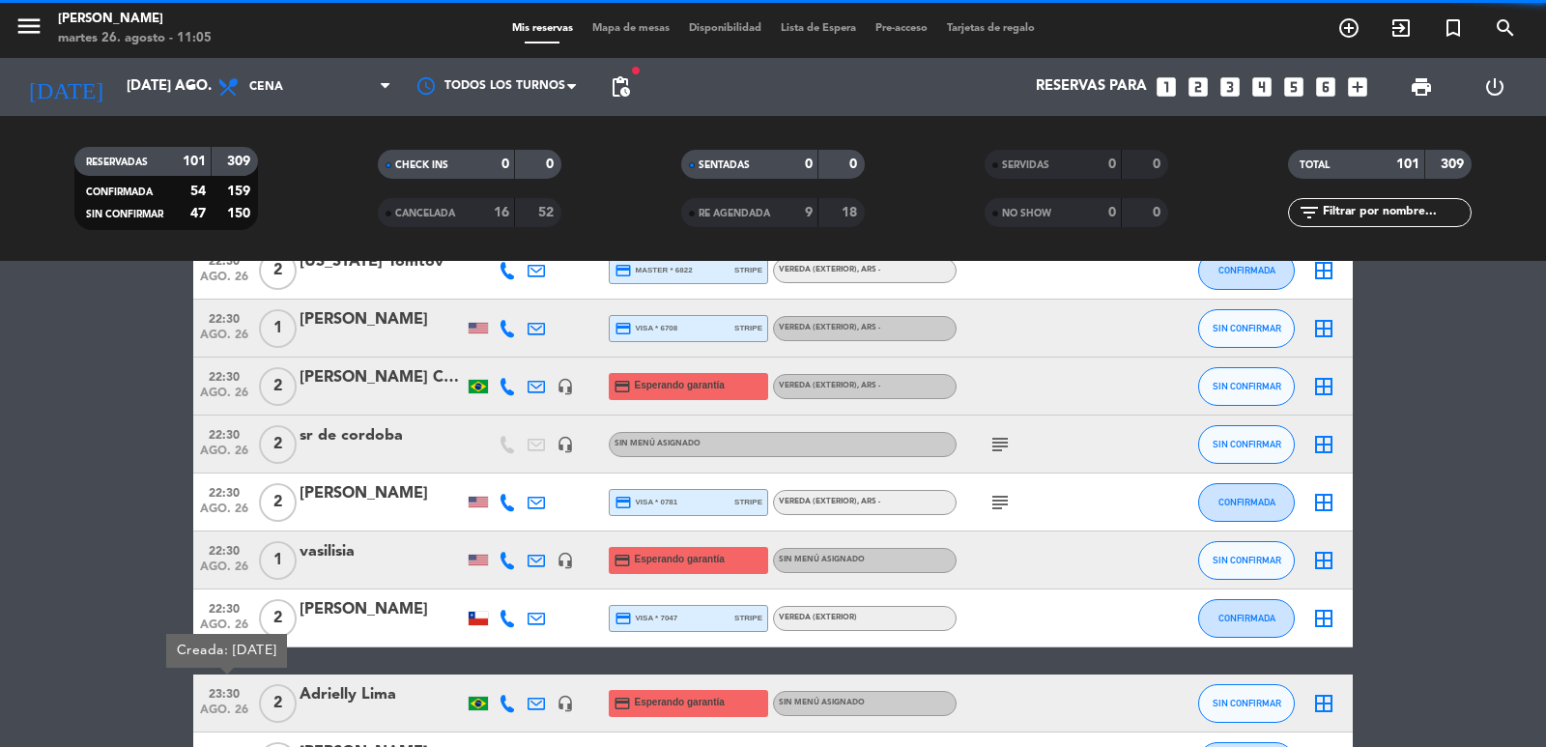
scroll to position [5216, 0]
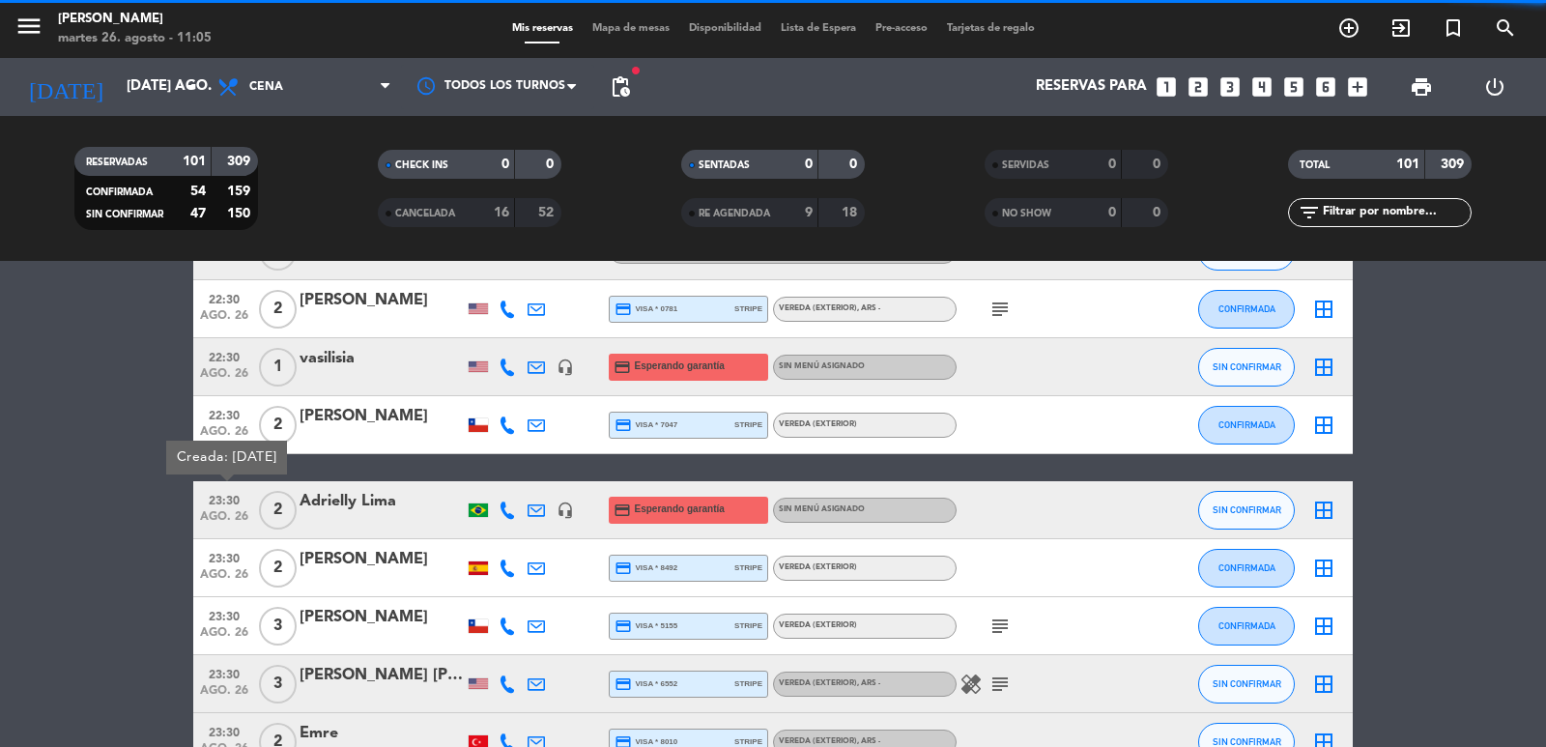
click at [392, 524] on div at bounding box center [381, 522] width 164 height 15
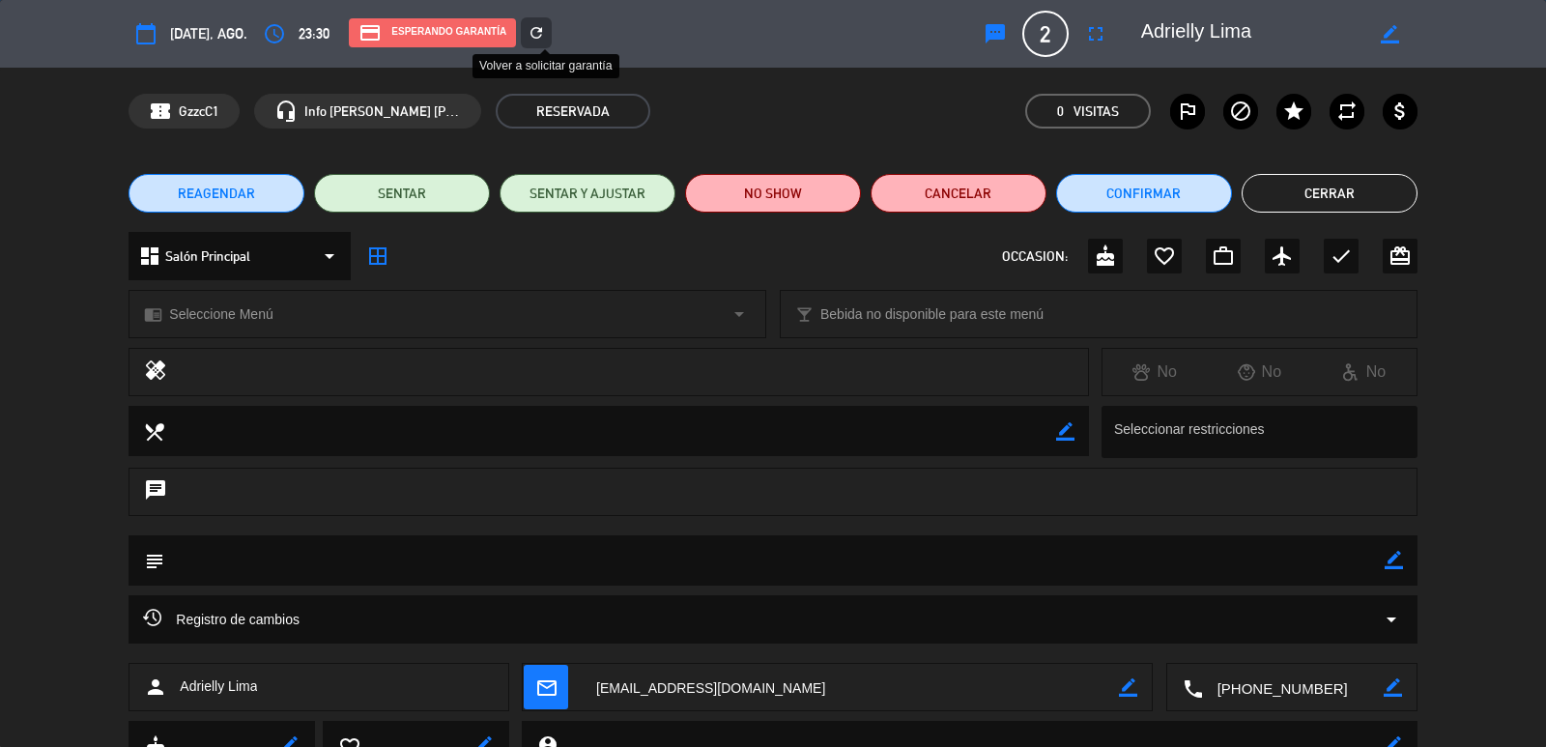
click at [545, 30] on icon "refresh" at bounding box center [535, 32] width 17 height 17
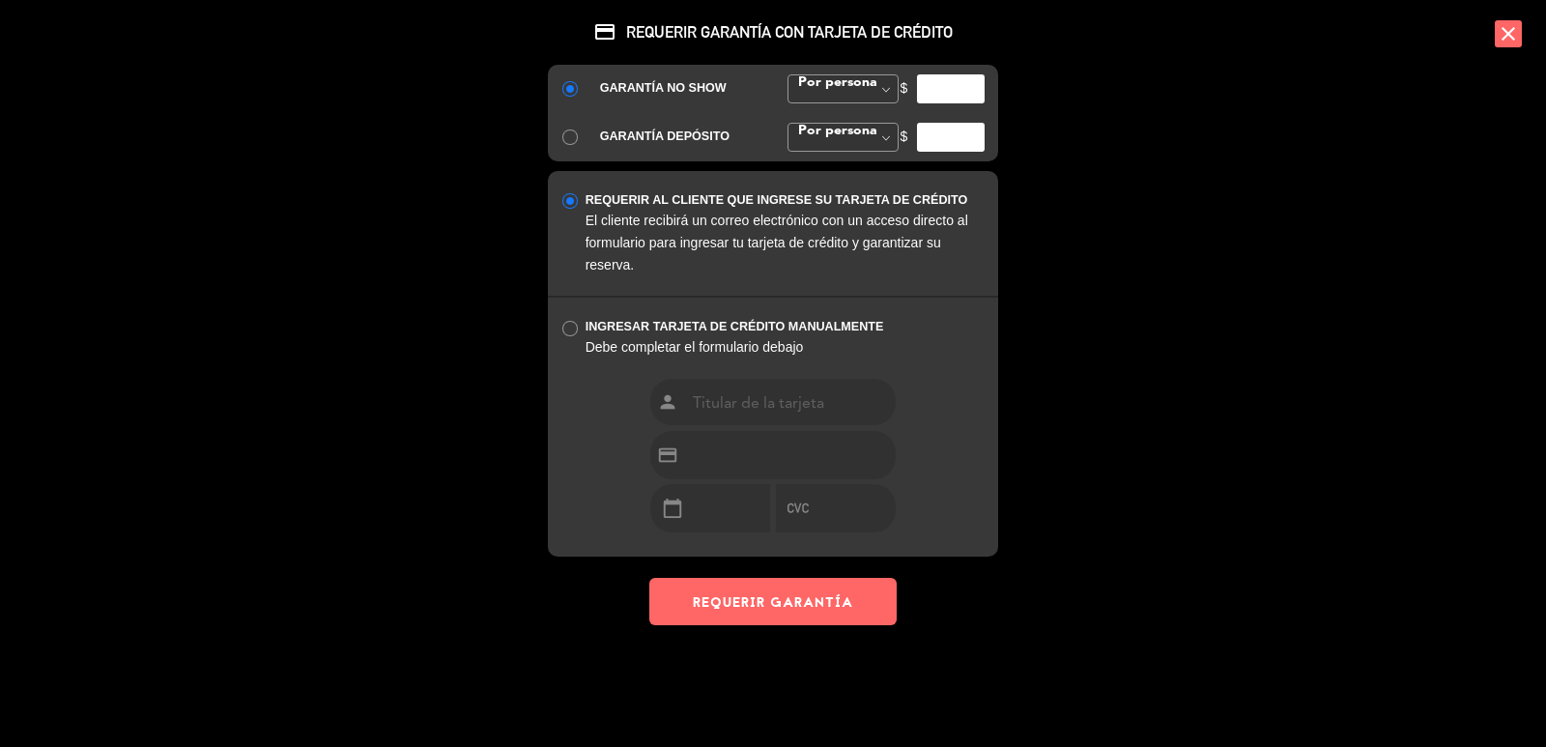
click at [950, 123] on input "number" at bounding box center [951, 137] width 68 height 29
type input "3"
click at [952, 87] on input "number" at bounding box center [951, 88] width 68 height 29
type input "35000"
click at [831, 619] on button "REQUERIR GARANTÍA" at bounding box center [772, 601] width 247 height 47
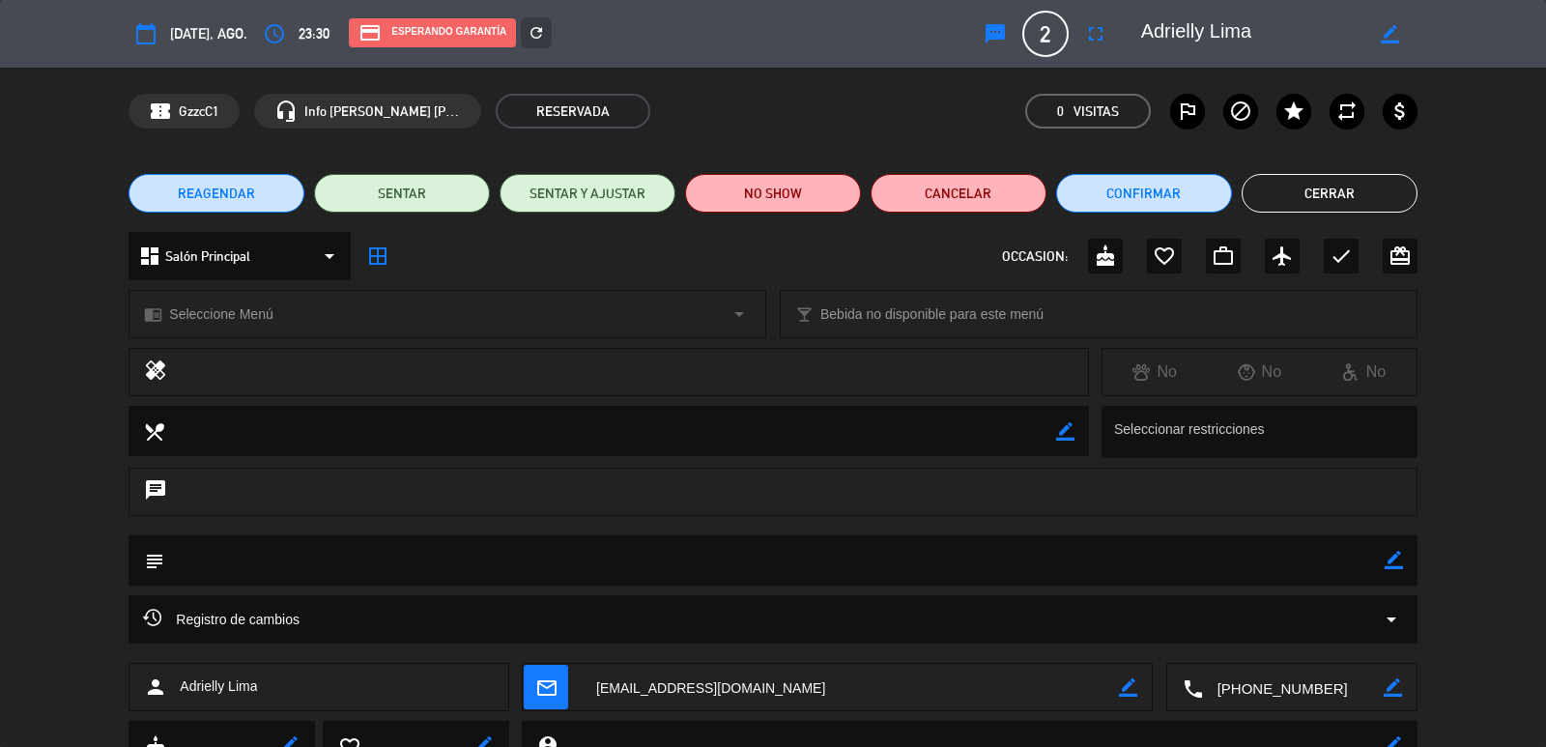
click at [1354, 187] on button "Cerrar" at bounding box center [1329, 193] width 176 height 39
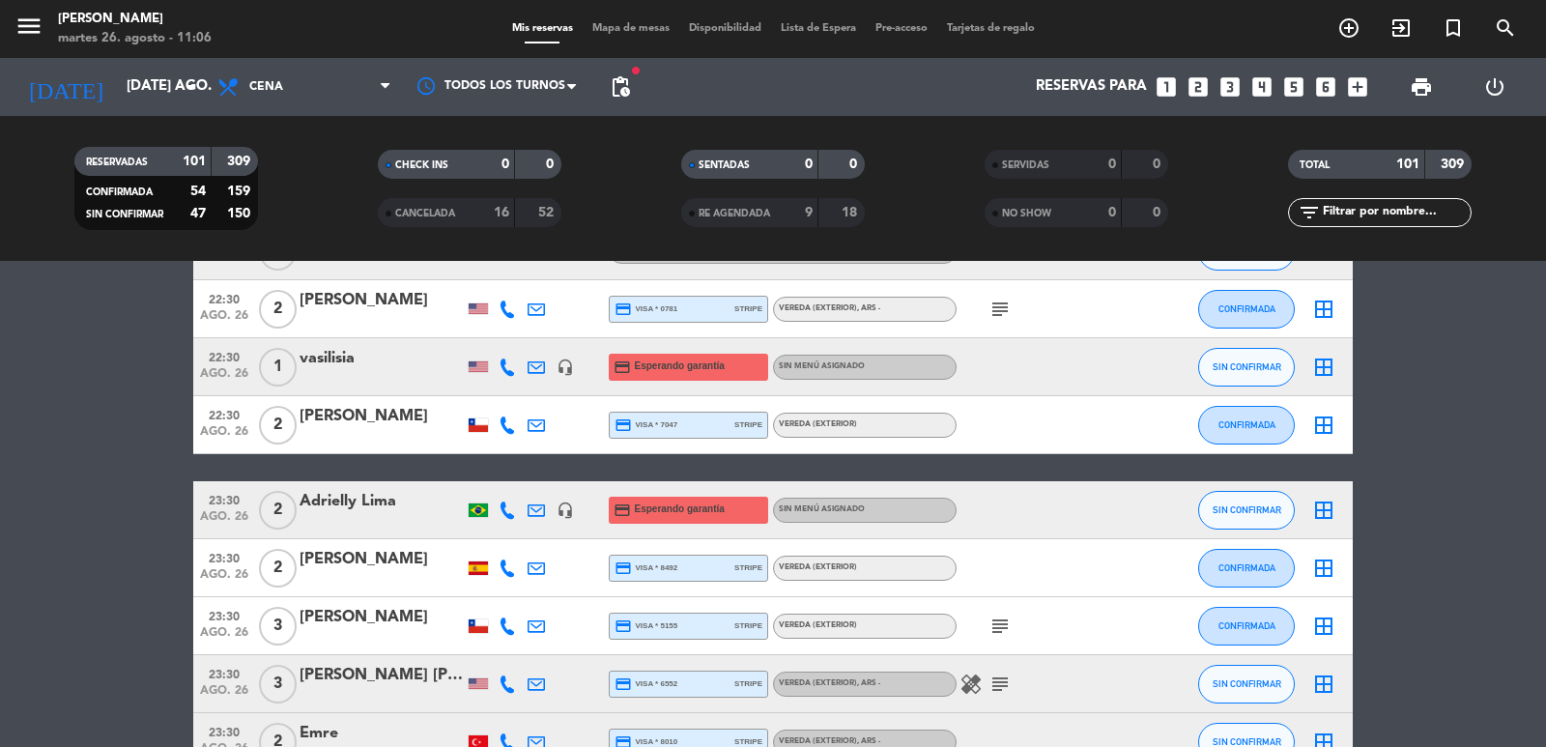
click at [225, 510] on span "ago. 26" at bounding box center [224, 521] width 48 height 22
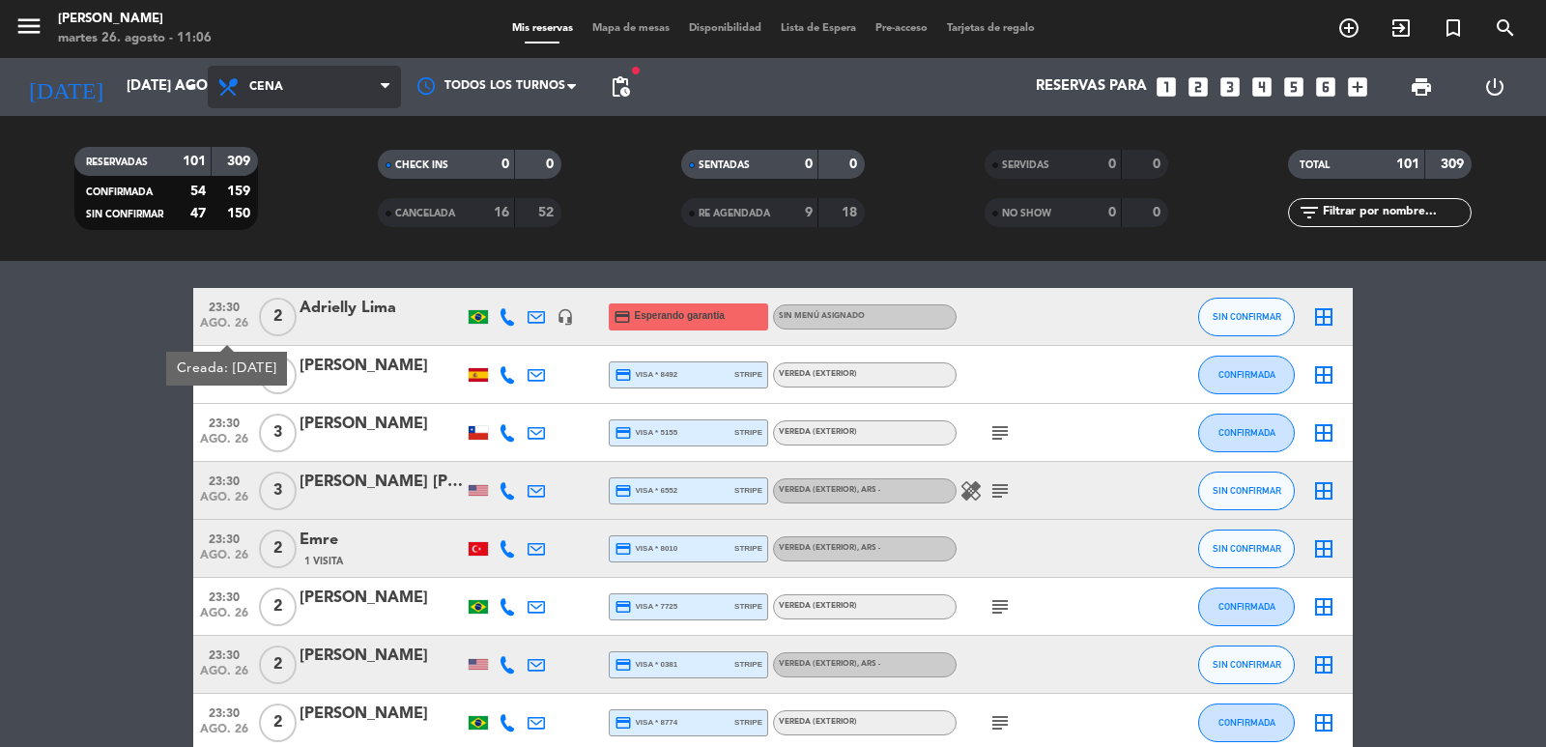
click at [119, 69] on input "[DATE] ago." at bounding box center [210, 87] width 186 height 37
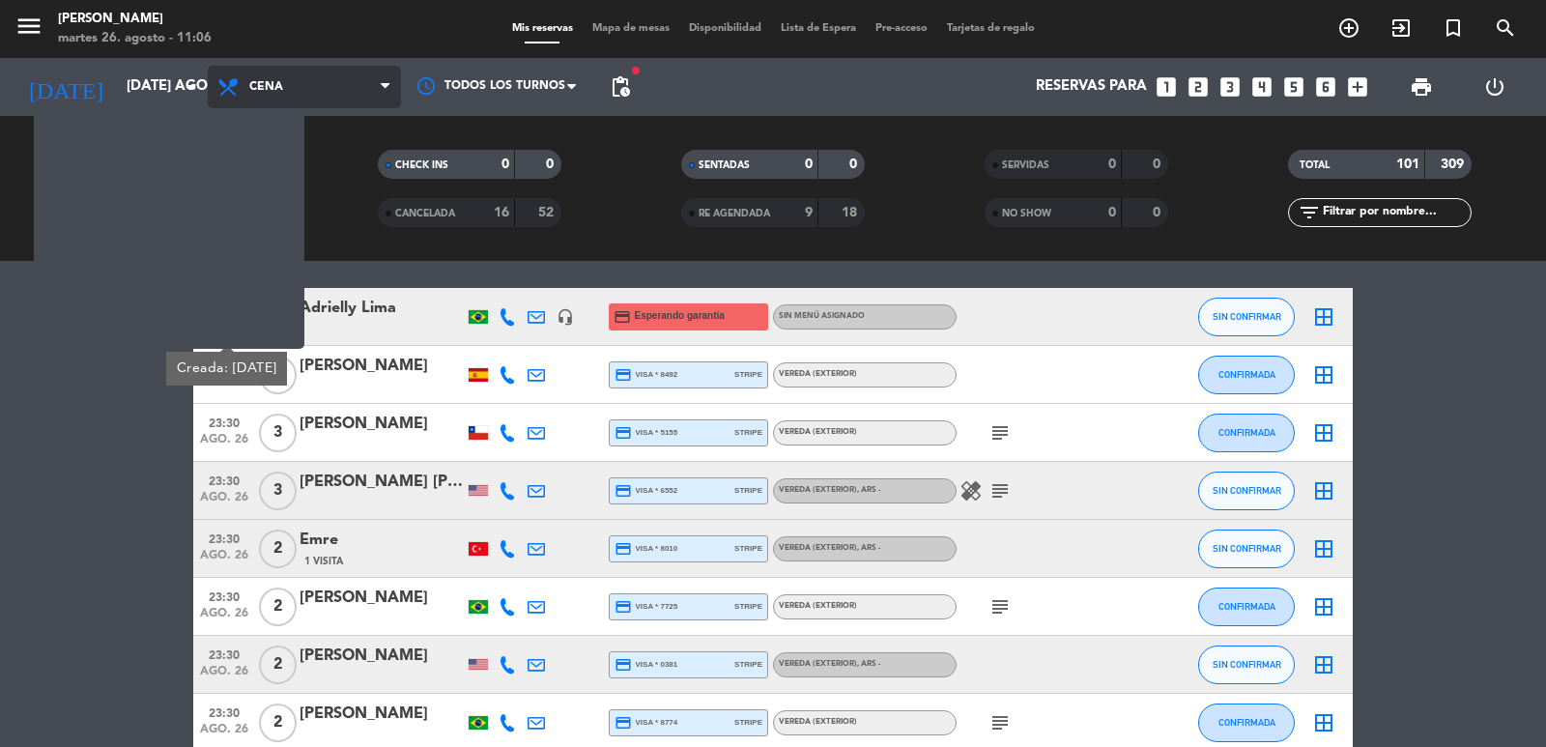
click at [315, 88] on span "Cena" at bounding box center [304, 87] width 193 height 43
type input "mié. 27 ago."
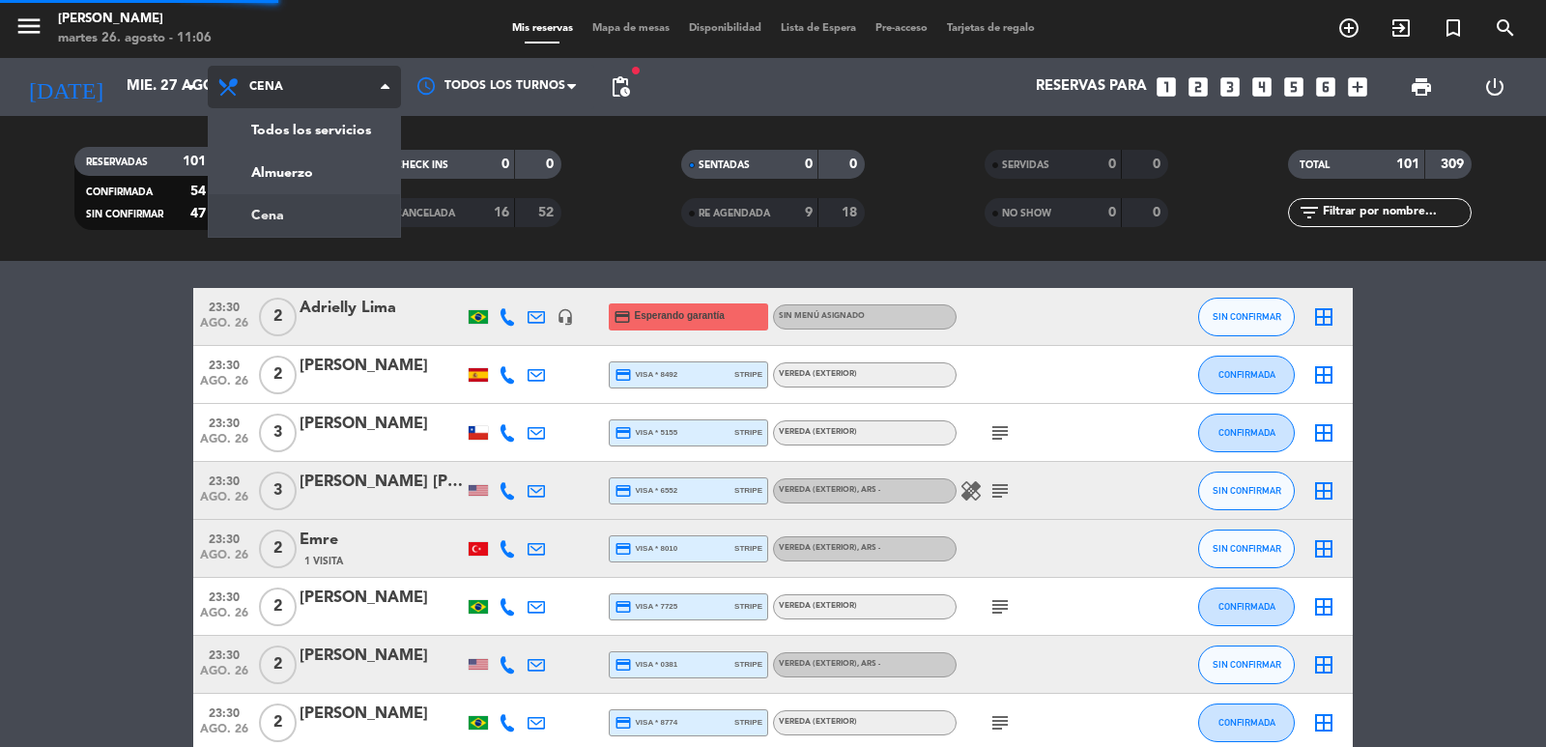
scroll to position [5743, 0]
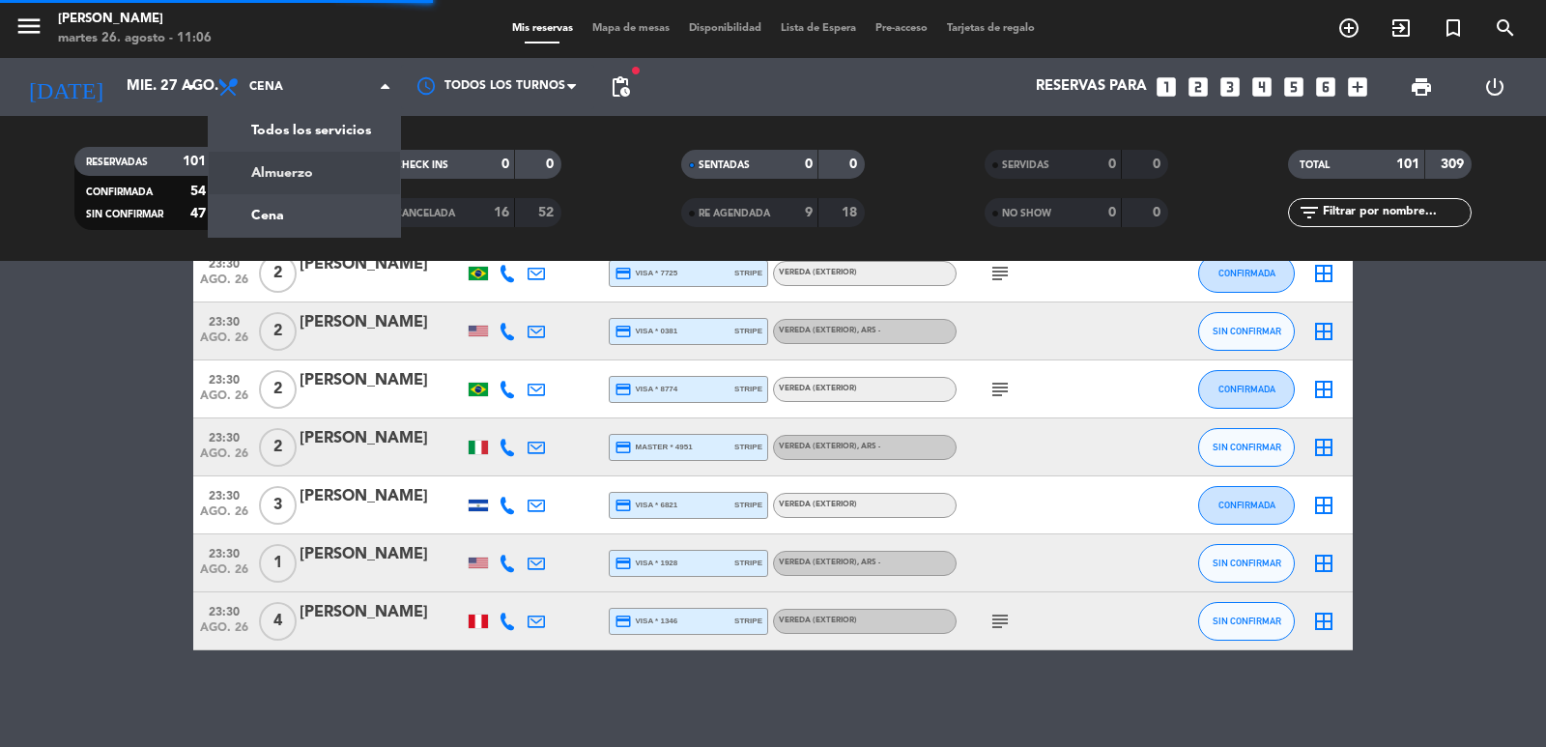
click at [283, 181] on div "menu [PERSON_NAME] 26. [PERSON_NAME] - 11:06 Mis reservas Mapa de mesas Disponi…" at bounding box center [773, 130] width 1546 height 261
